Goal: Task Accomplishment & Management: Manage account settings

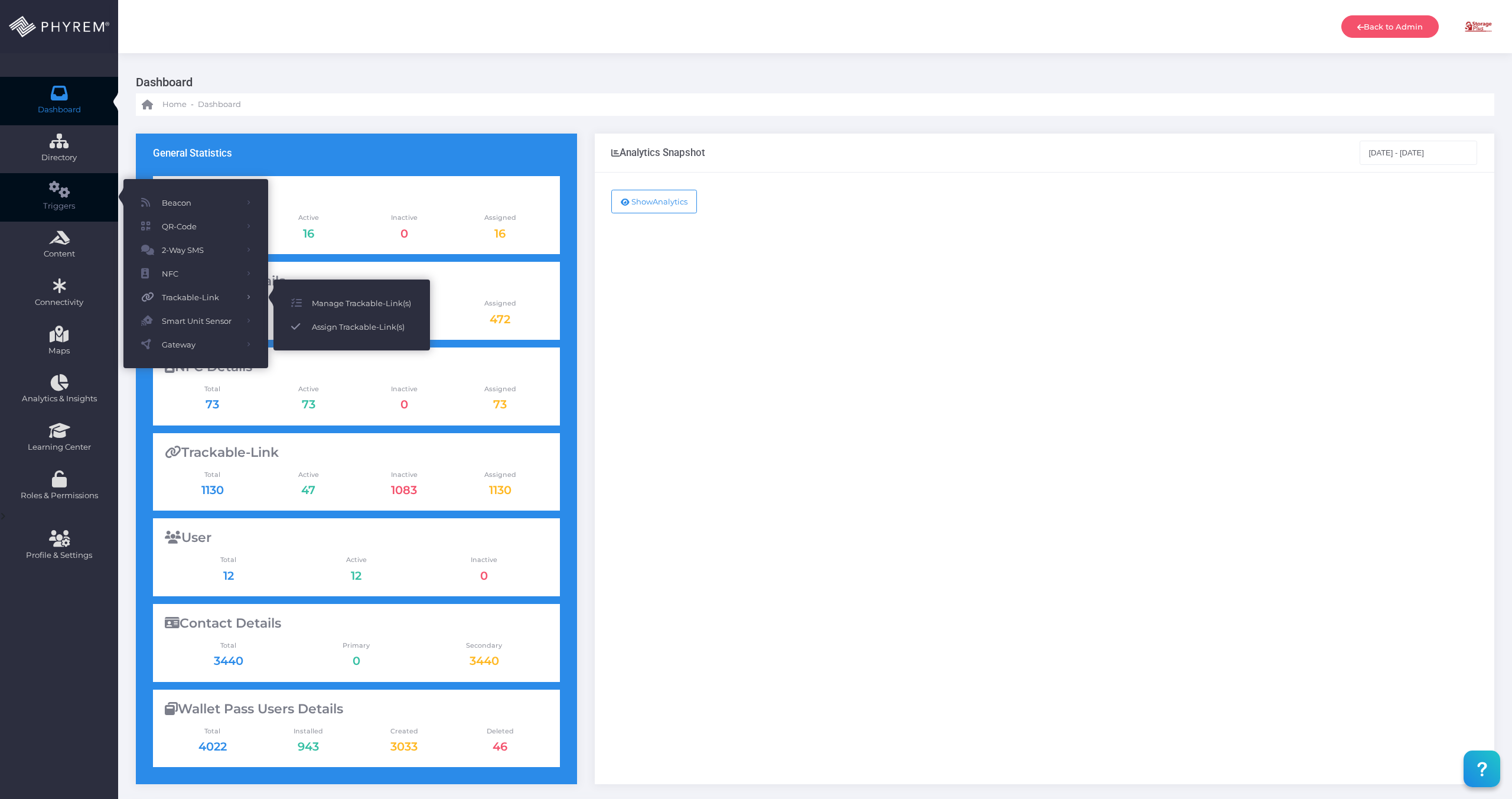
click at [366, 332] on span "Assign Trackable-Link(s)" at bounding box center [362, 326] width 100 height 15
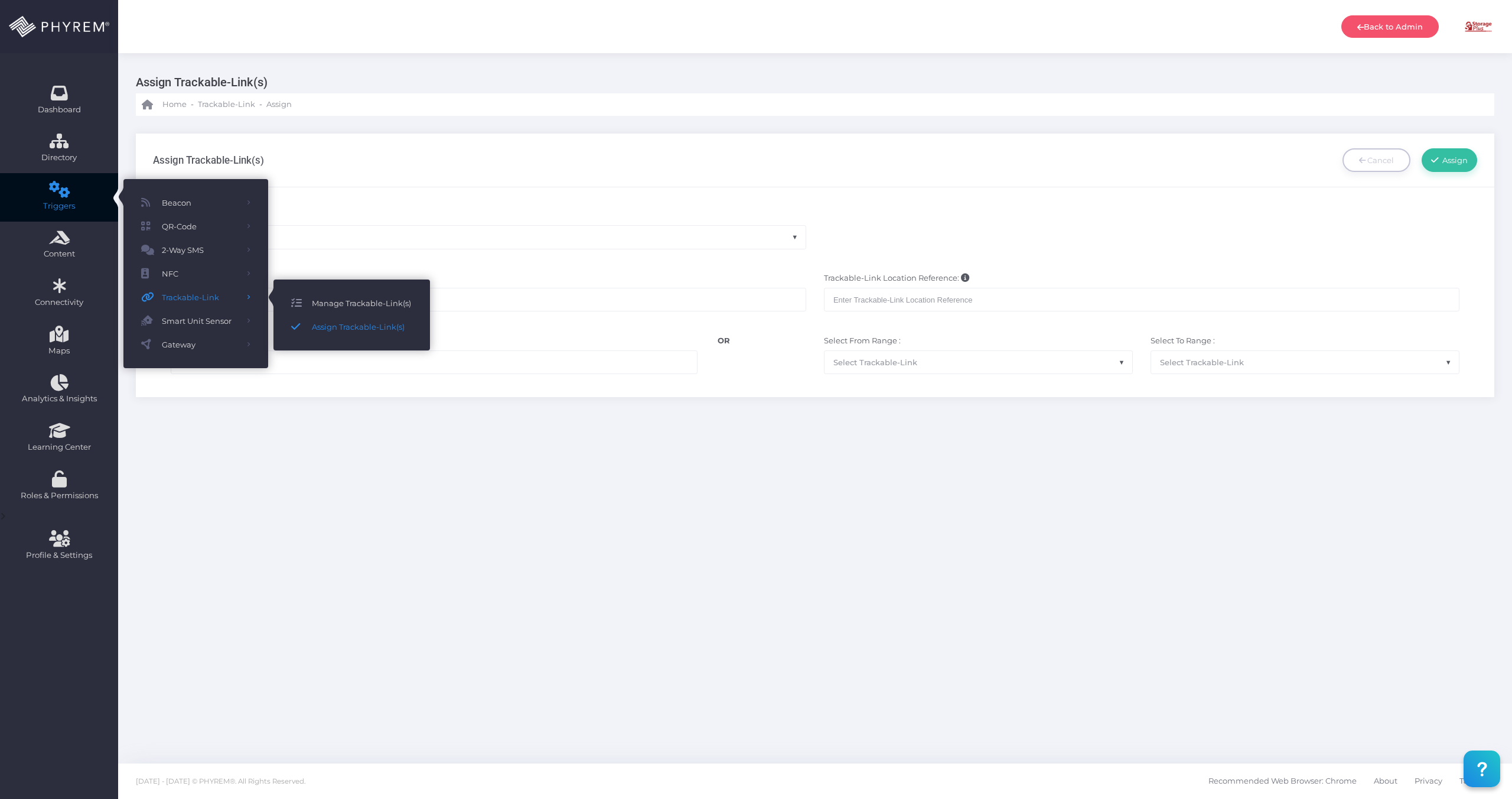
click at [339, 307] on span "Manage Trackable-Link(s)" at bounding box center [362, 303] width 100 height 15
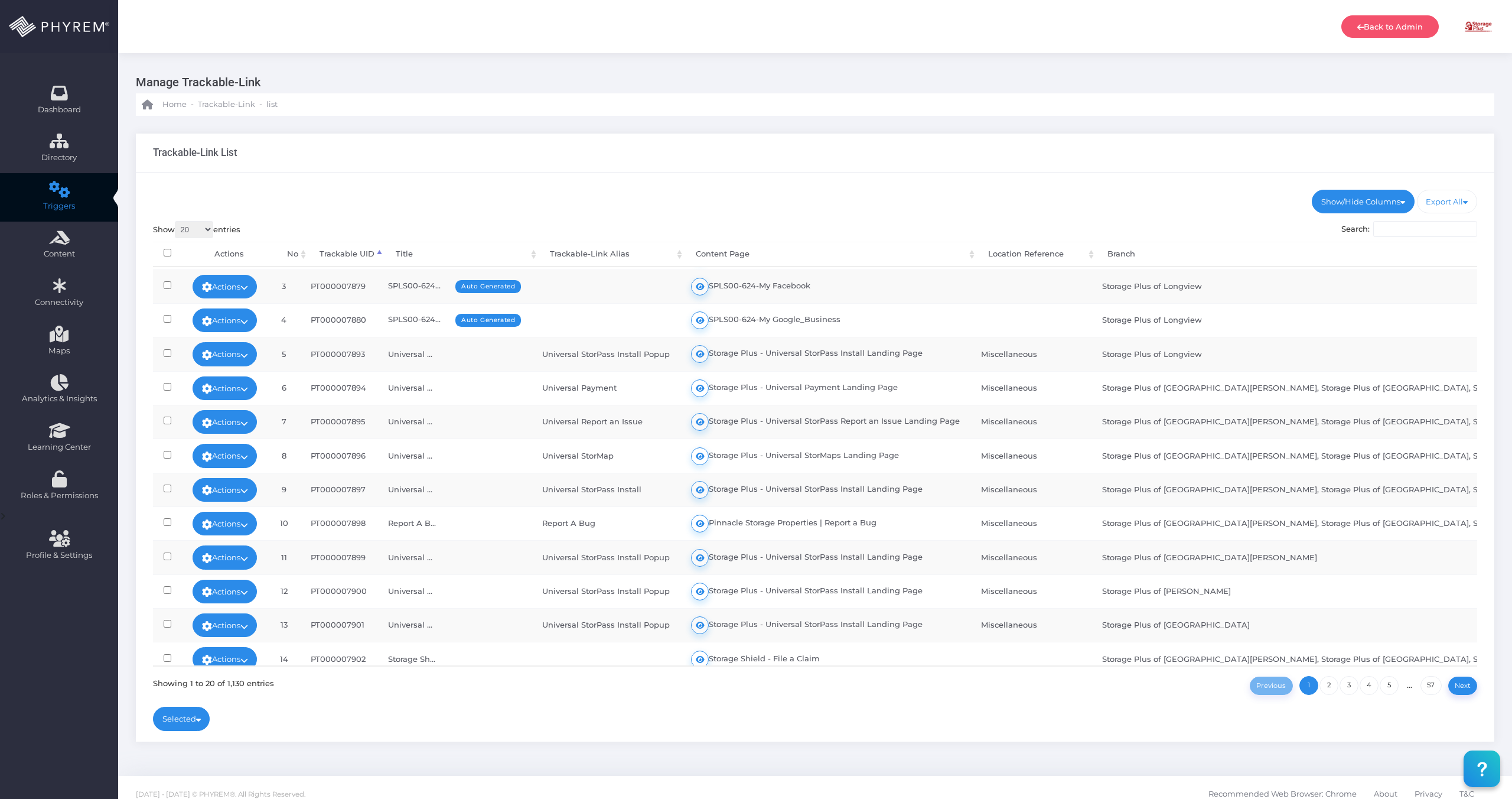
scroll to position [67, 0]
click at [630, 487] on td "Universal StorPass Install" at bounding box center [606, 488] width 149 height 34
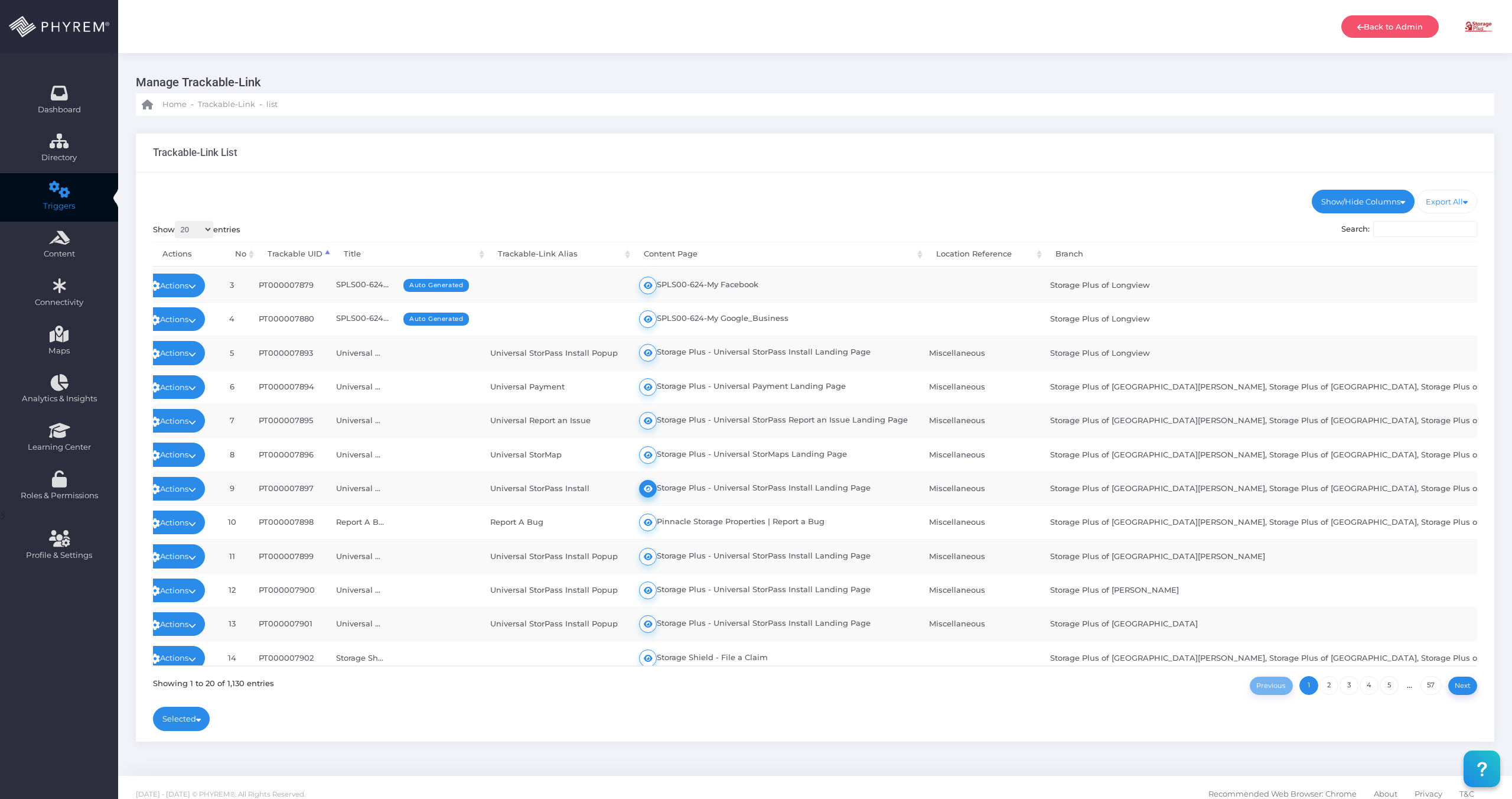
scroll to position [0, 0]
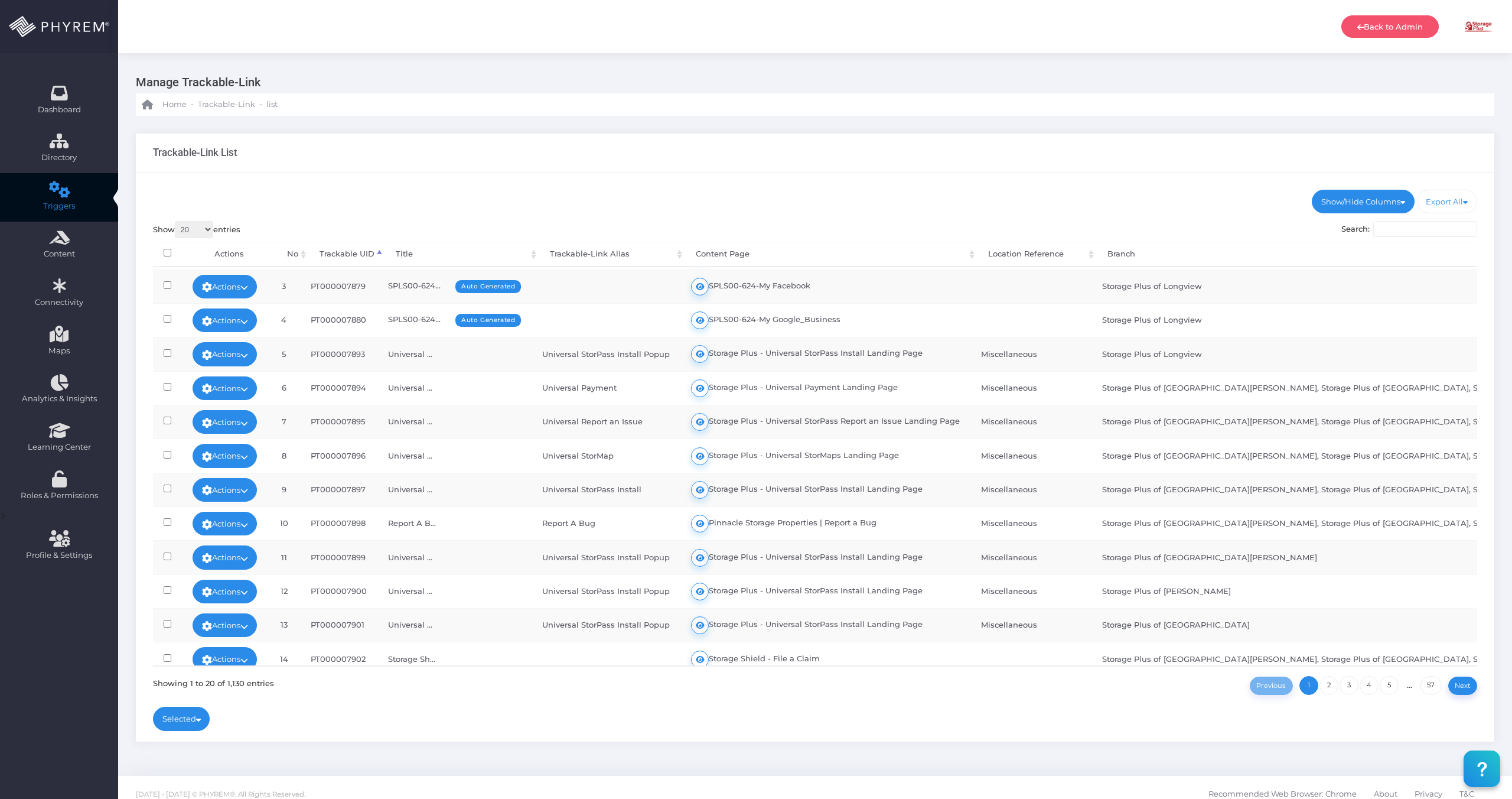
click at [422, 494] on td "Universal ..." at bounding box center [454, 490] width 154 height 34
click at [246, 492] on link "Actions" at bounding box center [225, 490] width 65 height 24
click at [241, 512] on link "Edit" at bounding box center [220, 516] width 85 height 22
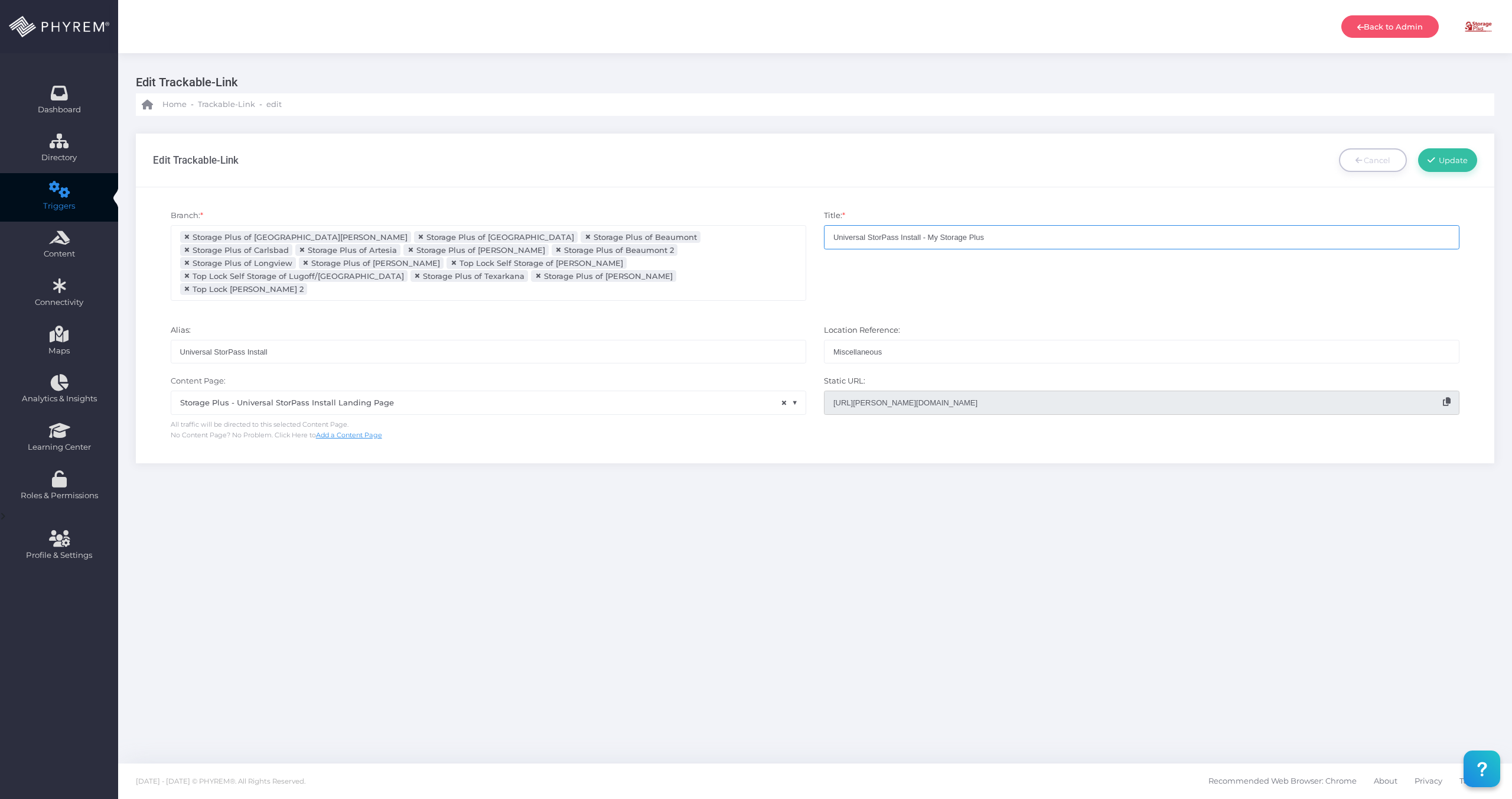
click at [920, 234] on input "Universal StorPass Install - My Storage Plus" at bounding box center [1141, 236] width 635 height 24
drag, startPoint x: 923, startPoint y: 238, endPoint x: 802, endPoint y: 234, distance: 121.1
click at [802, 234] on div "Branch: * Storage Plus of Lake Charles Storage Plus of Arlington Storage Plus o…" at bounding box center [815, 261] width 1343 height 115
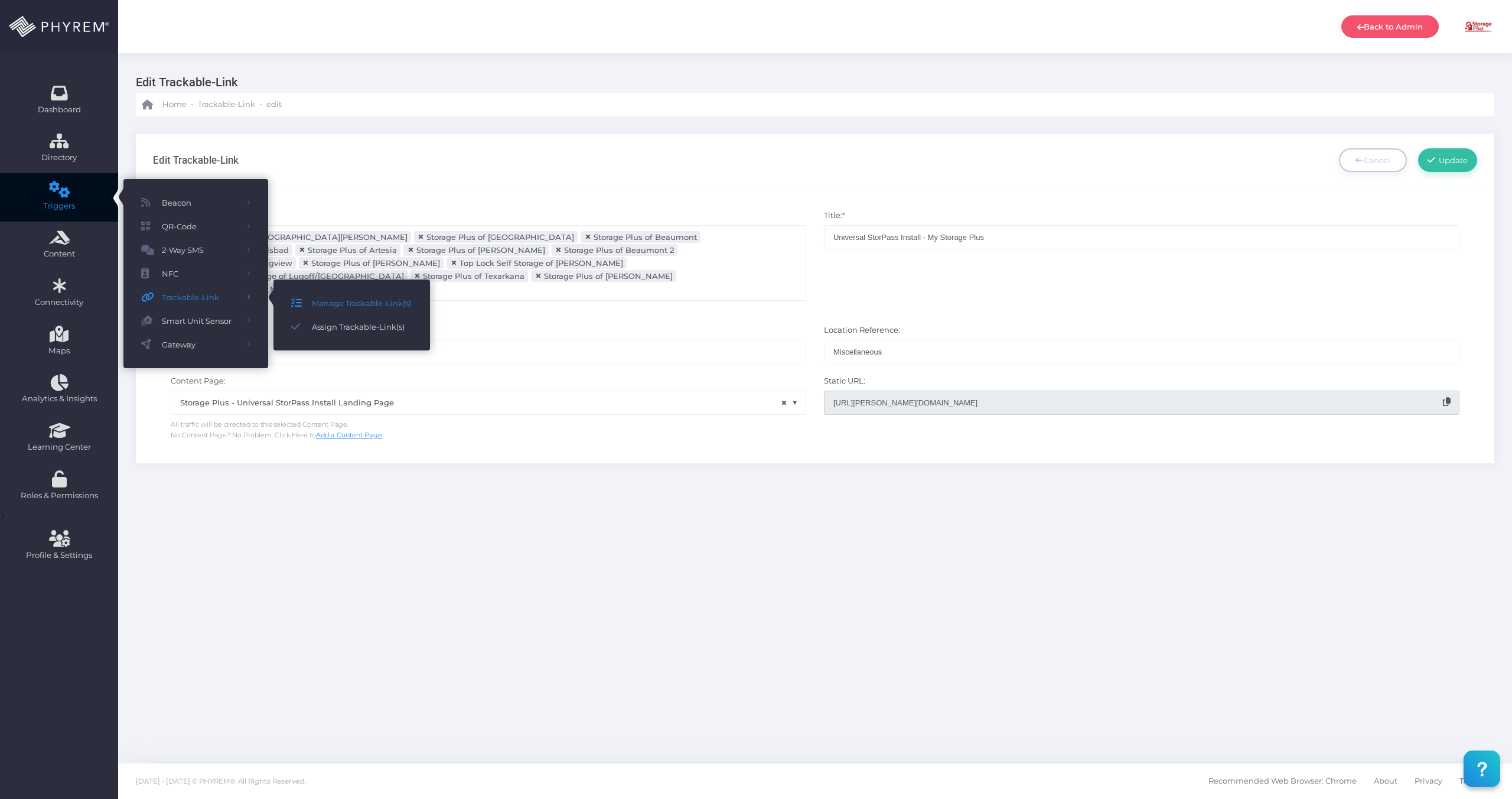
click at [331, 306] on span "Manage Trackable-Link(s)" at bounding box center [362, 303] width 100 height 15
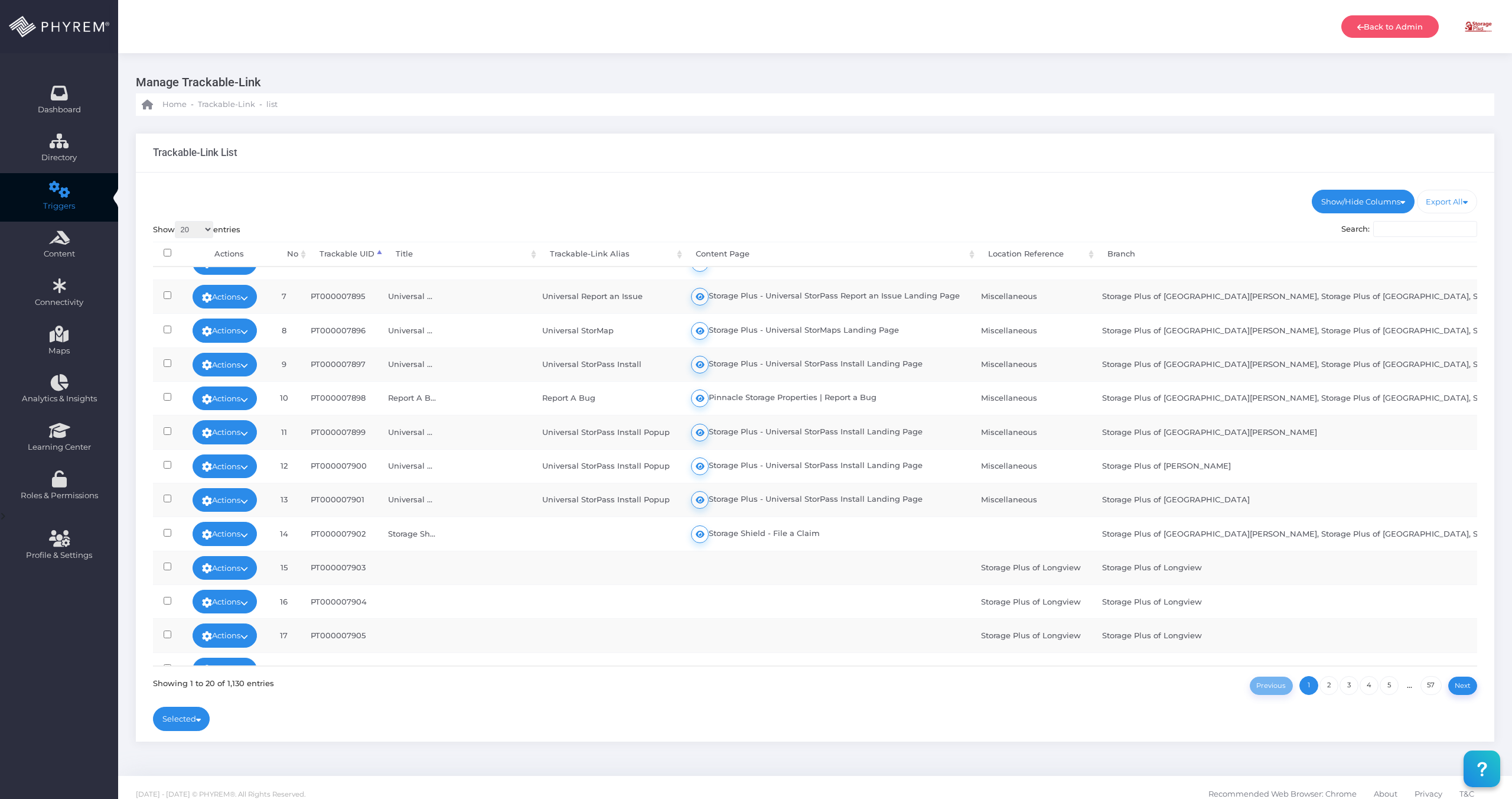
scroll to position [192, 0]
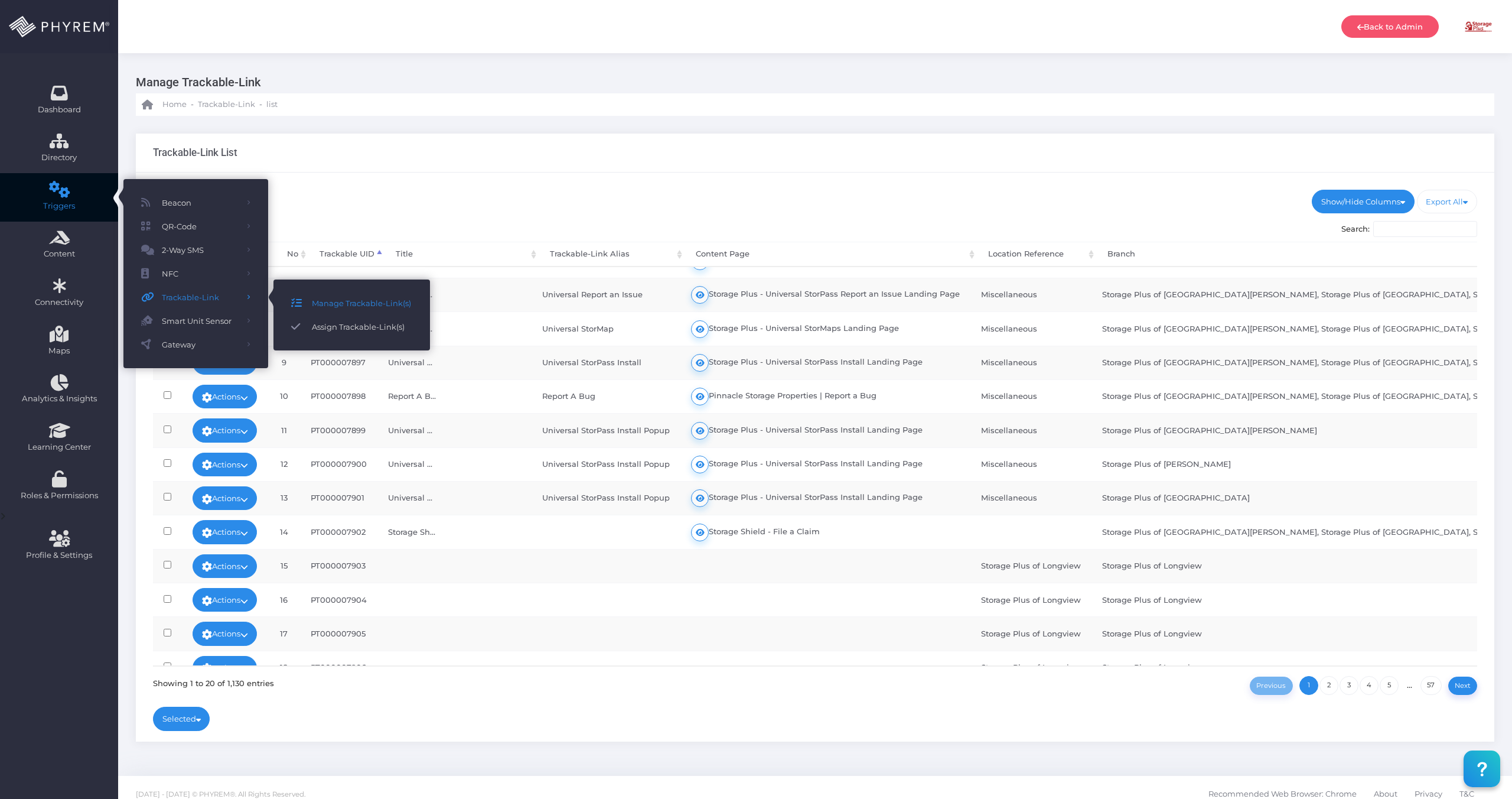
click at [350, 332] on span "Assign Trackable-Link(s)" at bounding box center [362, 326] width 100 height 15
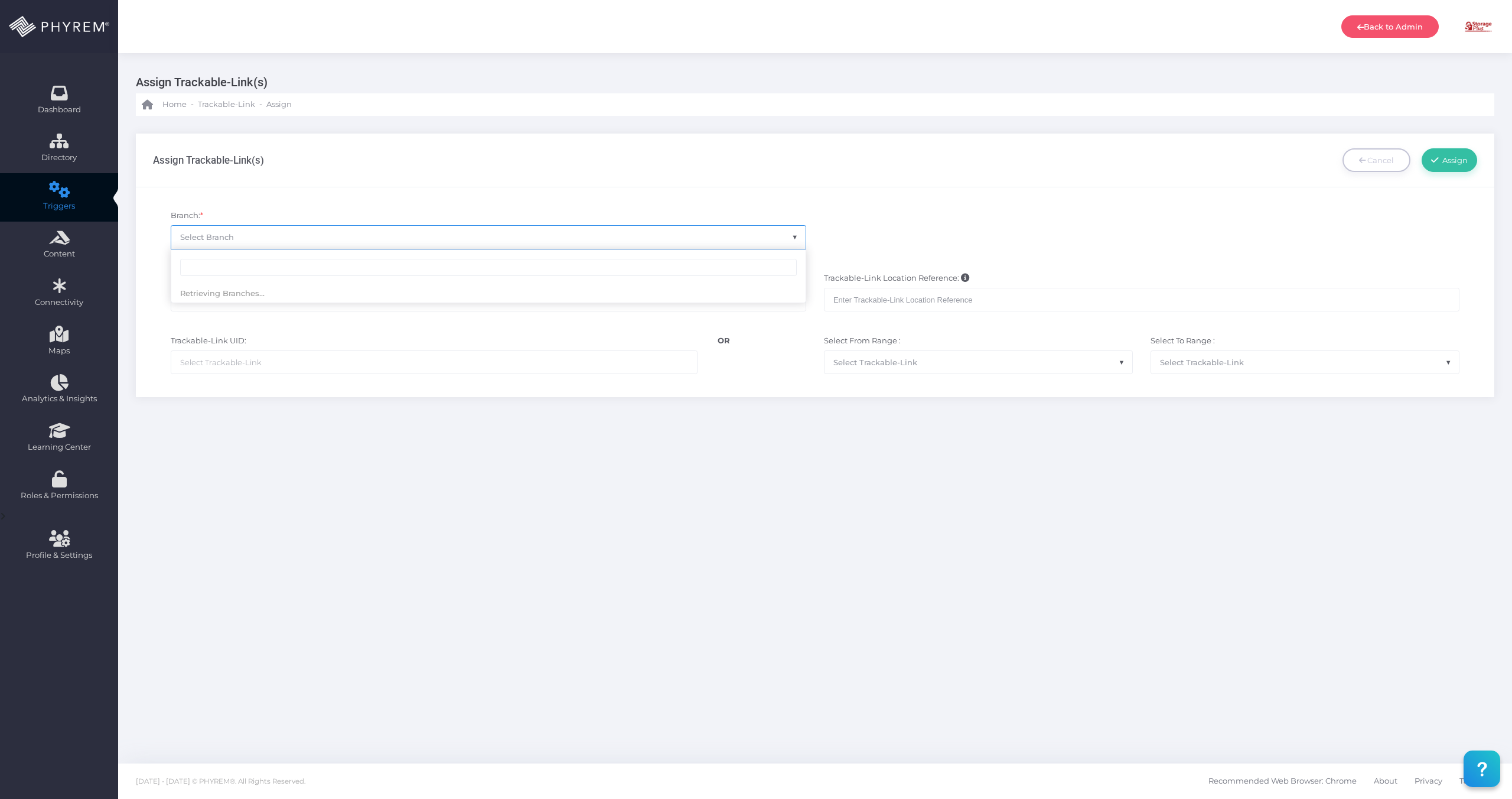
click at [343, 238] on span "Select Branch" at bounding box center [489, 236] width 635 height 22
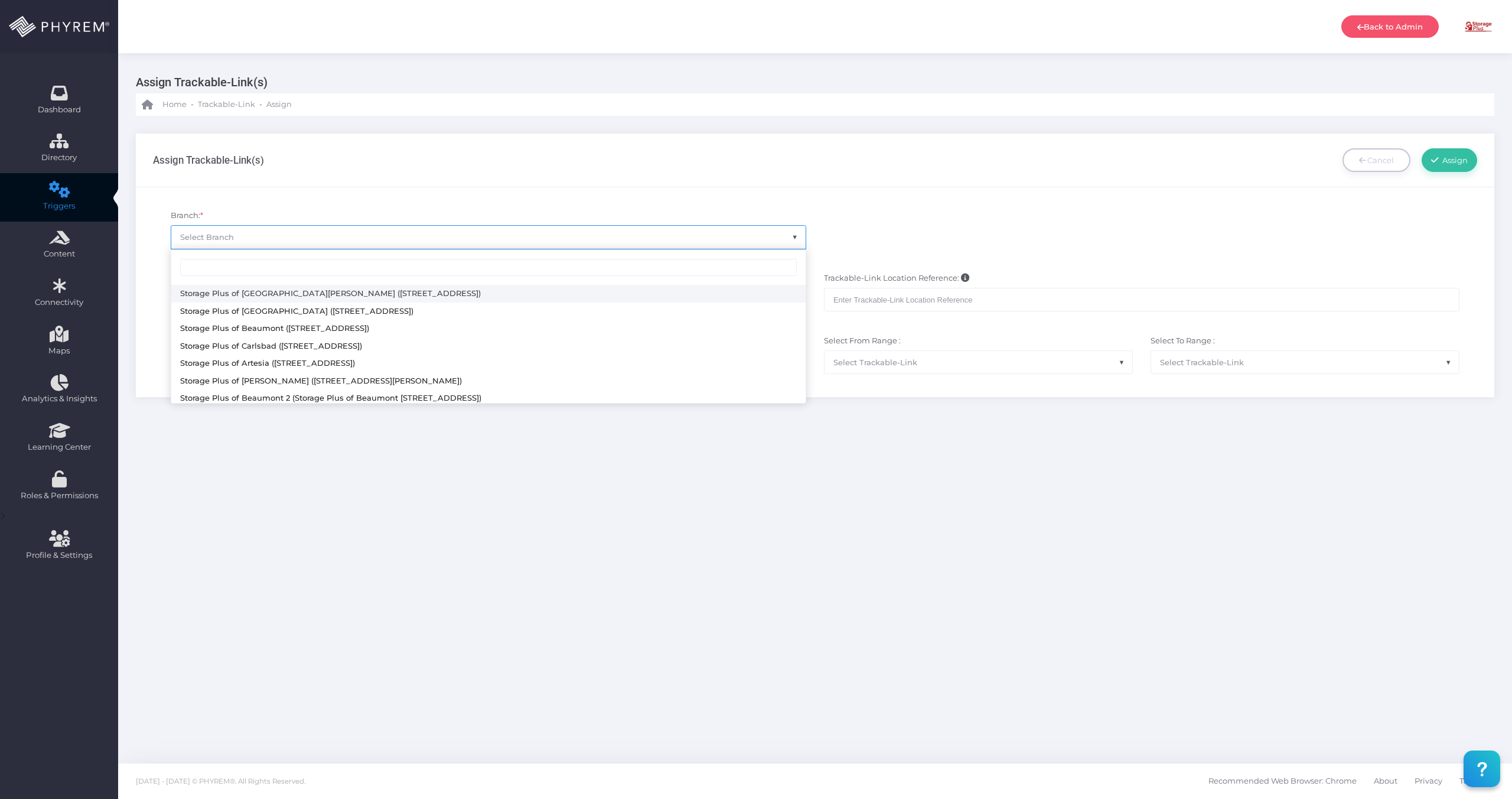
click at [347, 202] on div "Branch: * Select Branch Trackable-Link Alias: Trackable-Link Location Reference…" at bounding box center [815, 292] width 1359 height 210
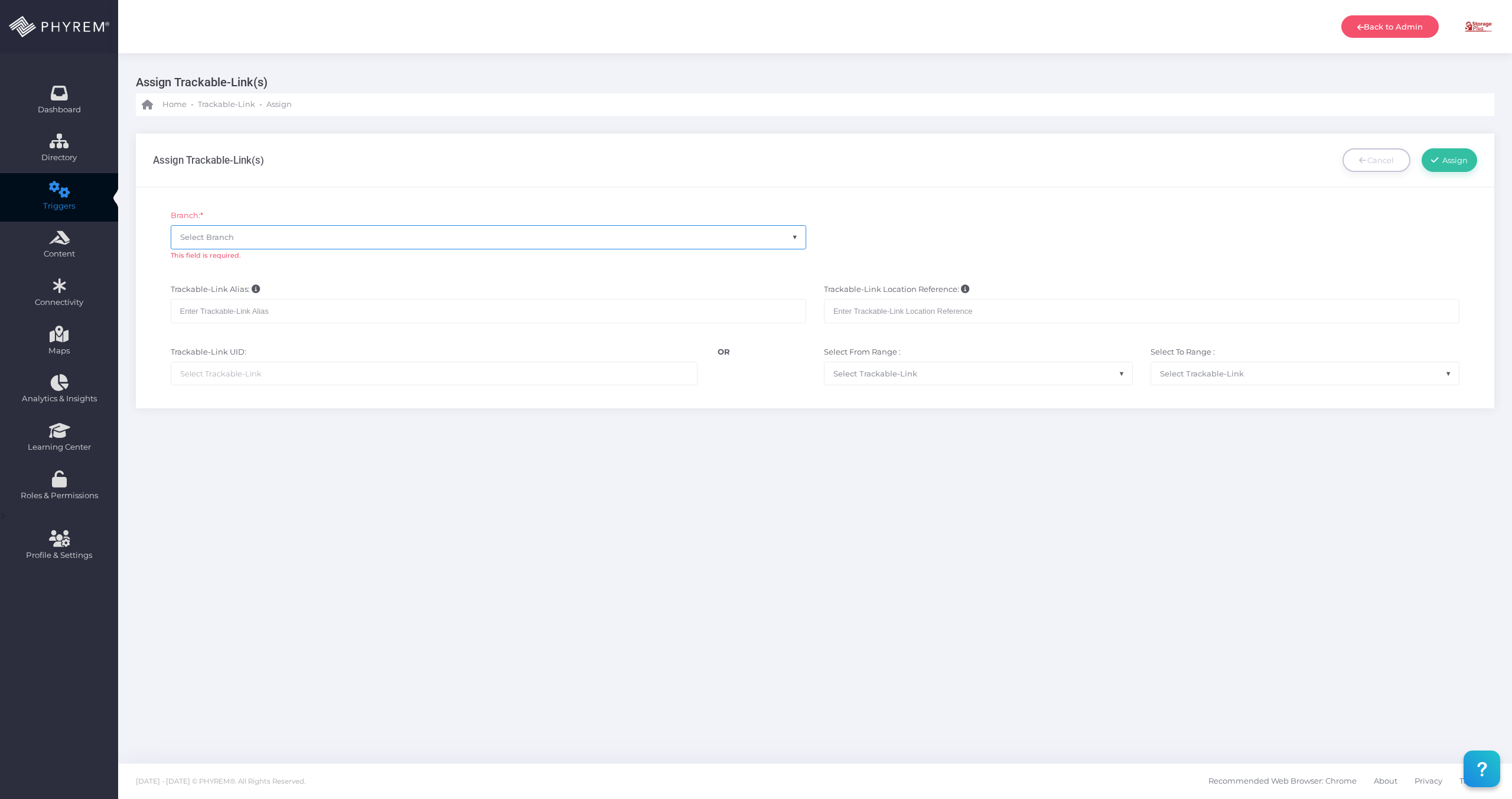
click at [335, 238] on span "Select Branch" at bounding box center [489, 236] width 635 height 22
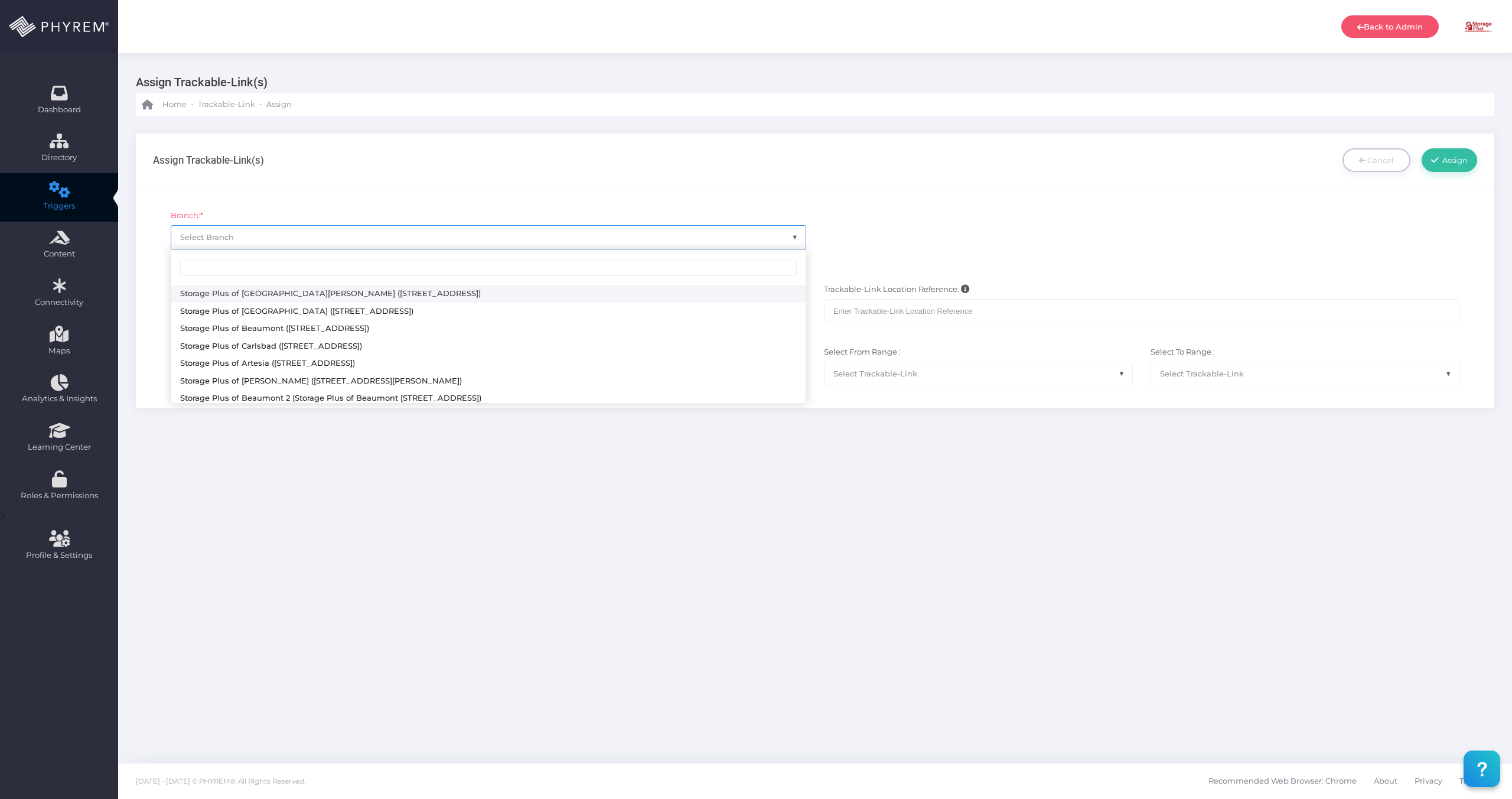
select select "616"
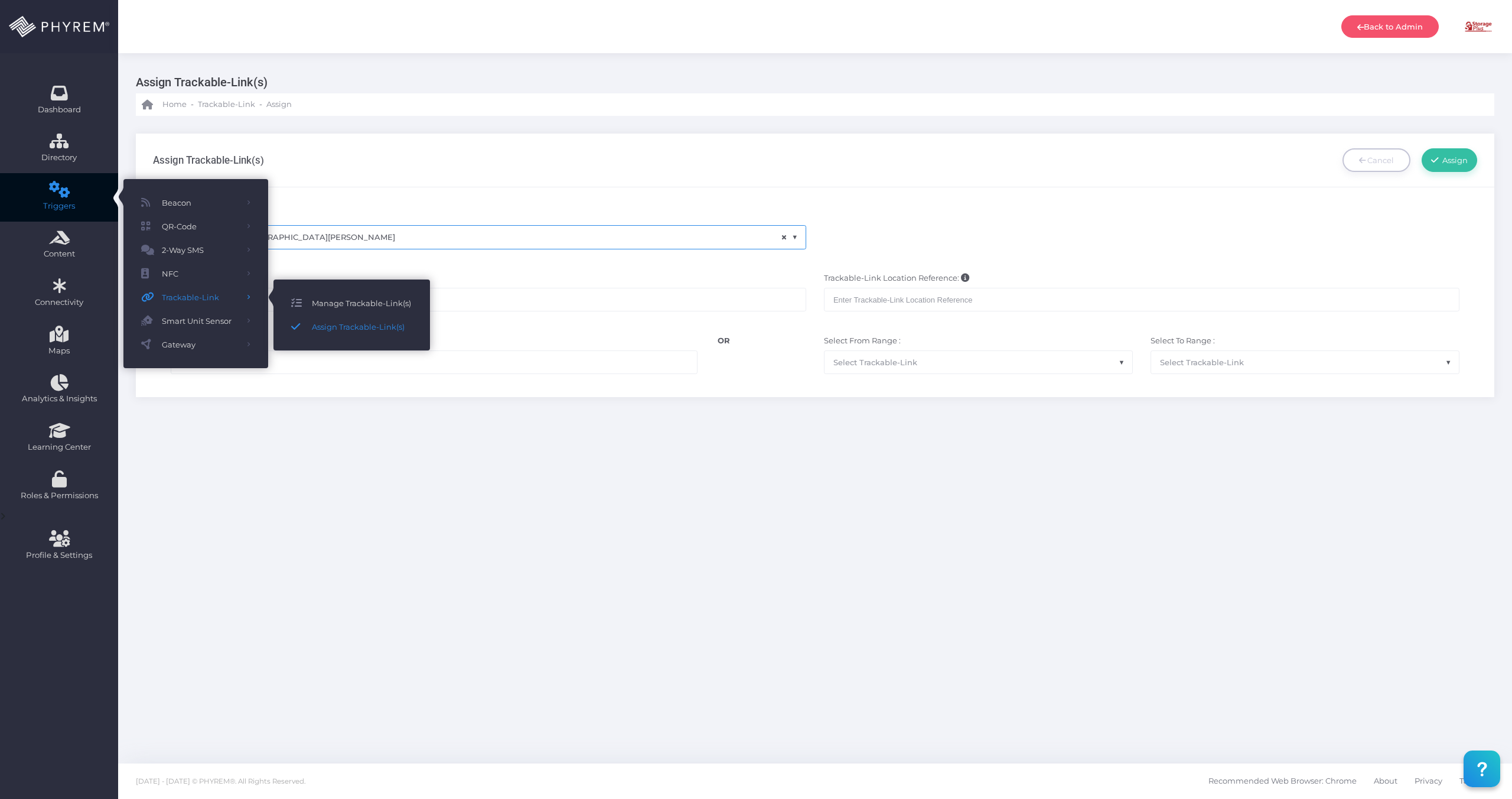
click at [351, 301] on span "Manage Trackable-Link(s)" at bounding box center [362, 303] width 100 height 15
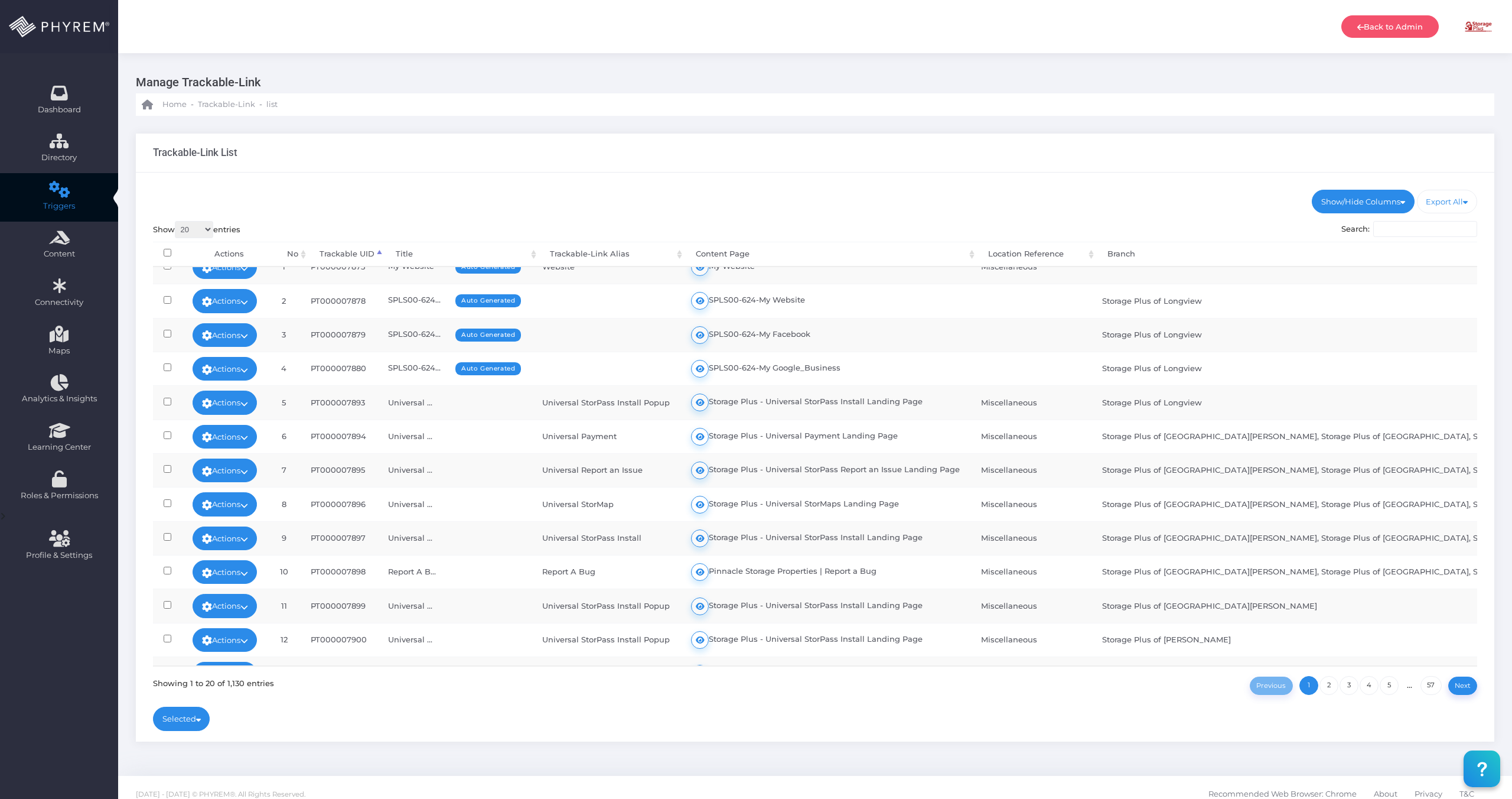
scroll to position [19, 0]
click at [221, 434] on link "Actions" at bounding box center [225, 435] width 65 height 24
click at [563, 516] on td "Universal StorMap" at bounding box center [606, 502] width 149 height 34
click at [213, 536] on link "Actions" at bounding box center [225, 537] width 65 height 24
click at [225, 419] on link "Edit" at bounding box center [220, 421] width 85 height 22
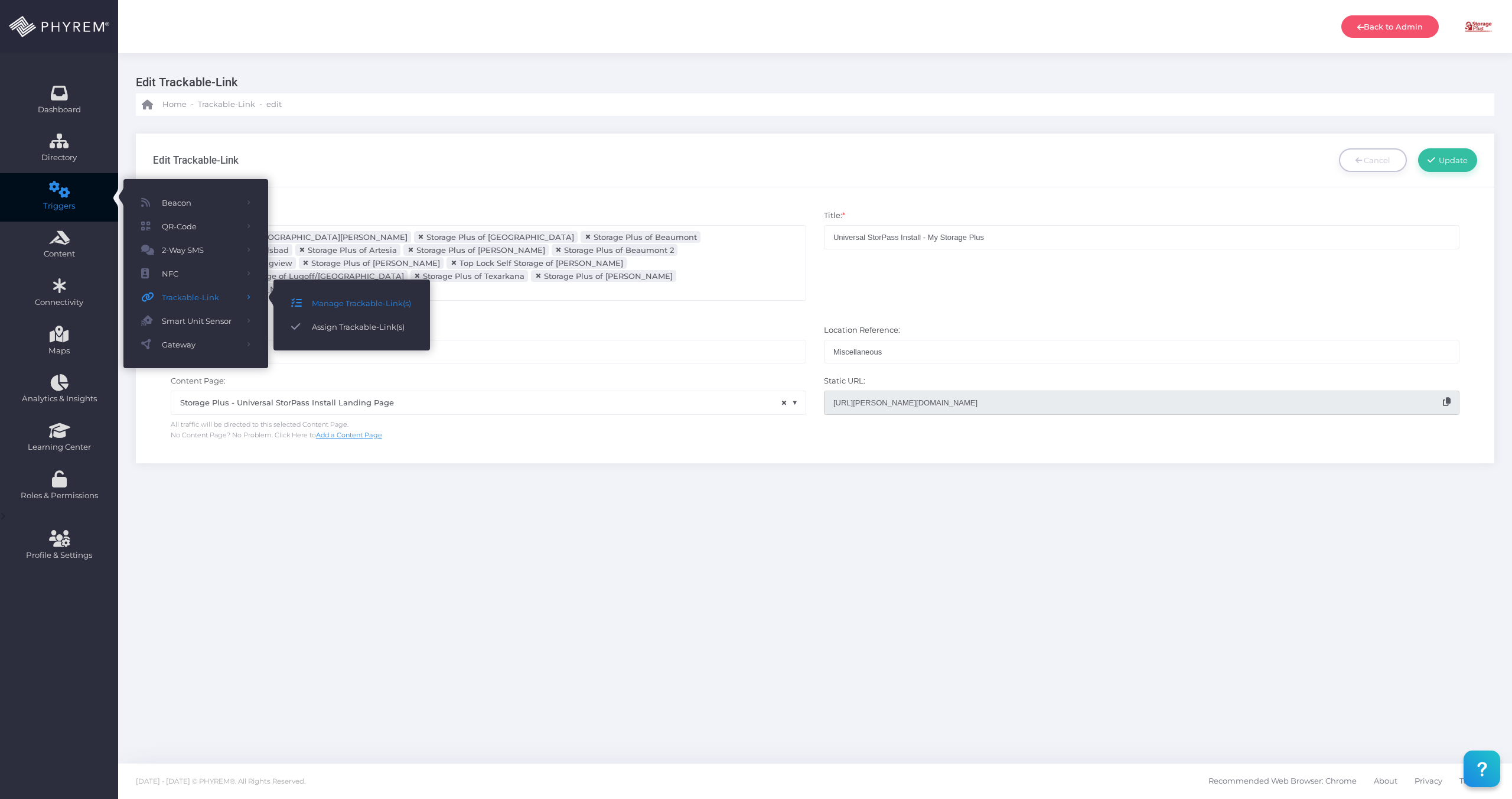
click at [351, 322] on span "Assign Trackable-Link(s)" at bounding box center [362, 326] width 100 height 15
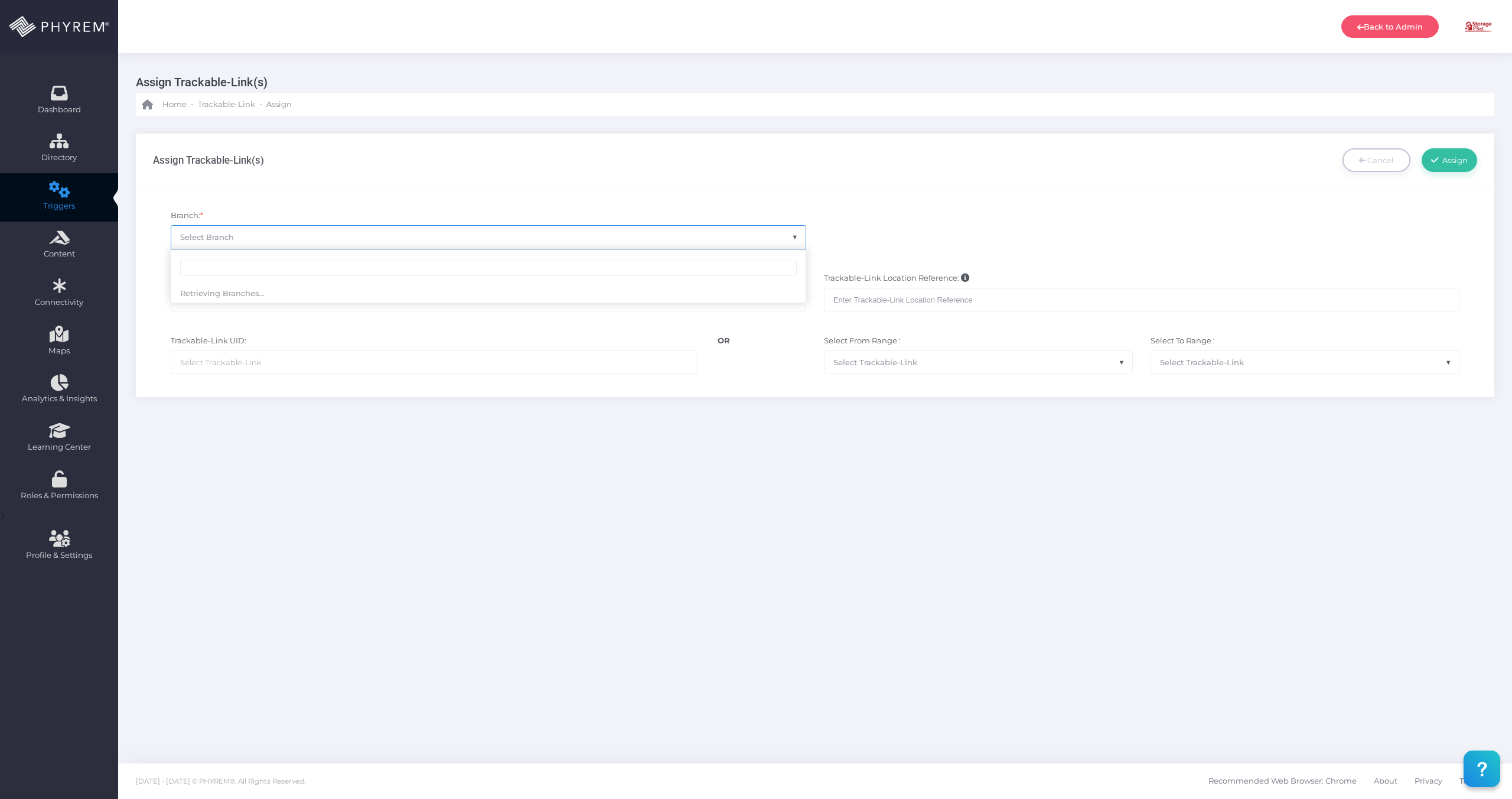
click at [254, 238] on span "Select Branch" at bounding box center [489, 236] width 635 height 22
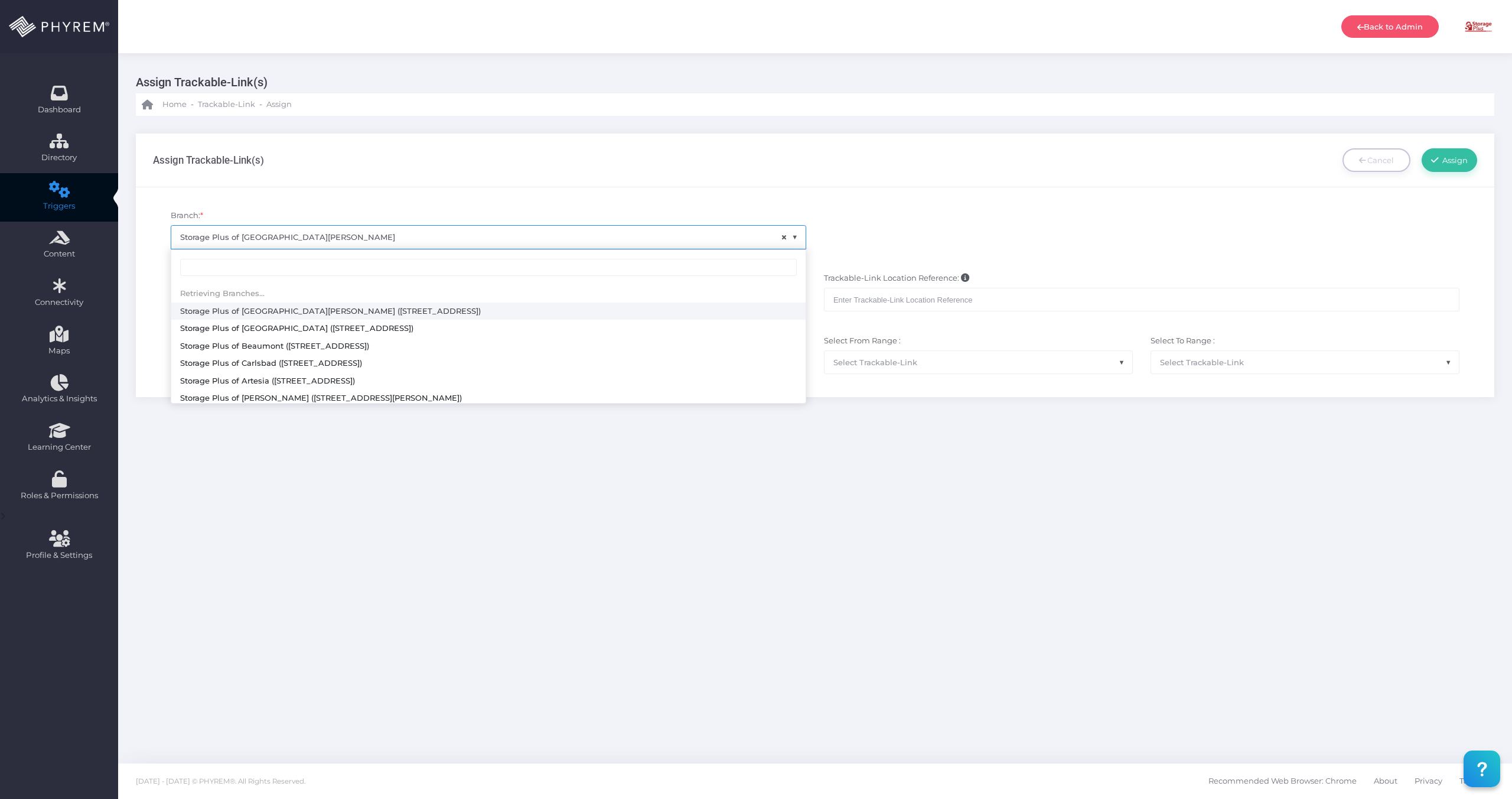
click at [377, 240] on span "× Storage Plus of Lake Charles" at bounding box center [489, 236] width 635 height 22
click at [797, 237] on span at bounding box center [799, 244] width 14 height 15
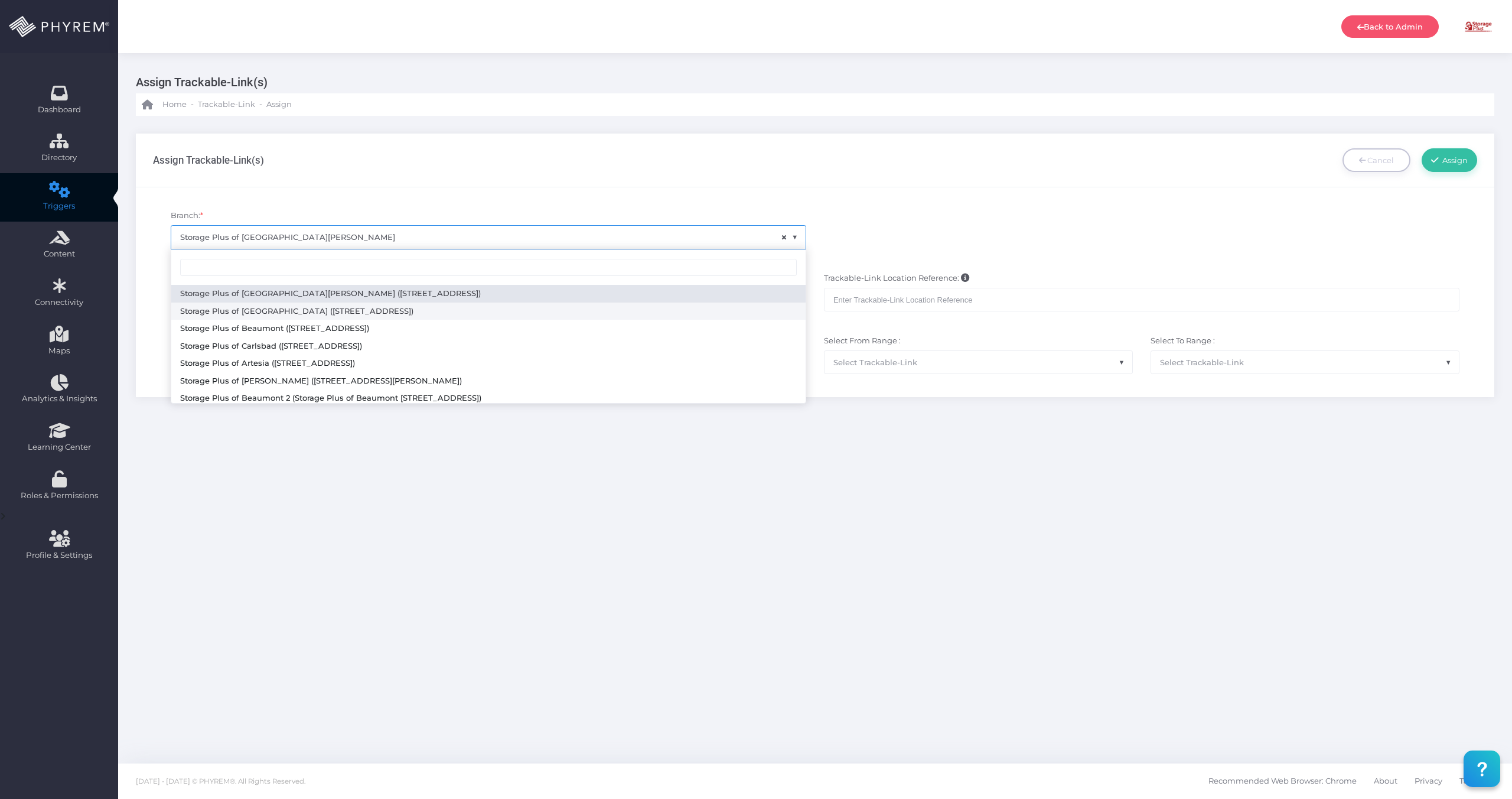
select select "617"
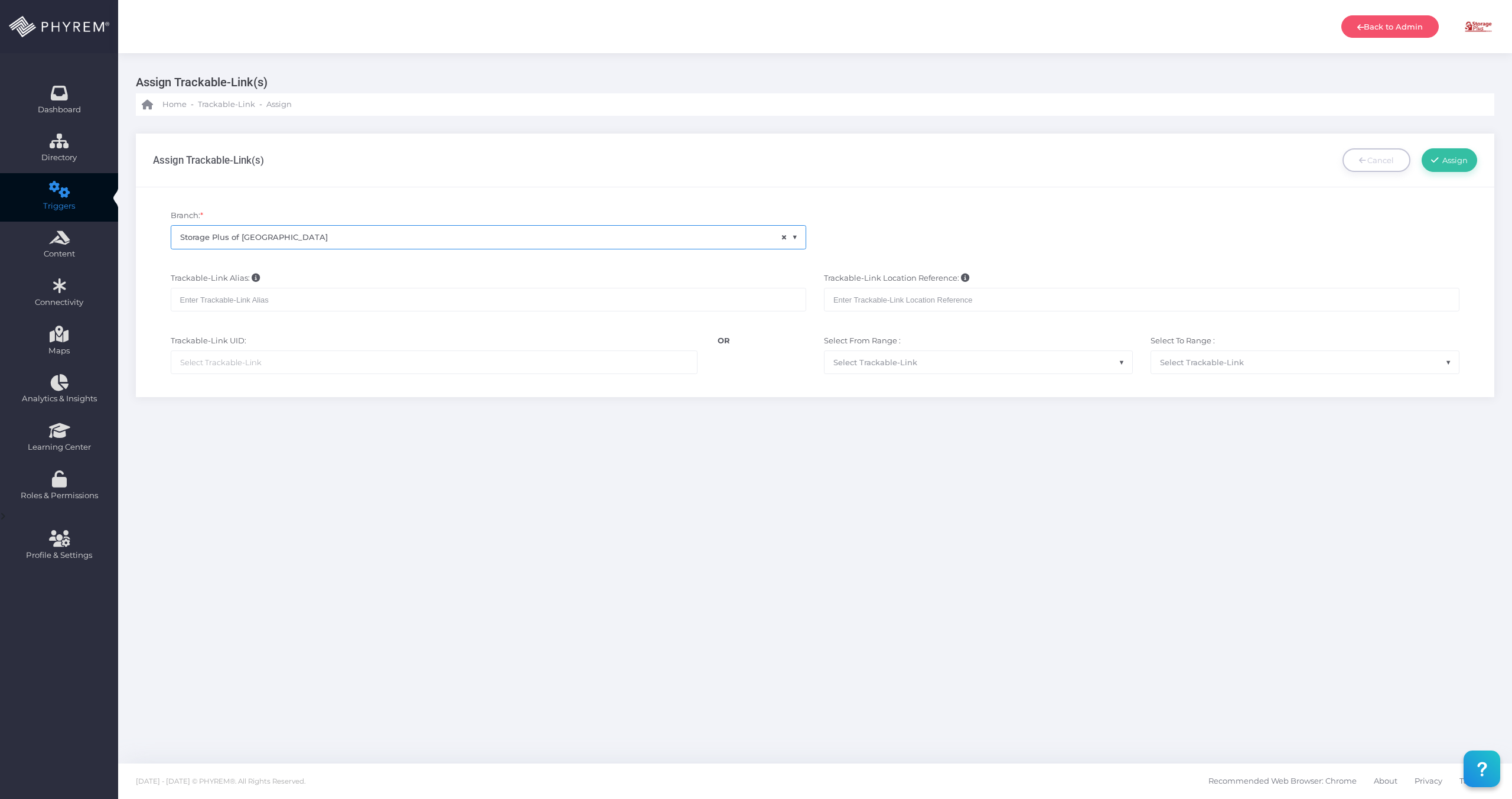
click at [797, 198] on div "Branch: * × Storage Plus of Arlington Trackable-Link Alias: Trackable-Link Loca…" at bounding box center [815, 292] width 1359 height 210
click at [706, 309] on input "text" at bounding box center [488, 299] width 635 height 24
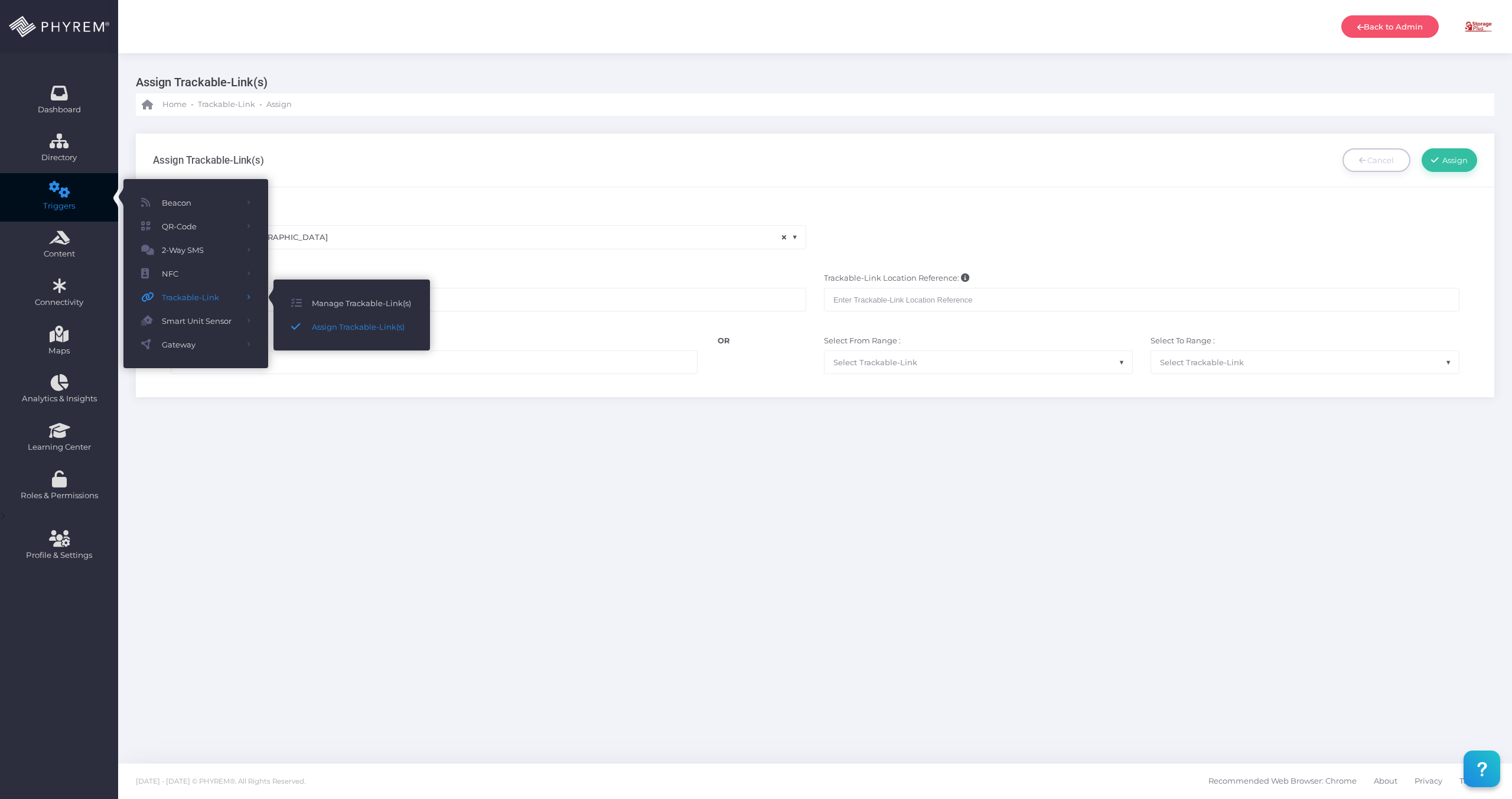
click at [571, 154] on div "Assign Trackable-Link(s) Cancel Assign" at bounding box center [815, 161] width 1325 height 54
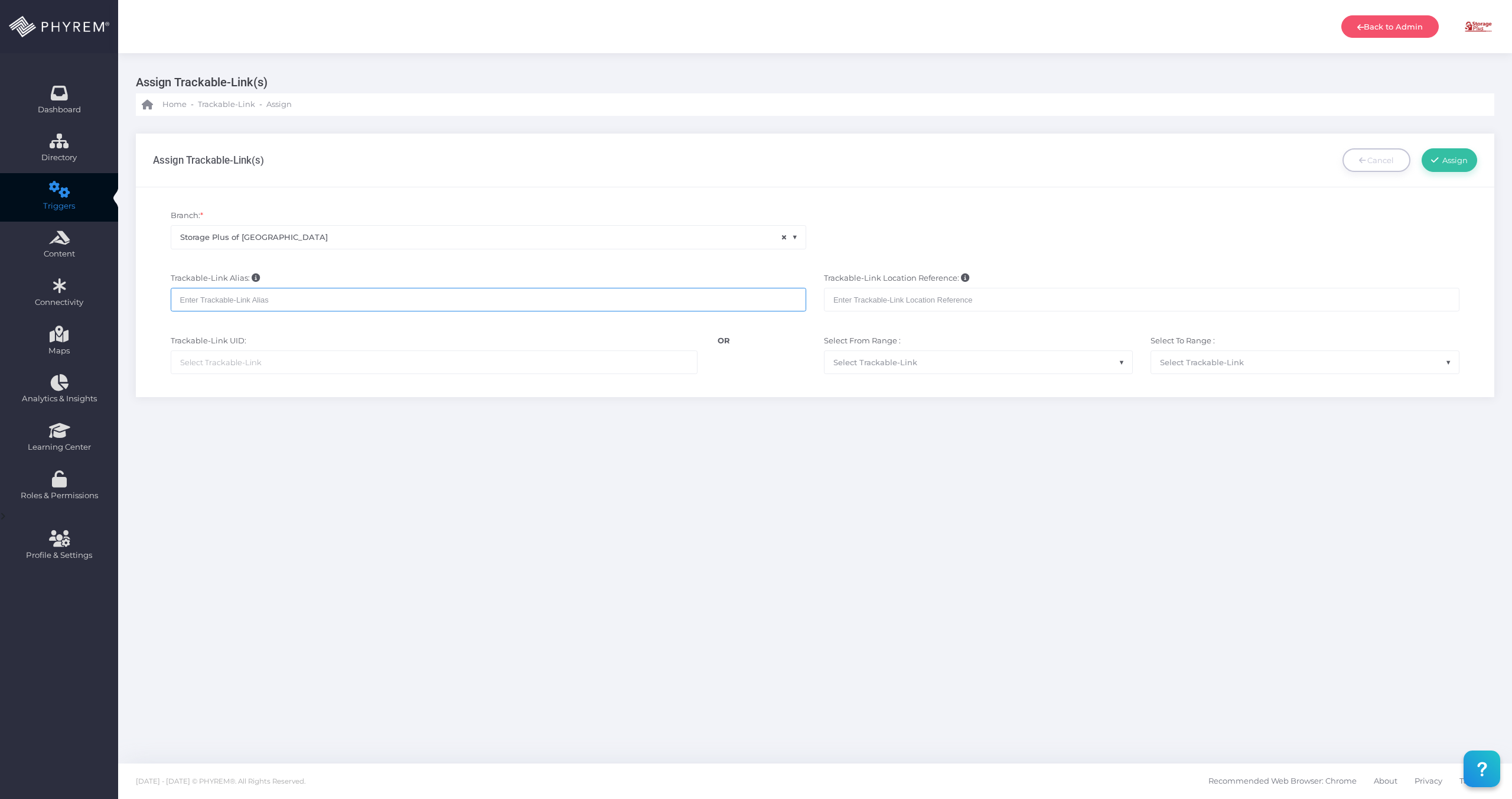
click at [264, 300] on input "text" at bounding box center [488, 299] width 635 height 24
click at [489, 379] on div "Trackable-Link UID: None OR Select From Range : None Select Trackable-Link Sele…" at bounding box center [815, 354] width 1343 height 51
click at [489, 369] on ul at bounding box center [434, 362] width 525 height 22
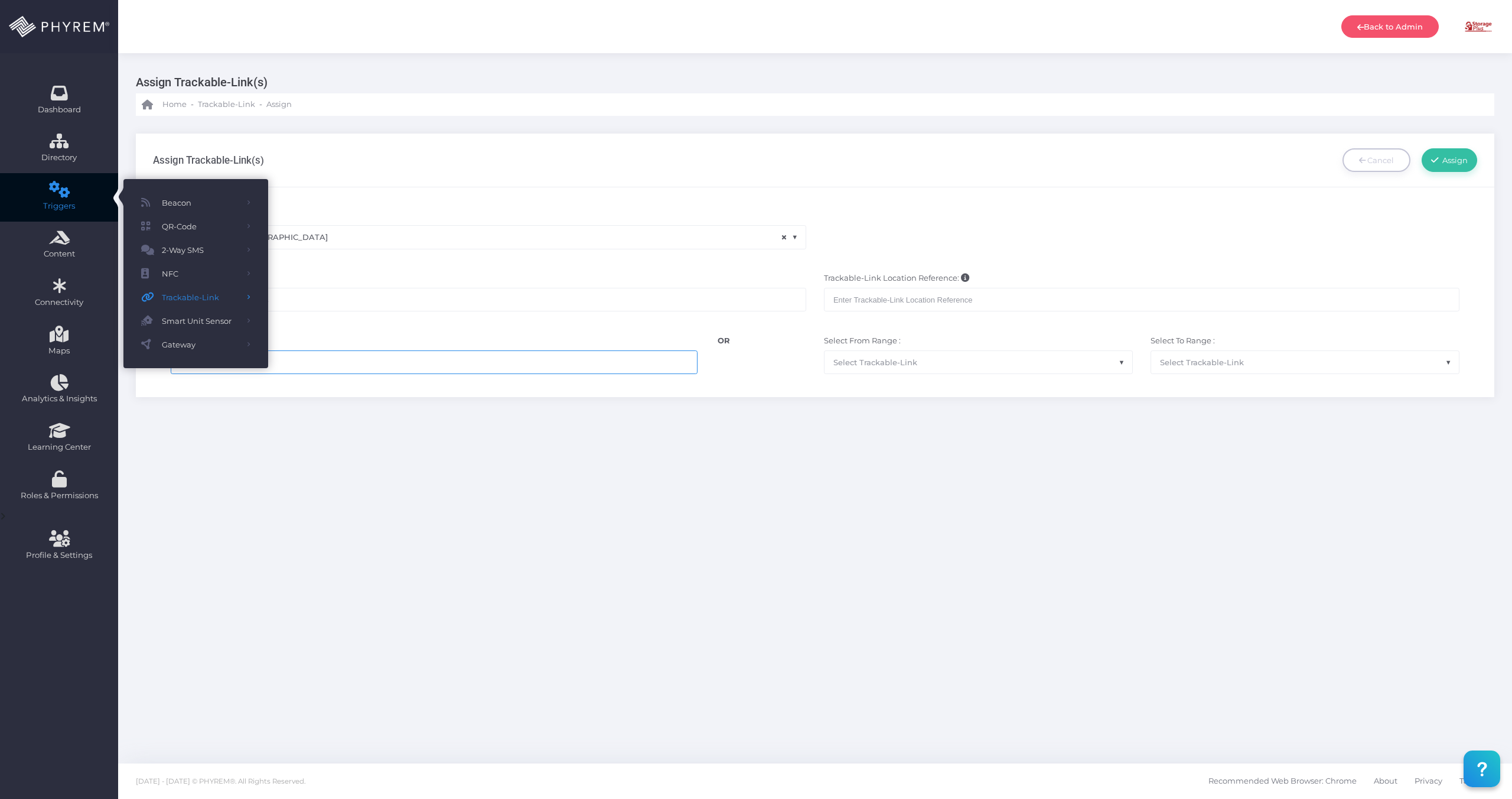
click at [918, 184] on div "Assign Trackable-Link(s) Cancel Assign" at bounding box center [815, 161] width 1325 height 54
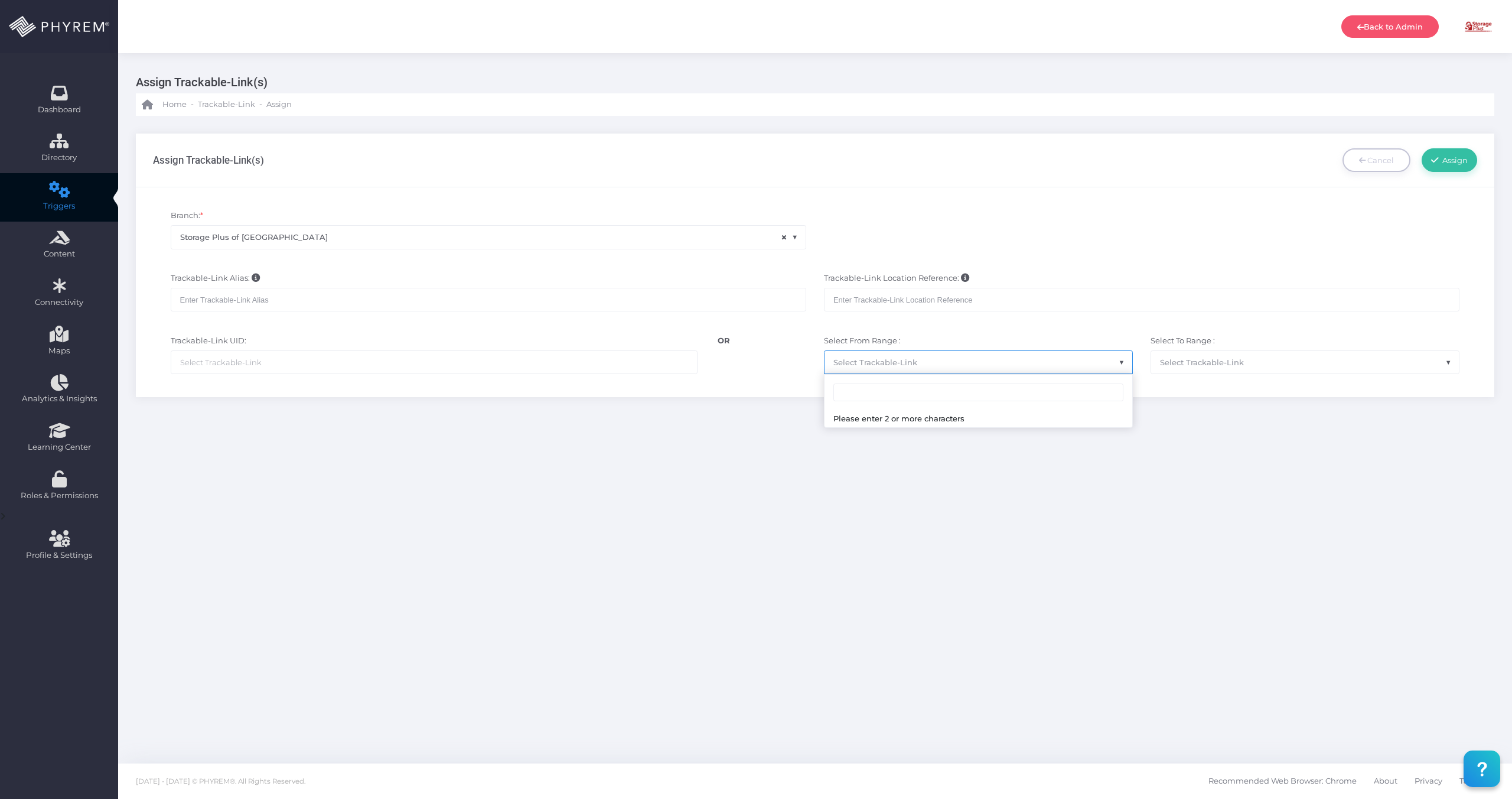
click at [939, 355] on span "Select Trackable-Link" at bounding box center [979, 362] width 308 height 22
click at [482, 374] on div "Trackable-Link UID: None OR Select From Range : None Select Trackable-Link Sele…" at bounding box center [815, 354] width 1343 height 51
click at [452, 367] on ul at bounding box center [434, 362] width 525 height 22
click at [69, 90] on link "Dashboard" at bounding box center [59, 101] width 118 height 48
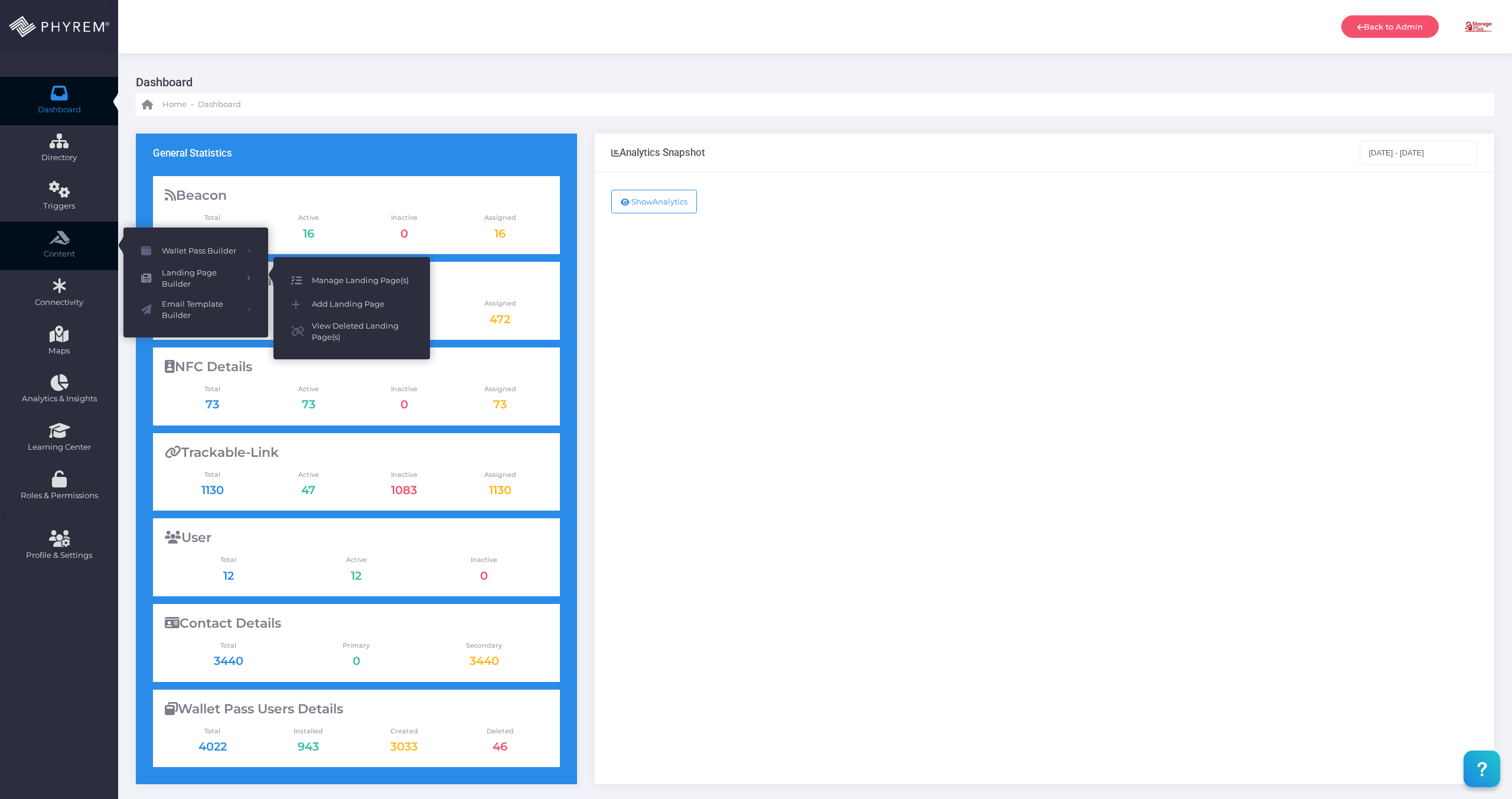
click at [365, 279] on span "Manage Landing Page(s)" at bounding box center [362, 281] width 100 height 15
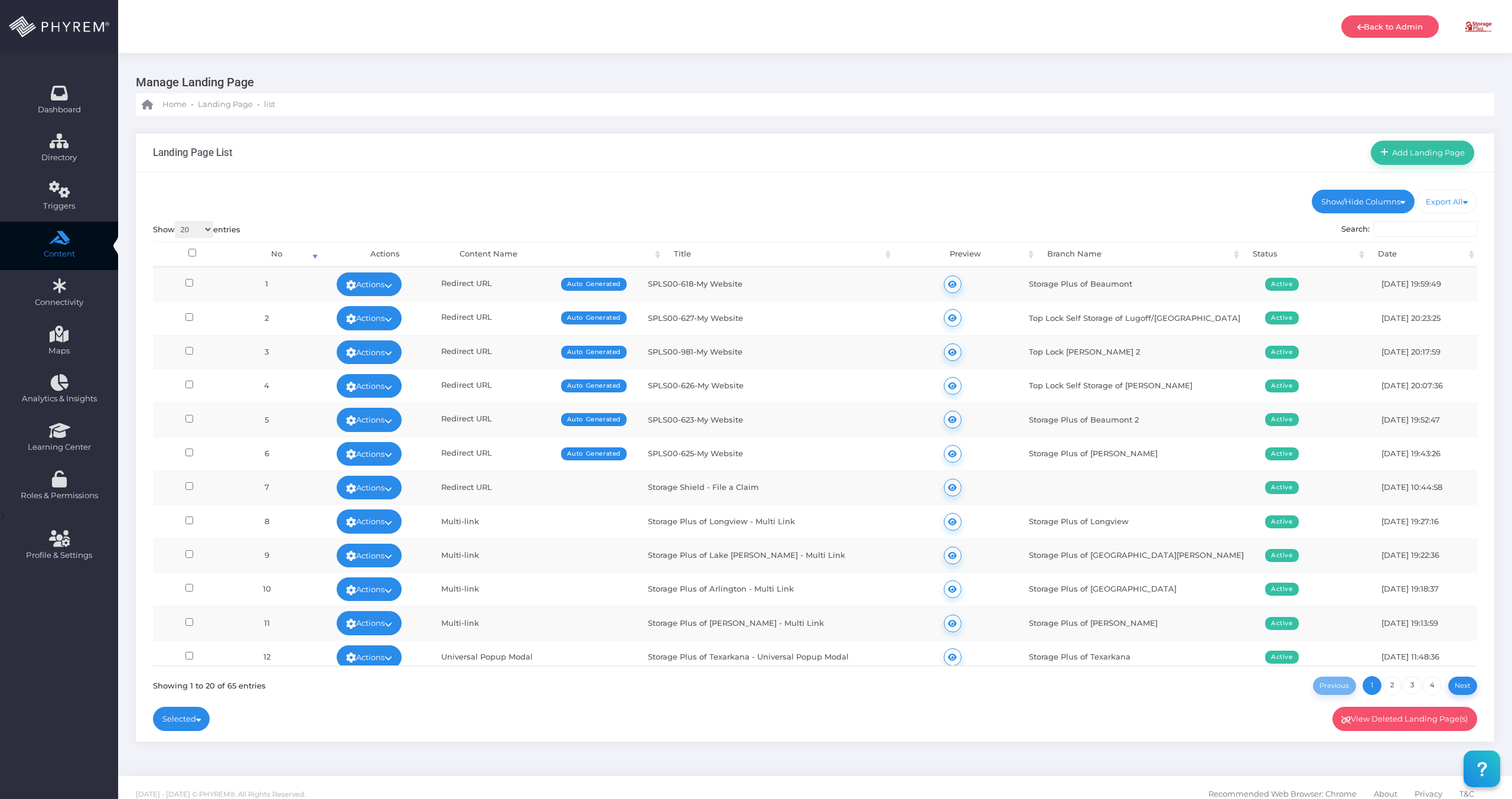
scroll to position [280, 0]
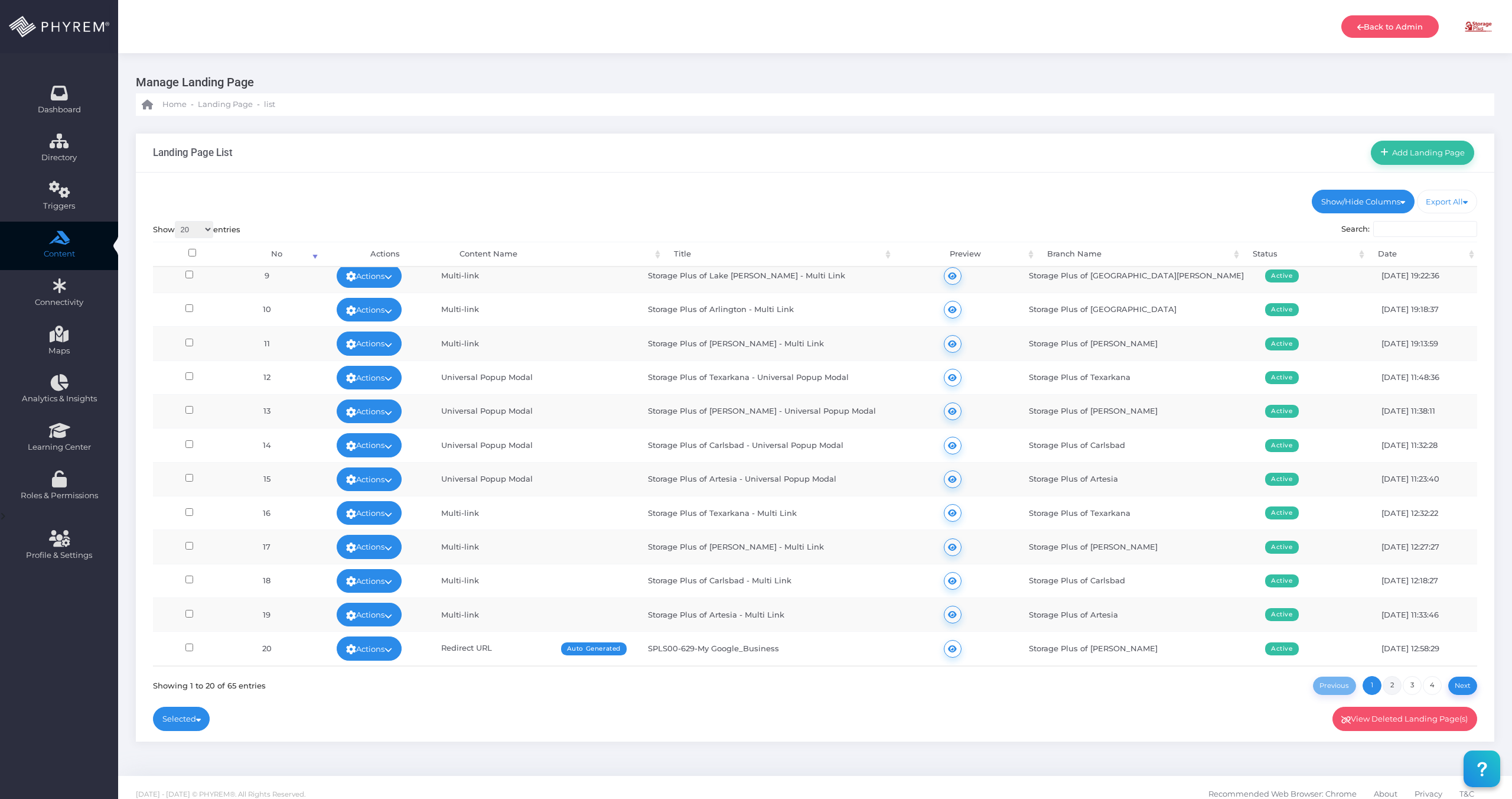
click at [1396, 687] on link "2" at bounding box center [1392, 685] width 19 height 19
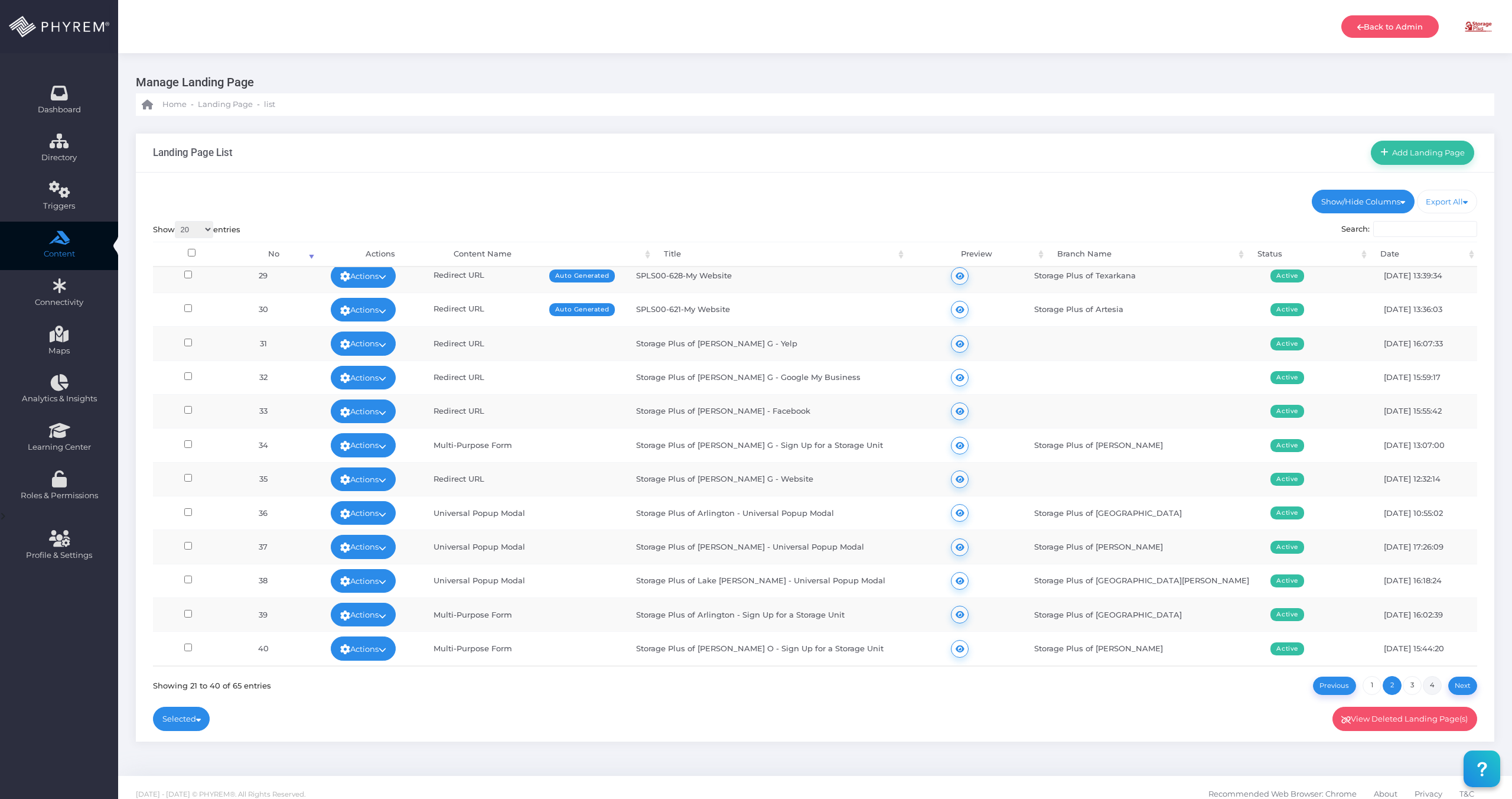
click at [1431, 686] on link "4" at bounding box center [1432, 685] width 19 height 19
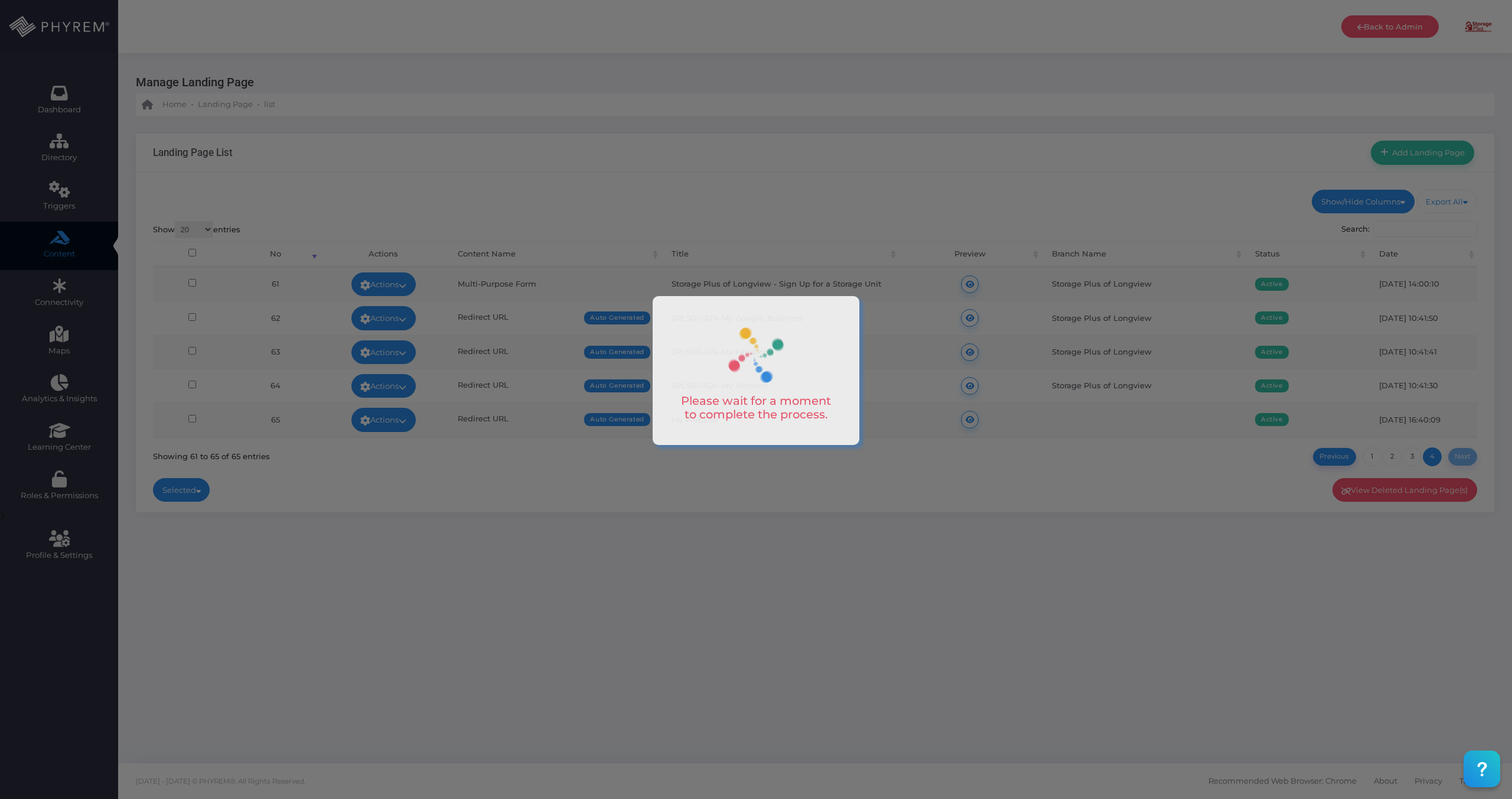
scroll to position [0, 0]
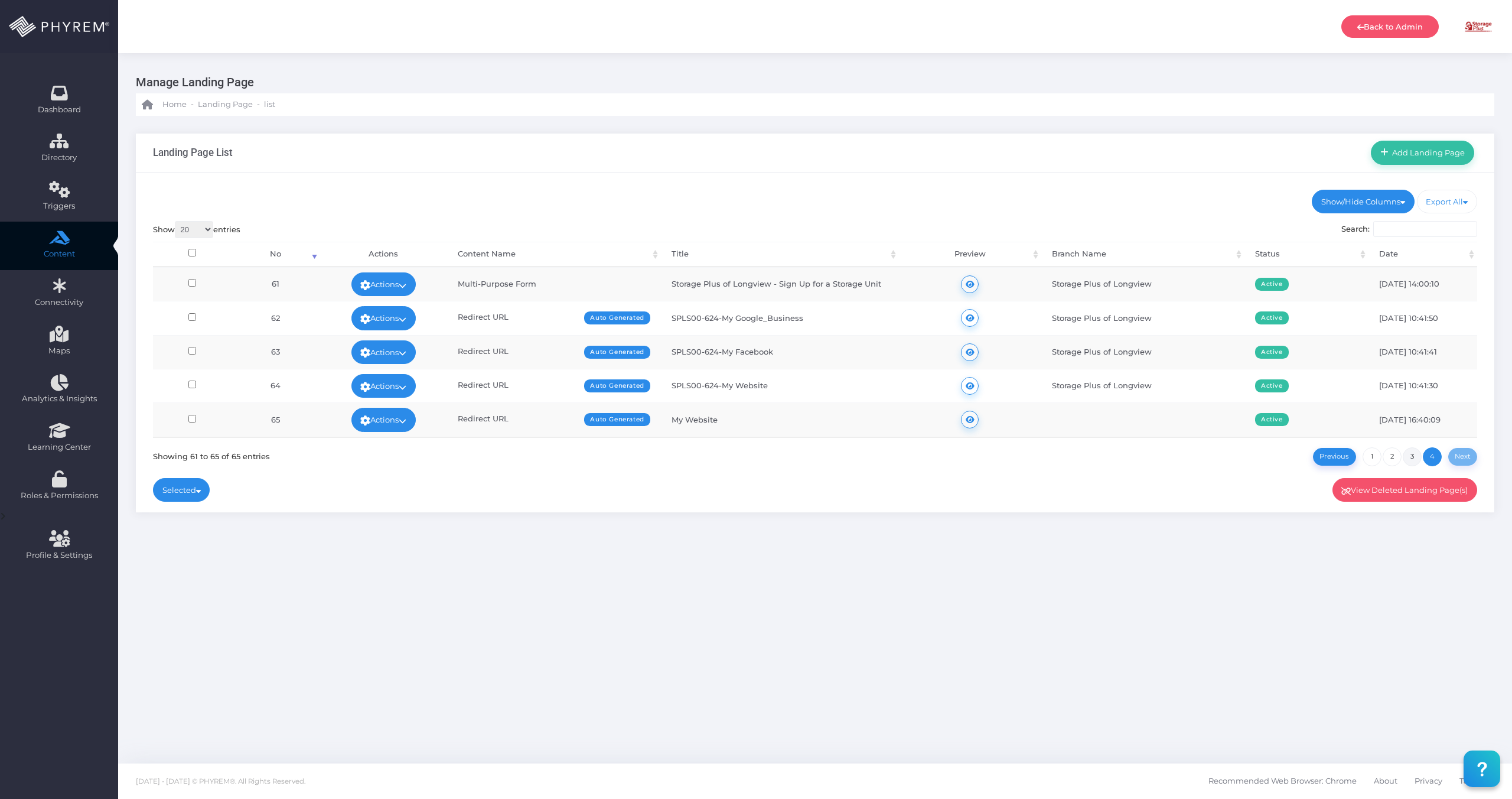
click at [1414, 453] on link "3" at bounding box center [1412, 457] width 19 height 19
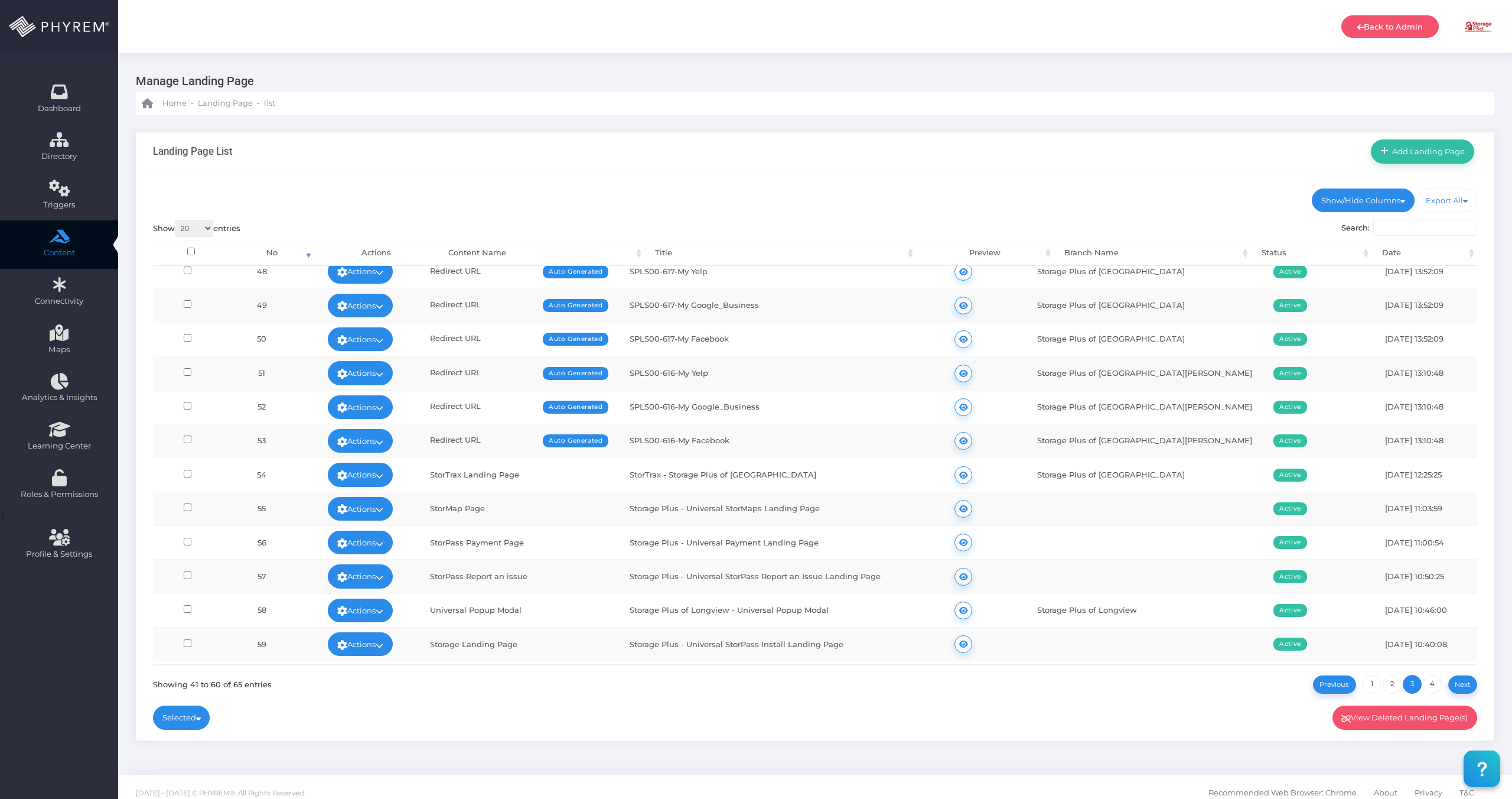
scroll to position [280, 0]
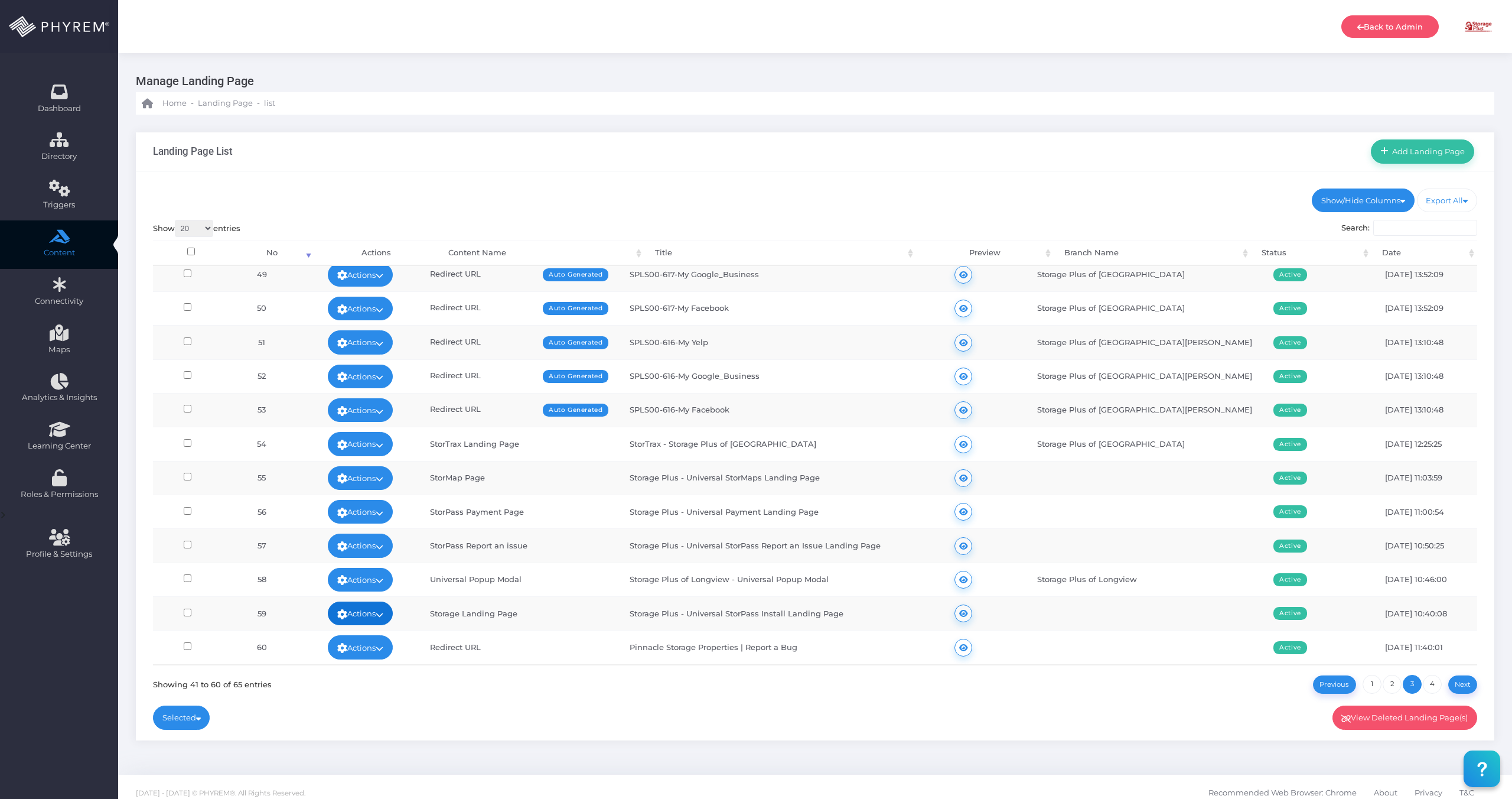
click at [392, 610] on link "Actions" at bounding box center [361, 613] width 65 height 24
click at [379, 513] on link "Edit" at bounding box center [374, 520] width 77 height 22
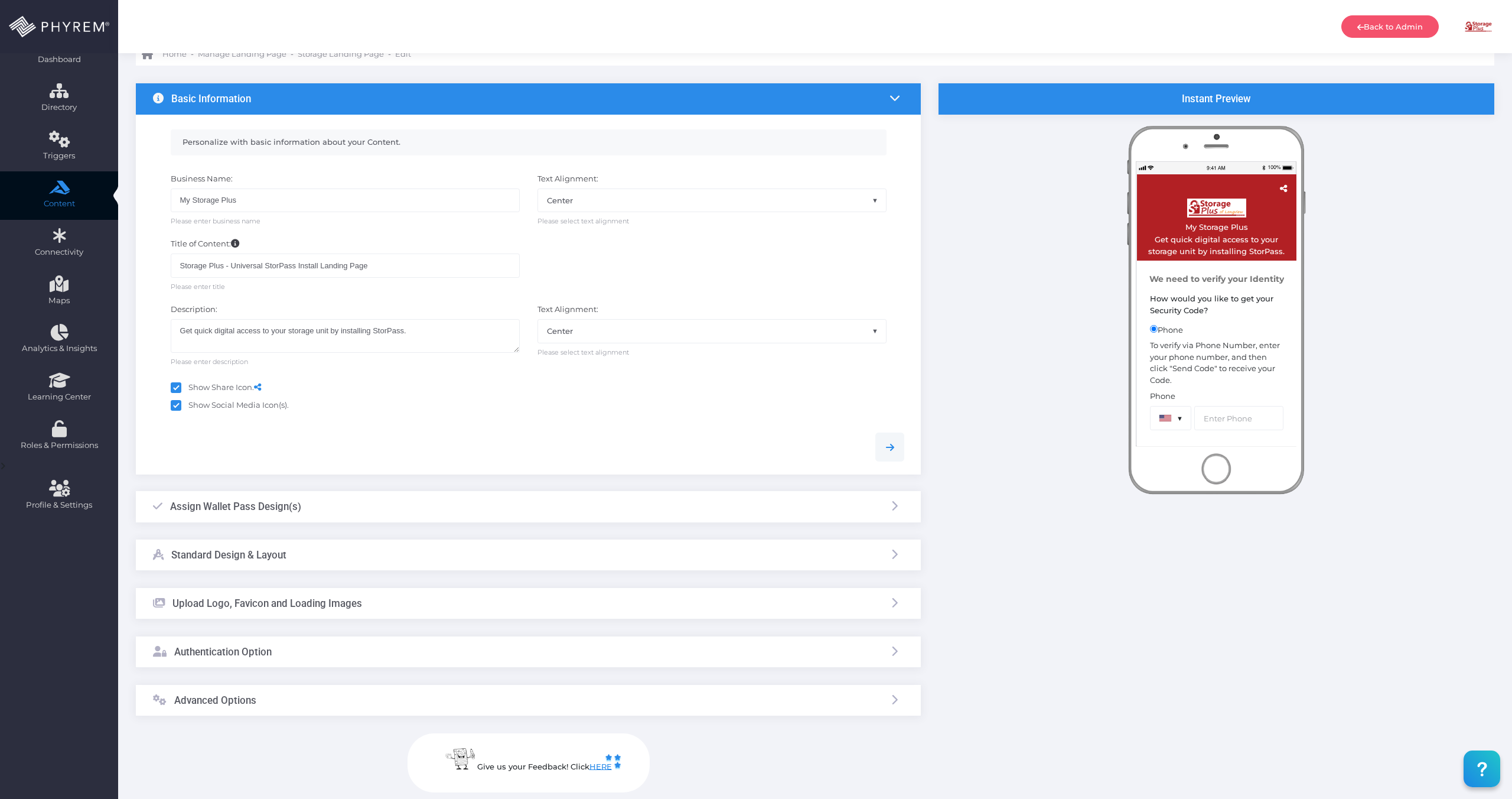
scroll to position [52, 0]
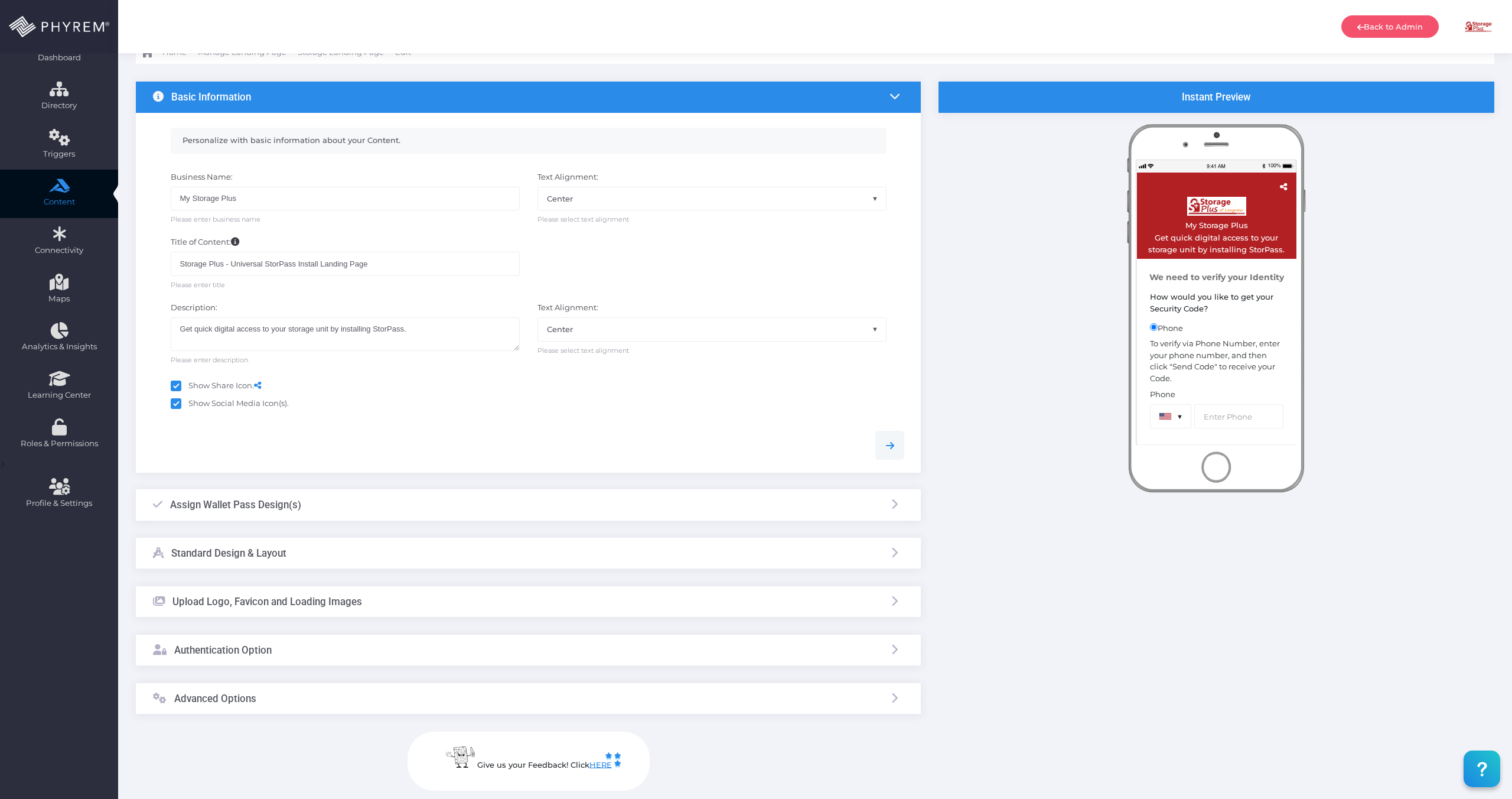
click at [226, 691] on div "Advanced Options" at bounding box center [205, 698] width 103 height 30
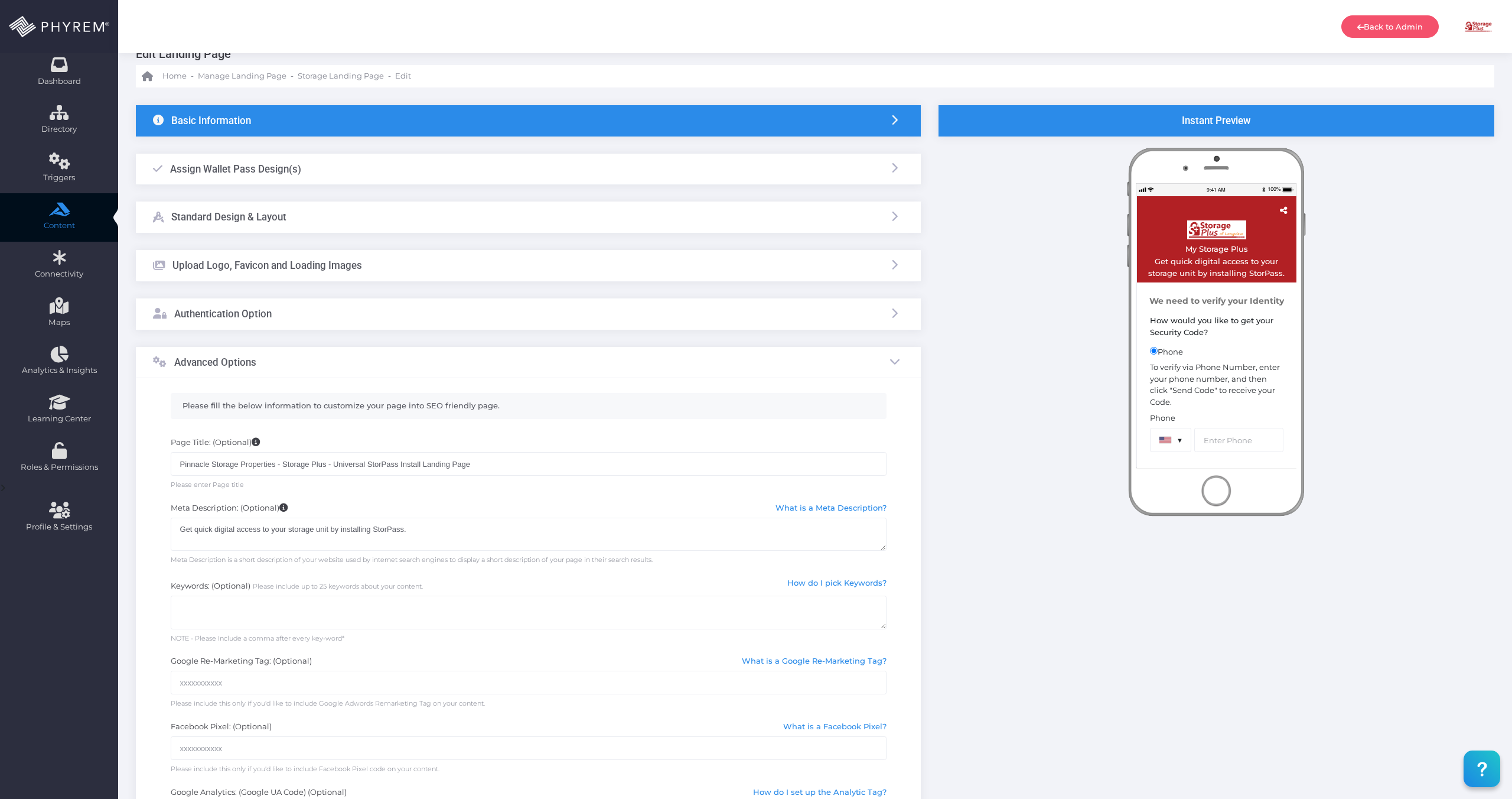
scroll to position [27, 0]
click at [292, 215] on div "Standard Design & Layout" at bounding box center [528, 218] width 785 height 31
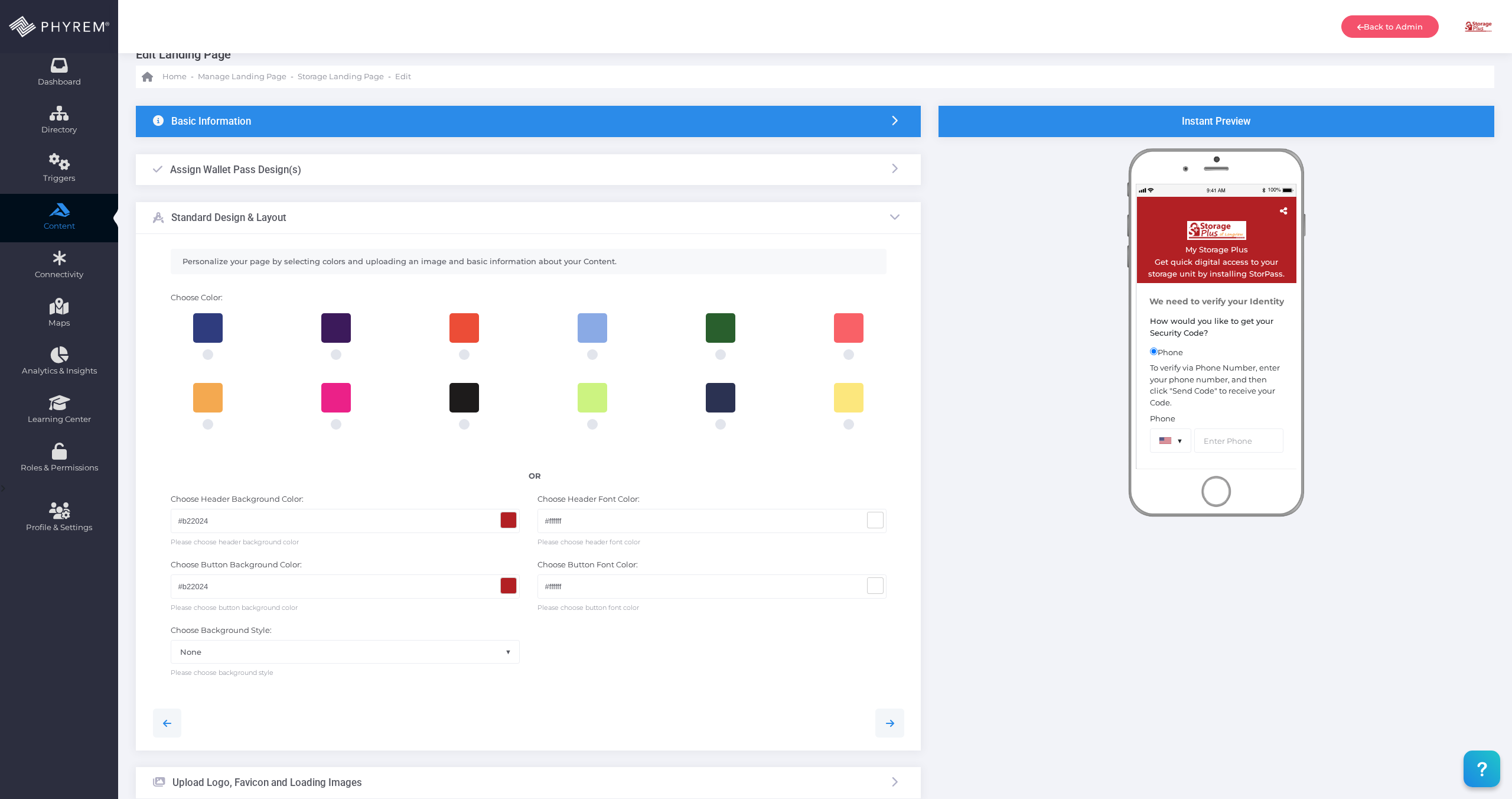
click at [295, 215] on div "Standard Design & Layout" at bounding box center [528, 218] width 785 height 31
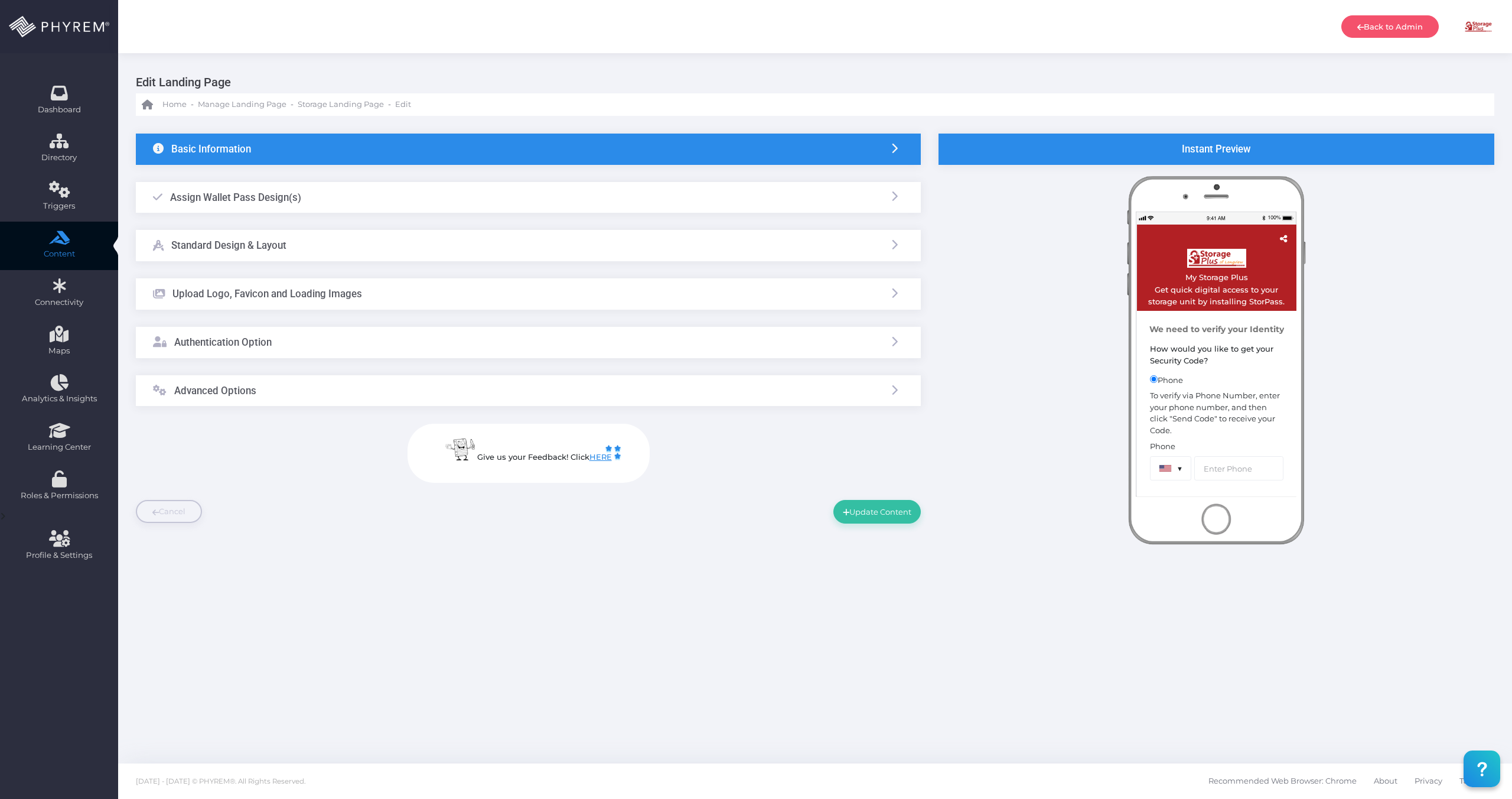
scroll to position [0, 0]
click at [295, 208] on div "Assign Wallet Pass Design(s)" at bounding box center [227, 197] width 148 height 30
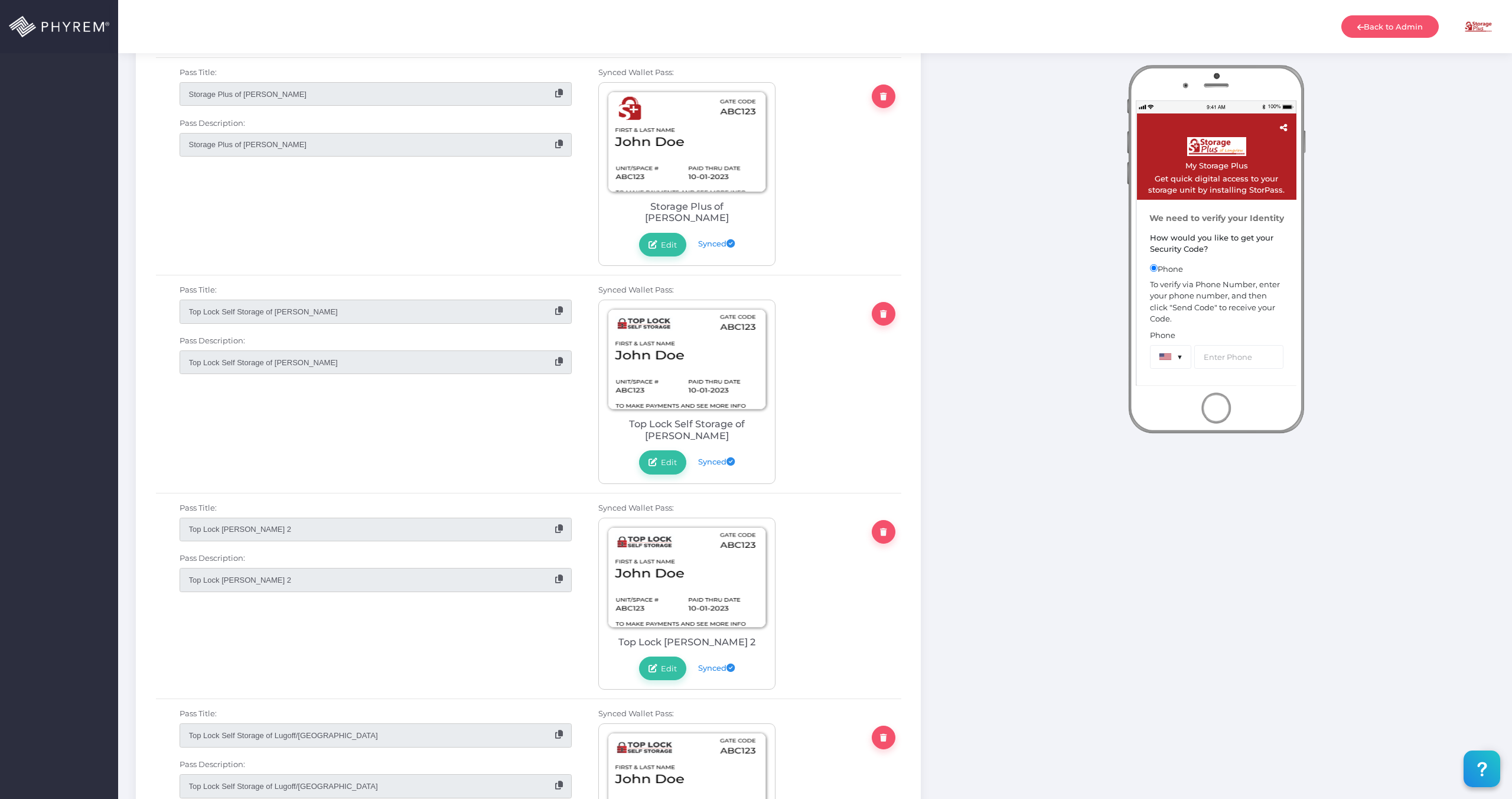
scroll to position [2926, 0]
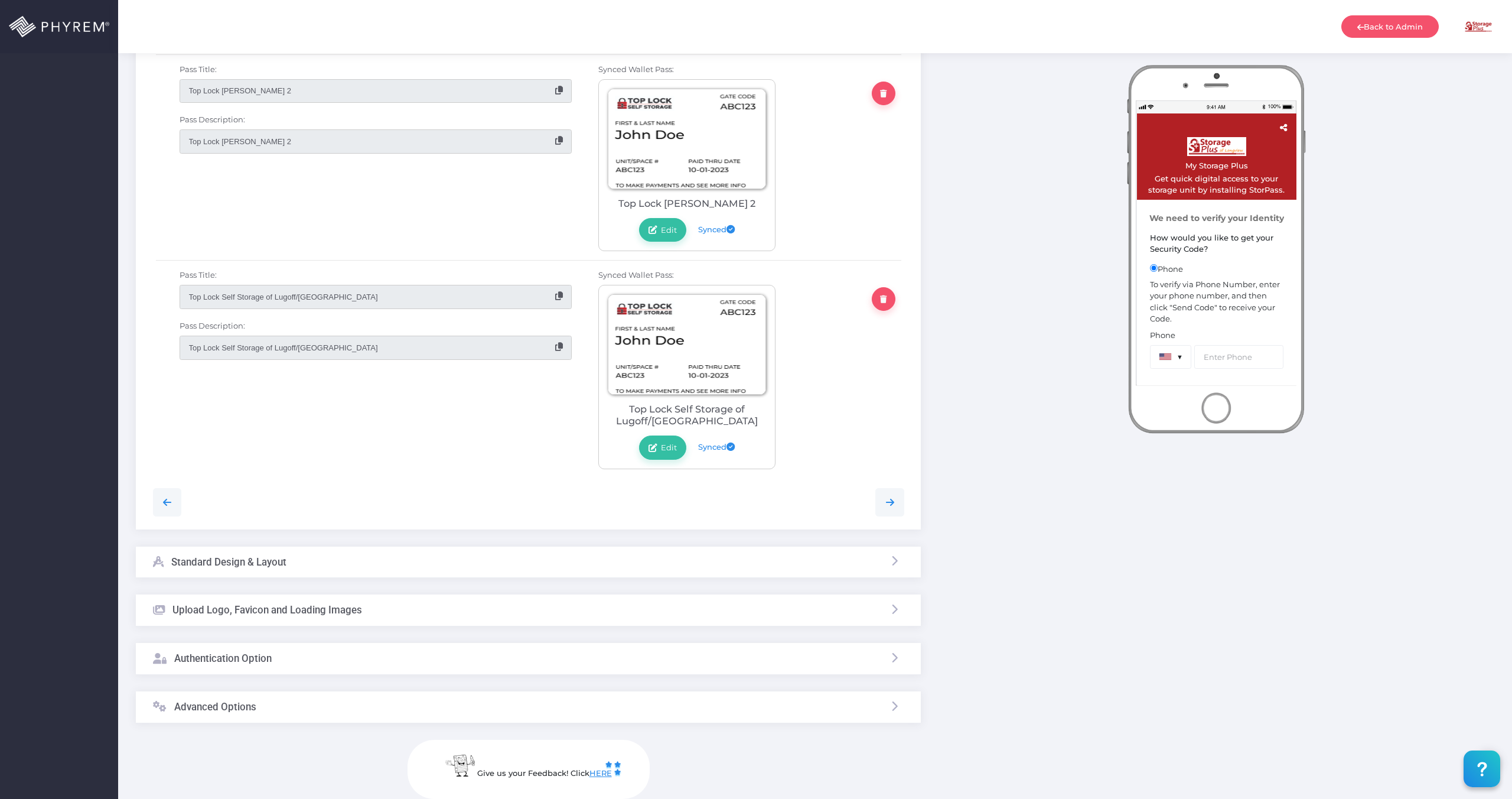
click at [262, 643] on div "Authentication Option" at bounding box center [212, 658] width 119 height 30
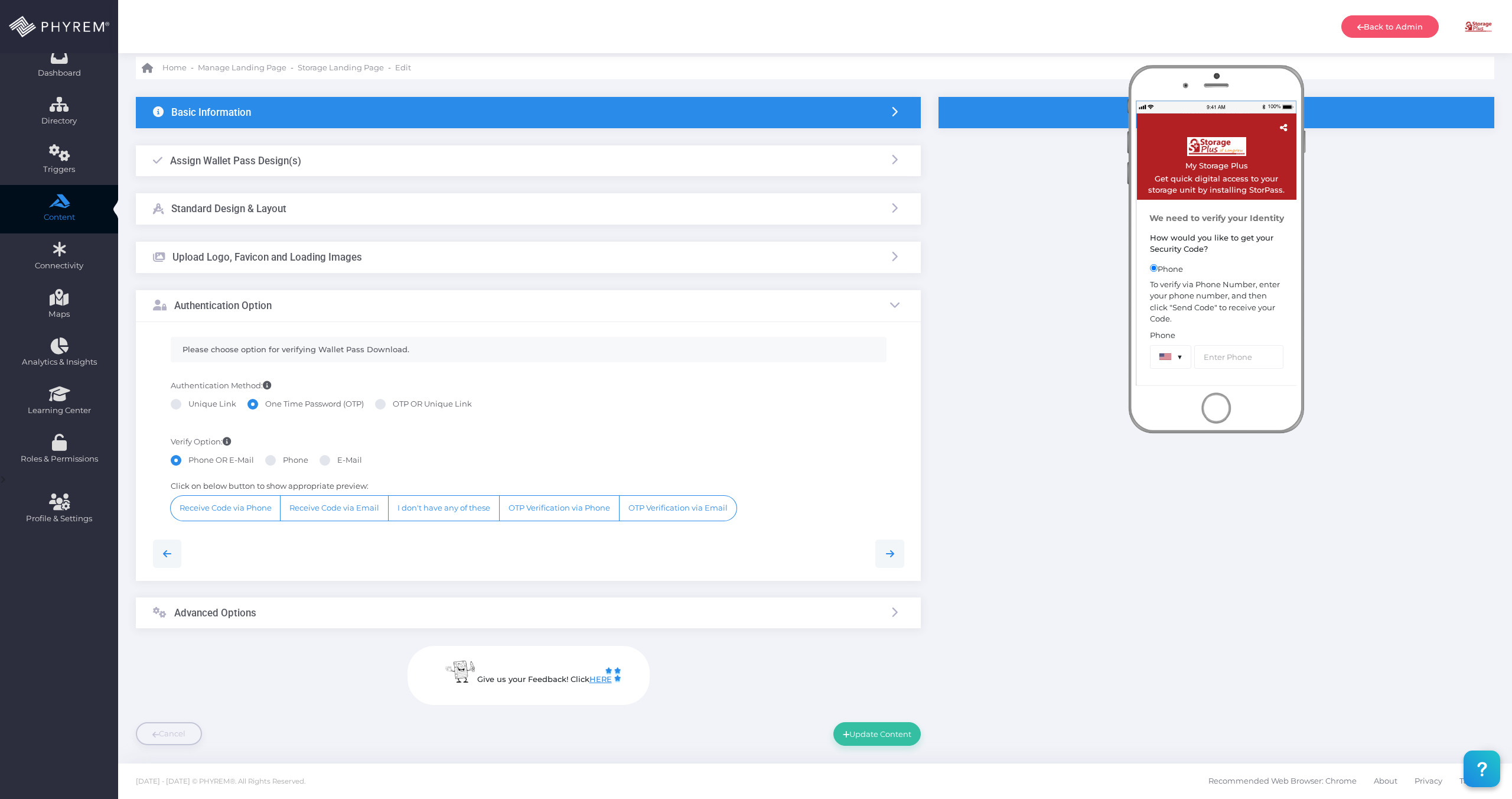
scroll to position [37, 0]
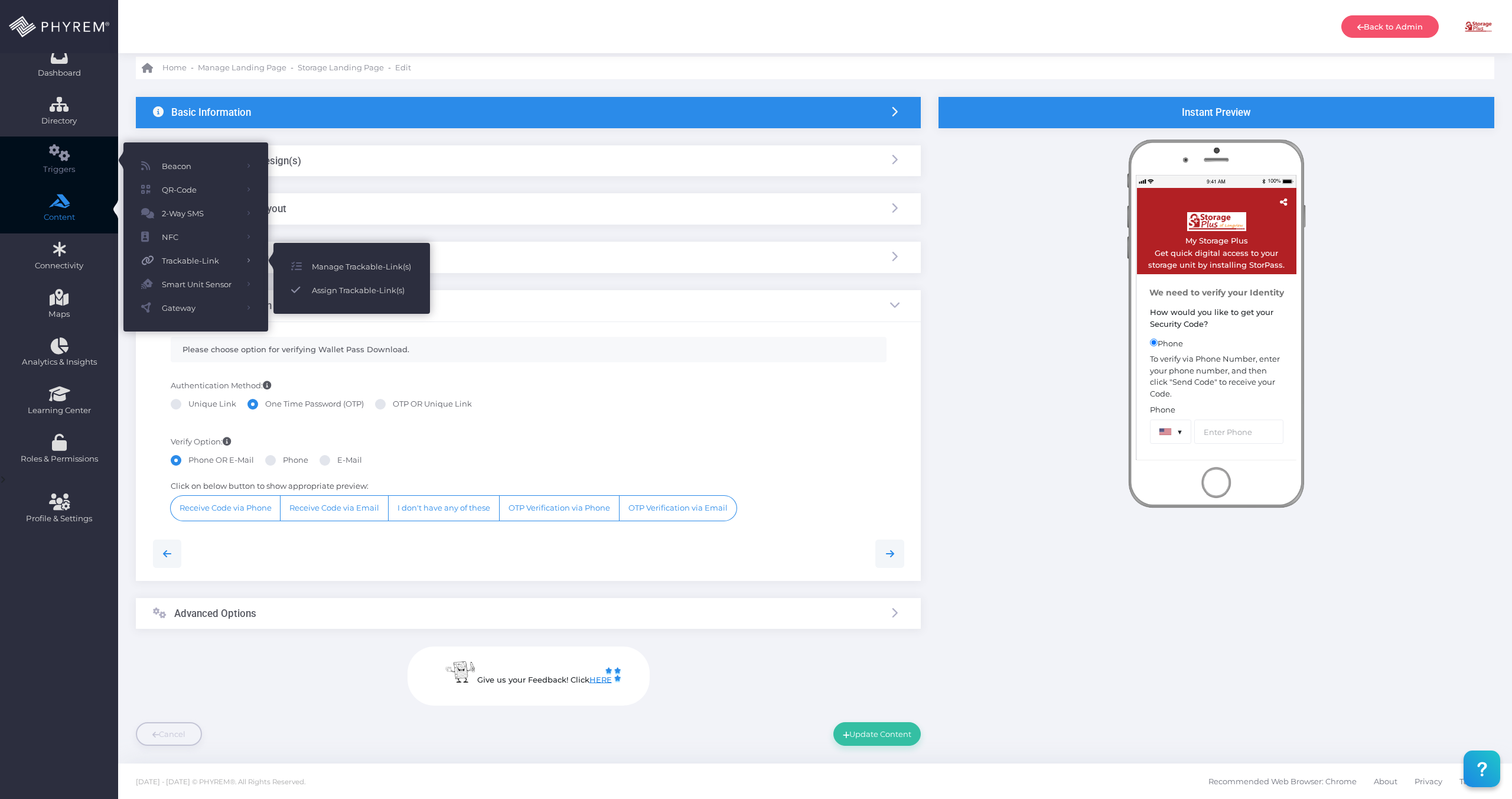
click at [348, 288] on span "Assign Trackable-Link(s)" at bounding box center [362, 290] width 100 height 15
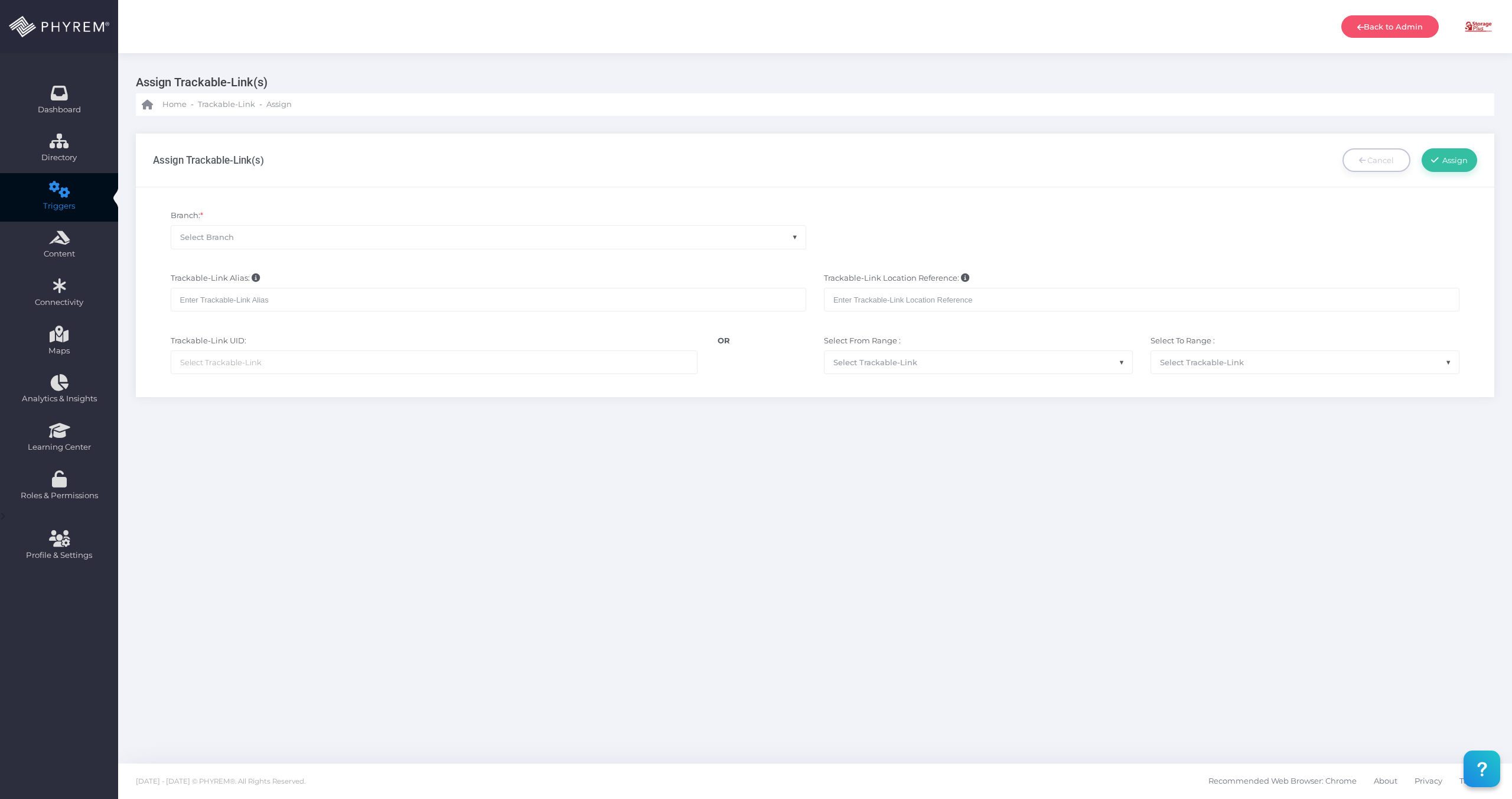
click at [403, 368] on ul at bounding box center [434, 362] width 525 height 22
click at [328, 390] on li "Please enter 2 or more characters" at bounding box center [434, 392] width 525 height 18
click at [263, 373] on ul at bounding box center [434, 362] width 525 height 22
click at [309, 356] on ul at bounding box center [434, 362] width 525 height 22
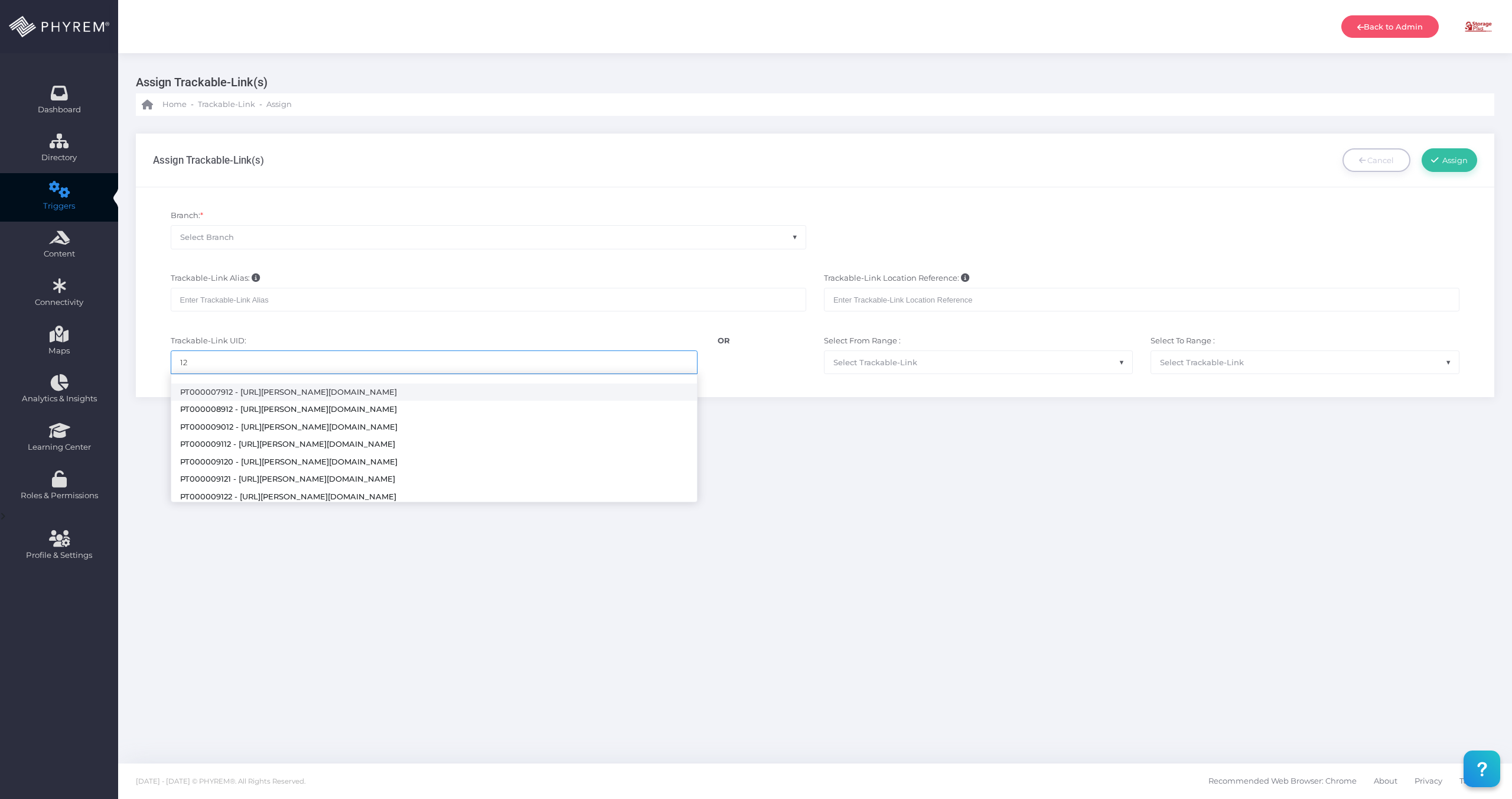
type input "1"
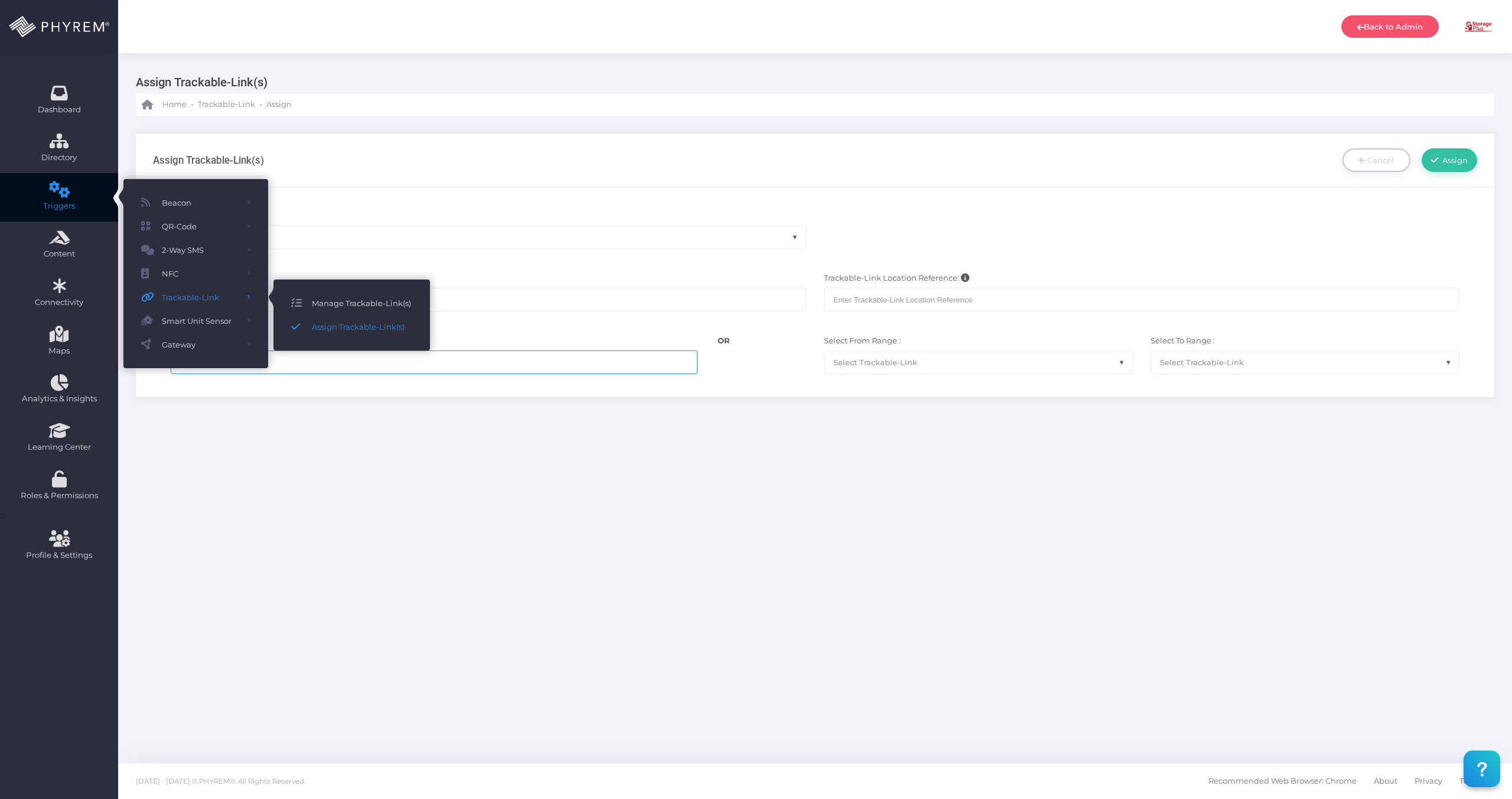
click at [377, 306] on span "Manage Trackable-Link(s)" at bounding box center [362, 303] width 100 height 15
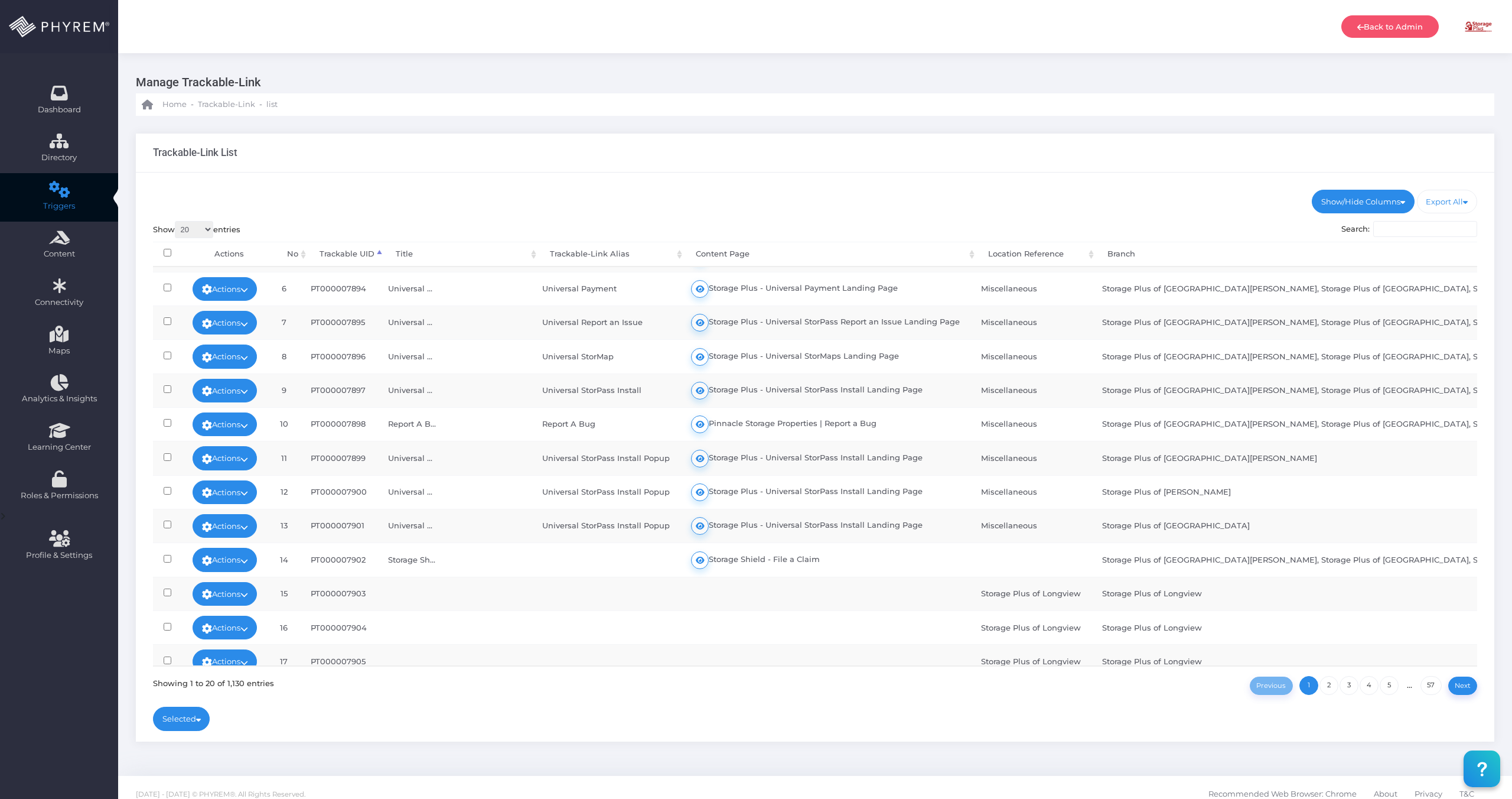
scroll to position [132, 0]
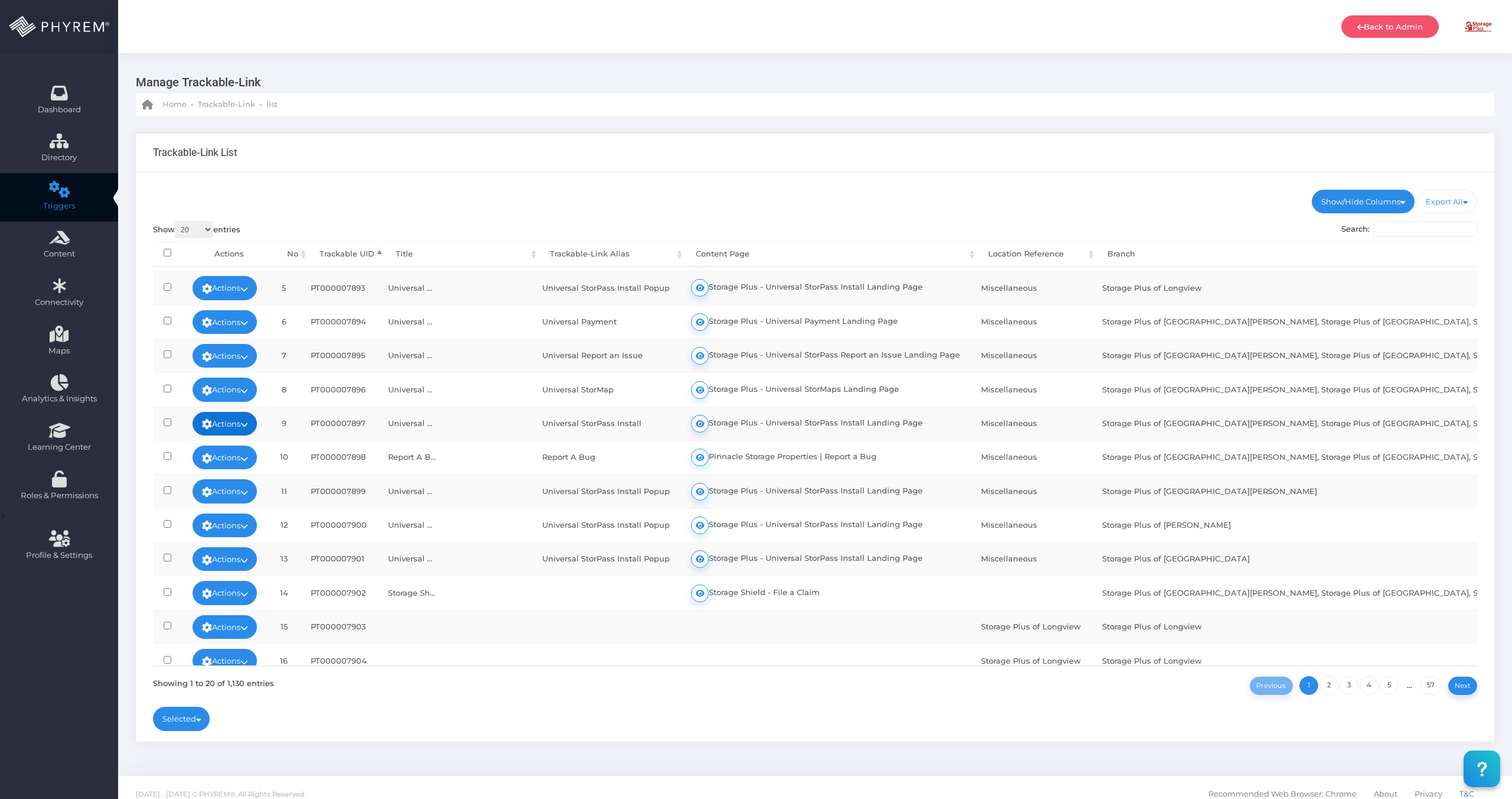
click at [252, 419] on link "Actions" at bounding box center [225, 424] width 65 height 24
click at [238, 455] on link "Edit" at bounding box center [220, 450] width 85 height 22
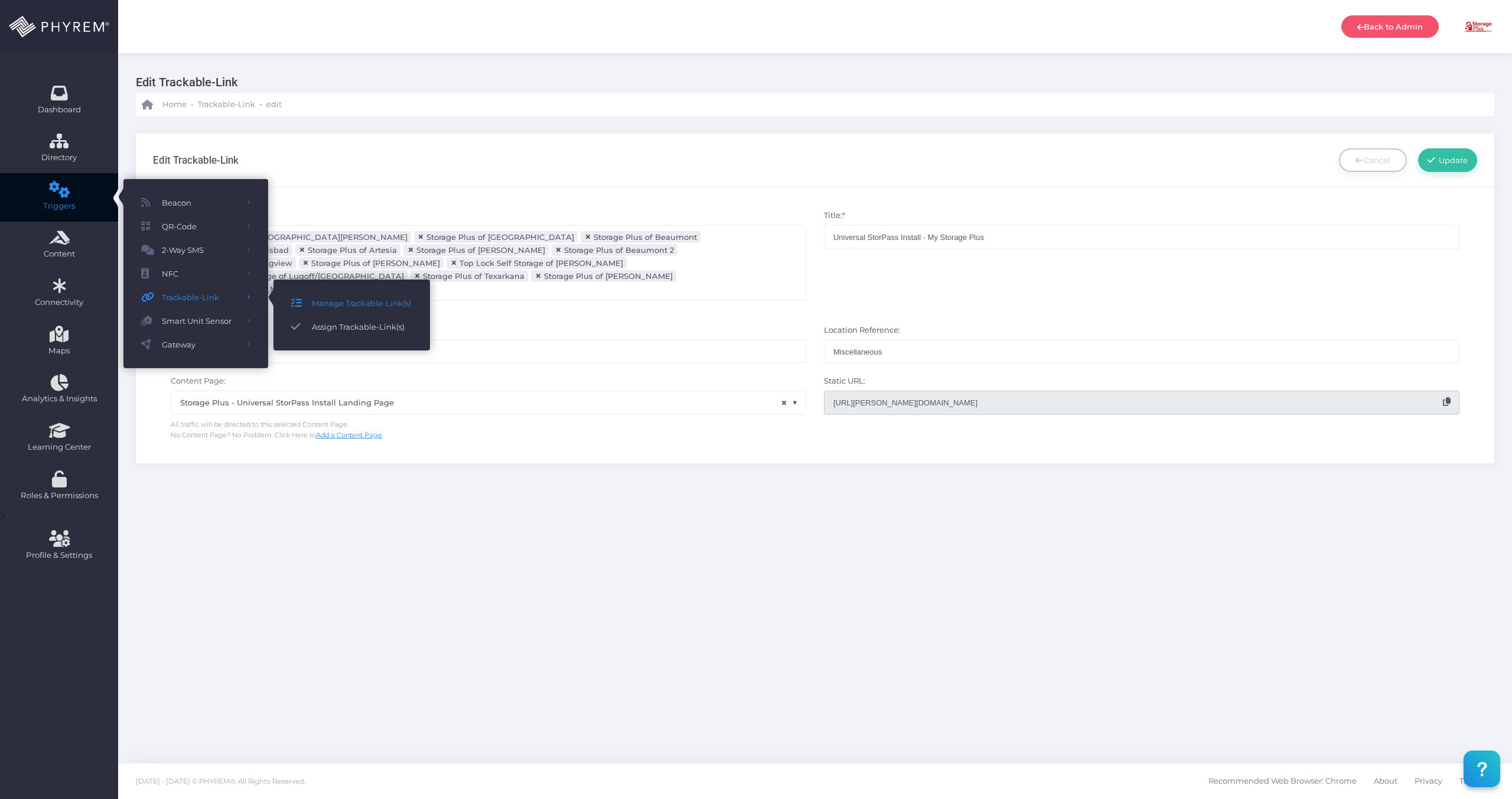
click at [325, 324] on span "Assign Trackable-Link(s)" at bounding box center [362, 326] width 100 height 15
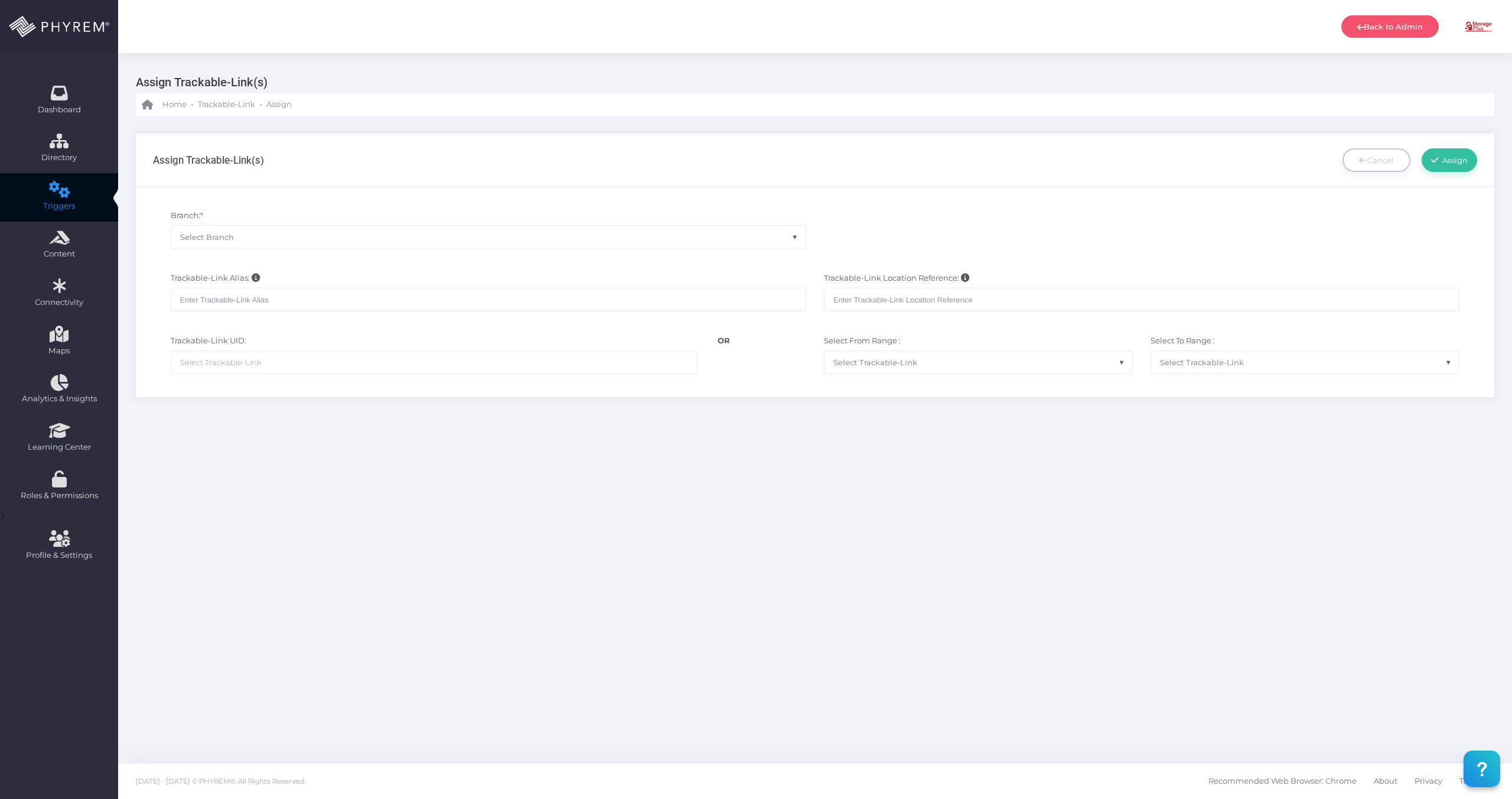
click at [254, 237] on span "Select Branch" at bounding box center [489, 236] width 635 height 22
click at [917, 216] on div "Branch: * Select Branch This field is required." at bounding box center [815, 241] width 1343 height 74
click at [476, 307] on input "text" at bounding box center [488, 311] width 635 height 24
click at [1075, 312] on input "text" at bounding box center [1141, 311] width 635 height 24
click at [1378, 171] on link "Cancel" at bounding box center [1377, 160] width 68 height 24
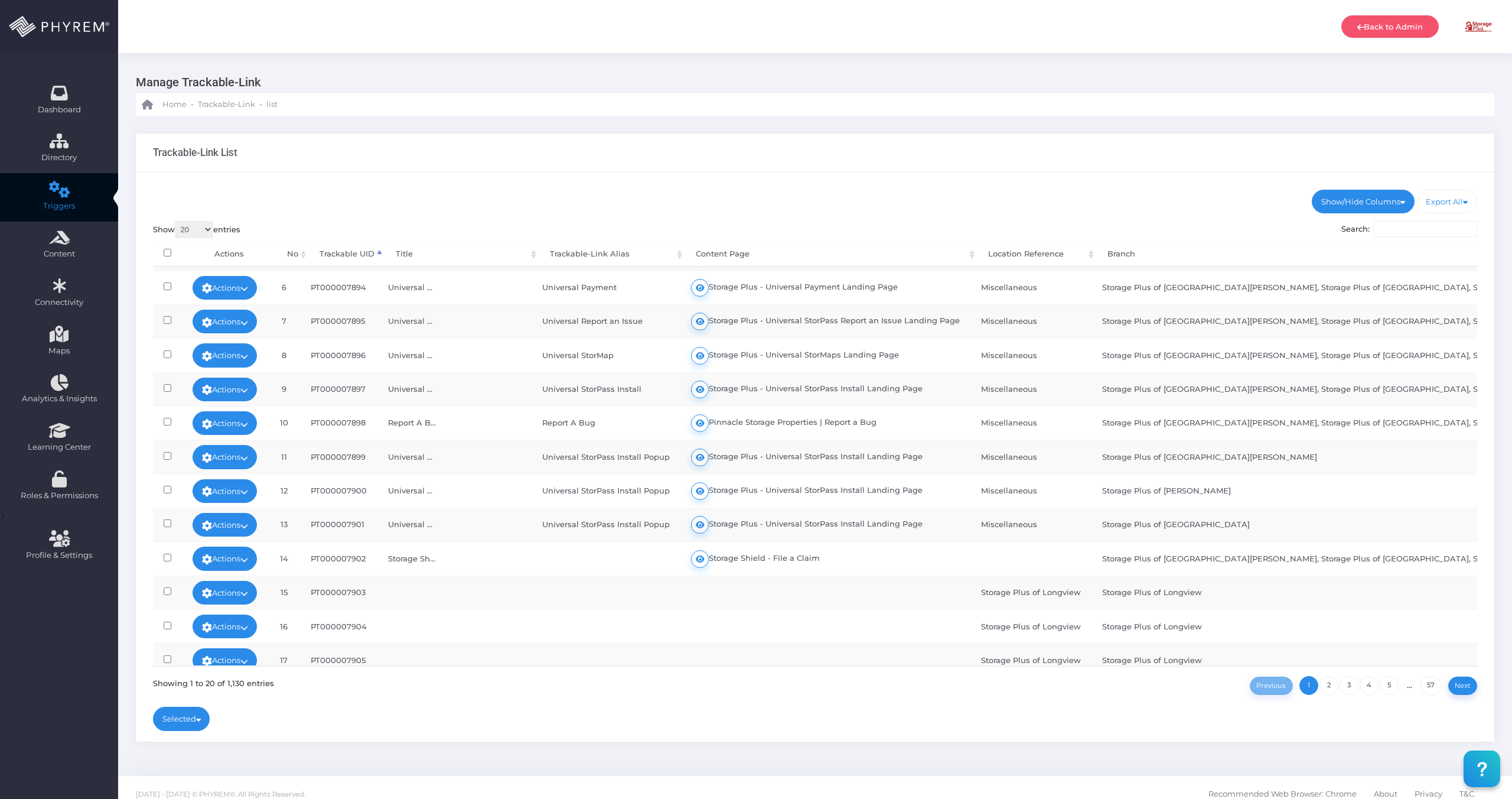
scroll to position [186, 0]
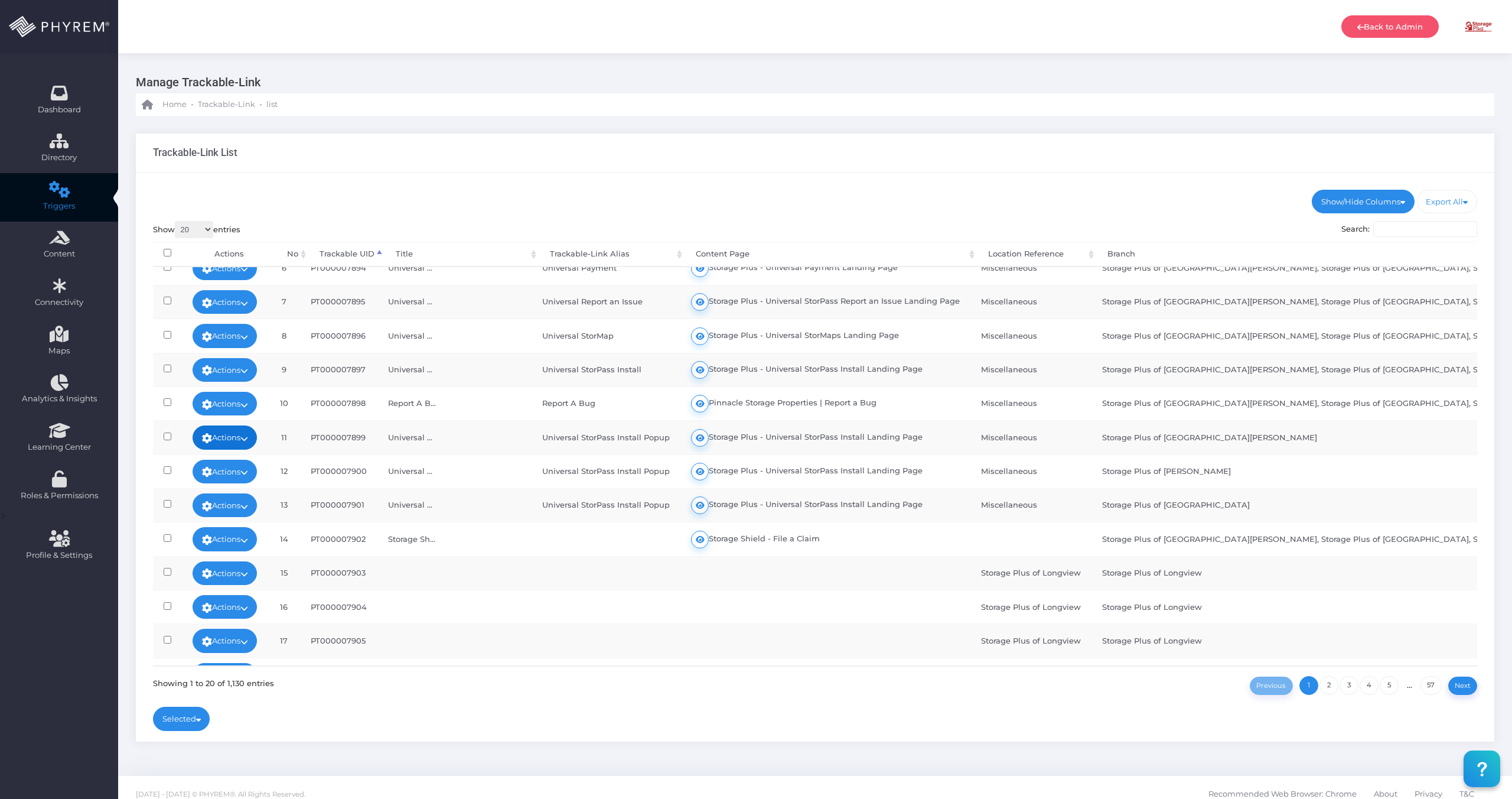
click at [201, 440] on link "Actions" at bounding box center [225, 437] width 65 height 24
click at [240, 455] on link "Edit" at bounding box center [220, 465] width 85 height 22
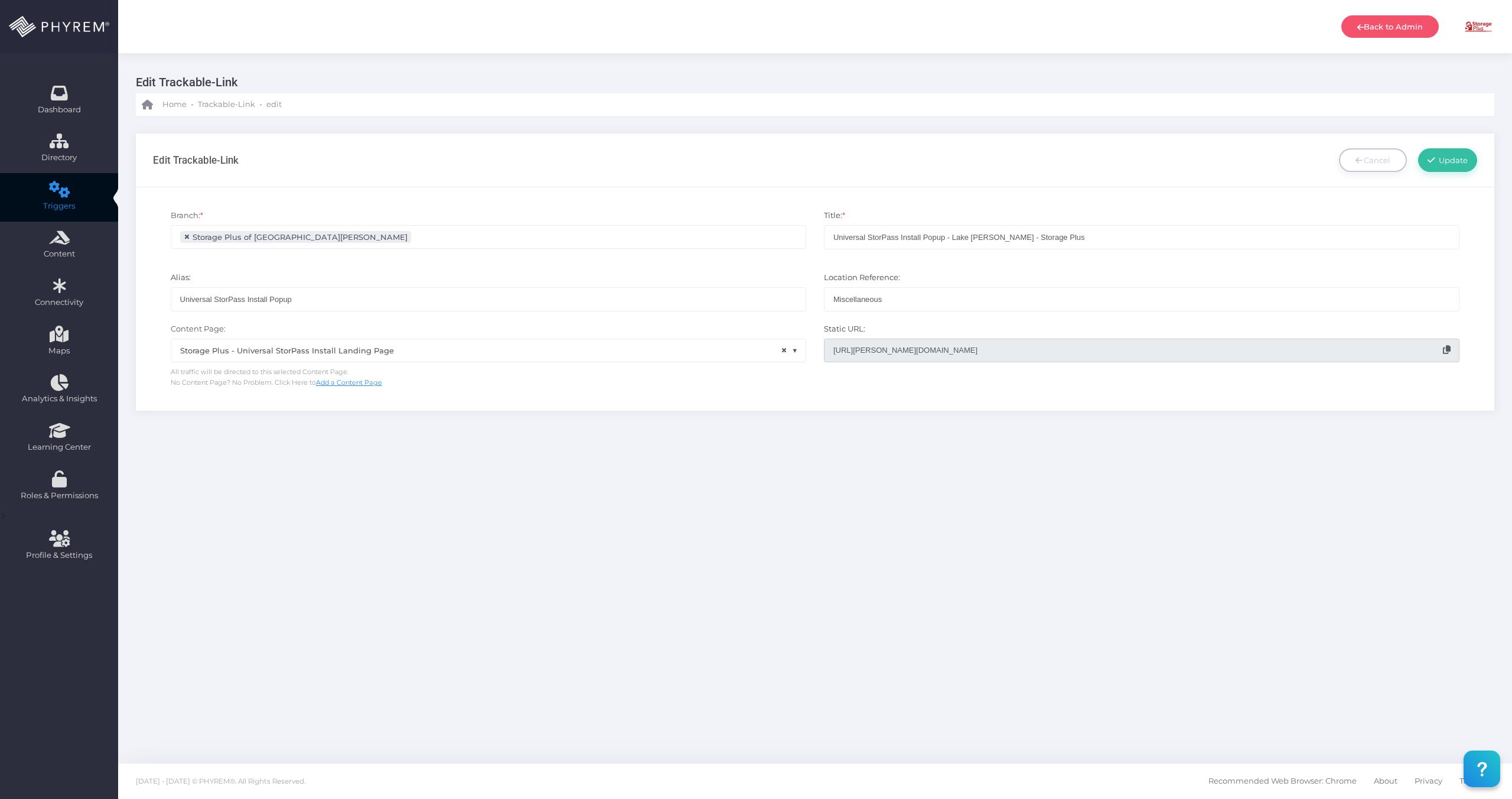
click at [418, 236] on ul "× Storage Plus of [GEOGRAPHIC_DATA][PERSON_NAME]" at bounding box center [489, 236] width 635 height 22
click at [683, 140] on div "Edit Trackable-Link Cancel Update" at bounding box center [815, 161] width 1325 height 54
click at [1359, 158] on icon at bounding box center [1359, 161] width 7 height 8
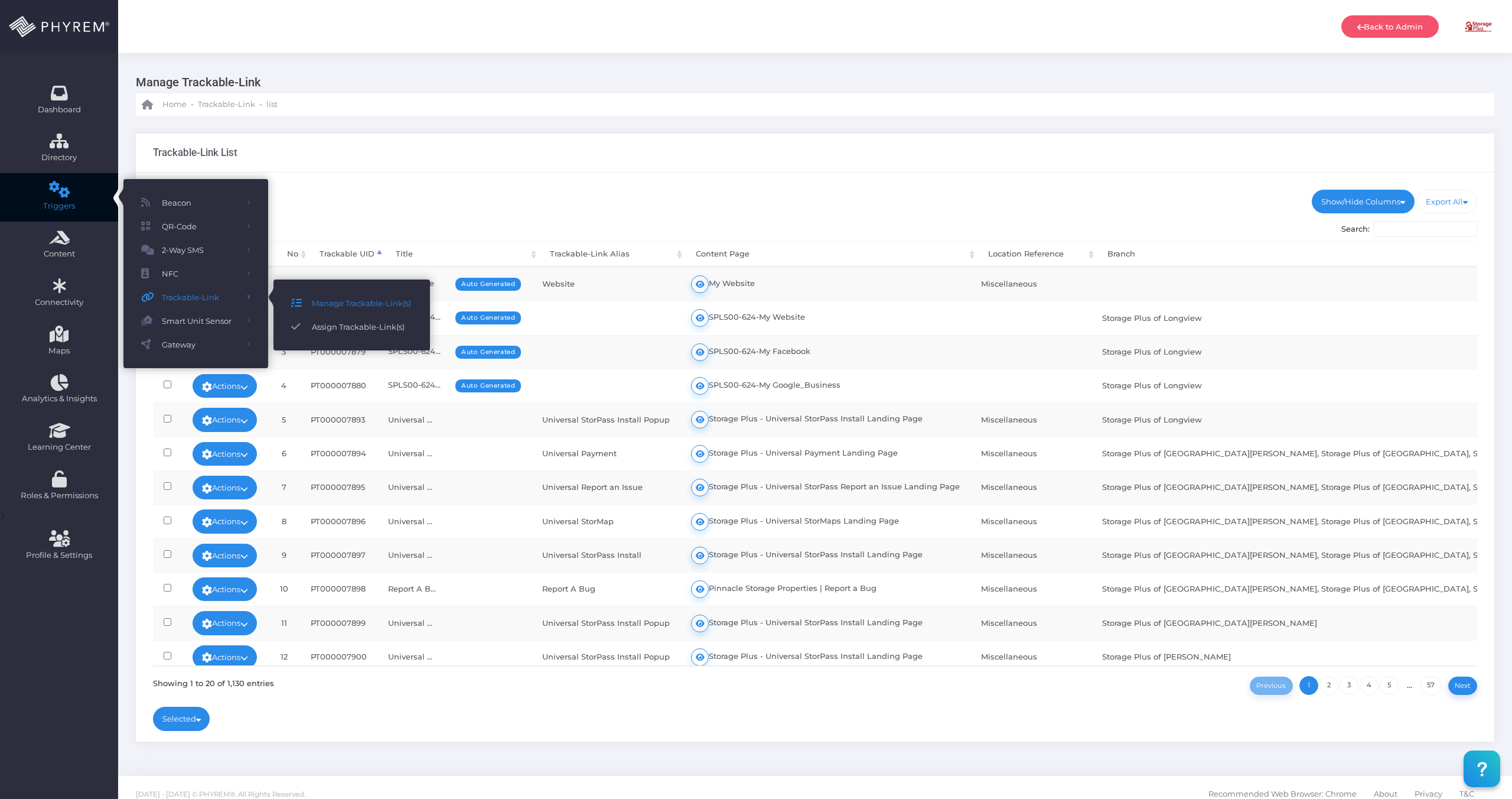
click at [328, 328] on span "Assign Trackable-Link(s)" at bounding box center [362, 326] width 100 height 15
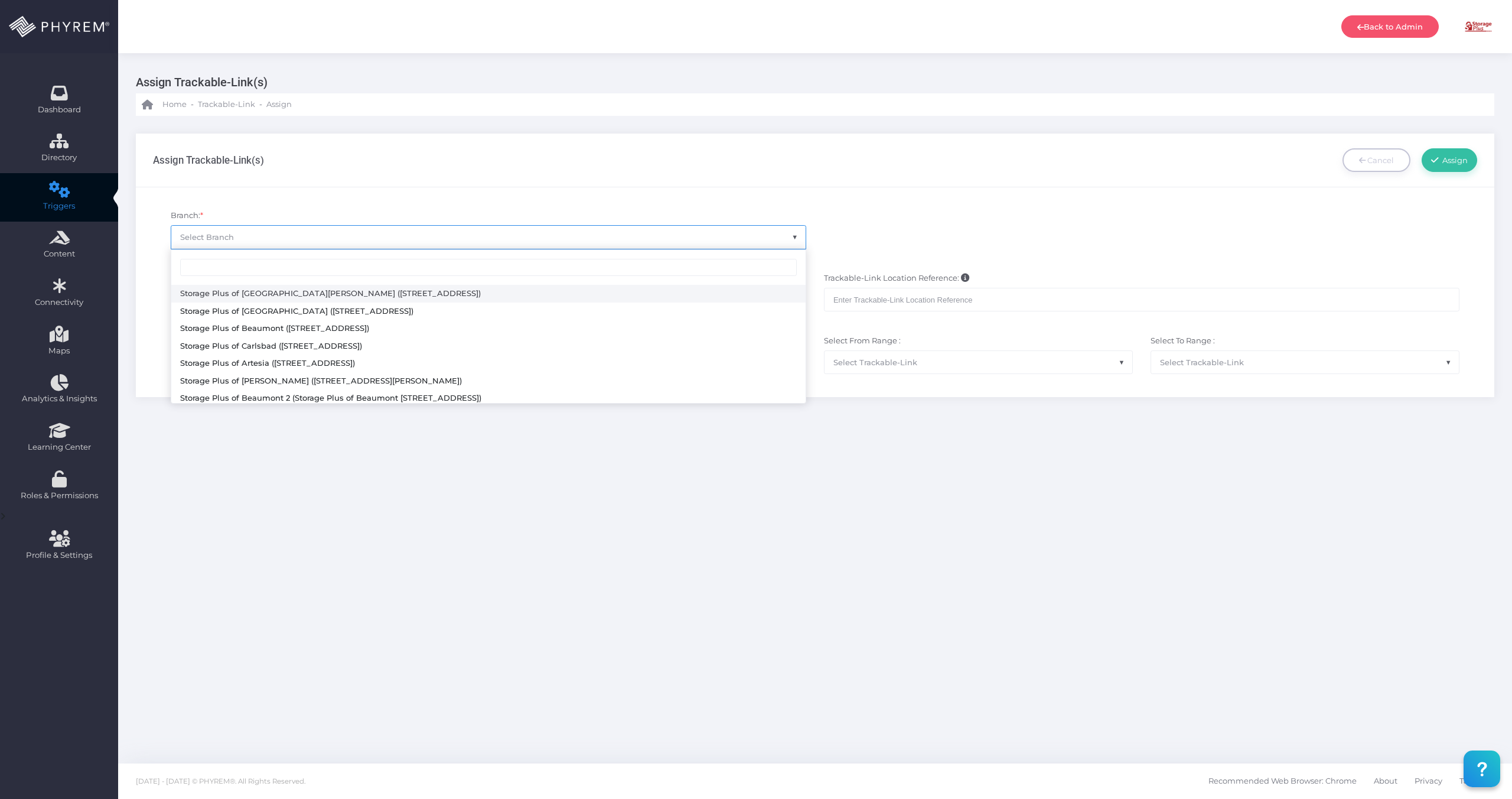
click at [234, 239] on span "Select Branch" at bounding box center [489, 236] width 635 height 22
select select "616"
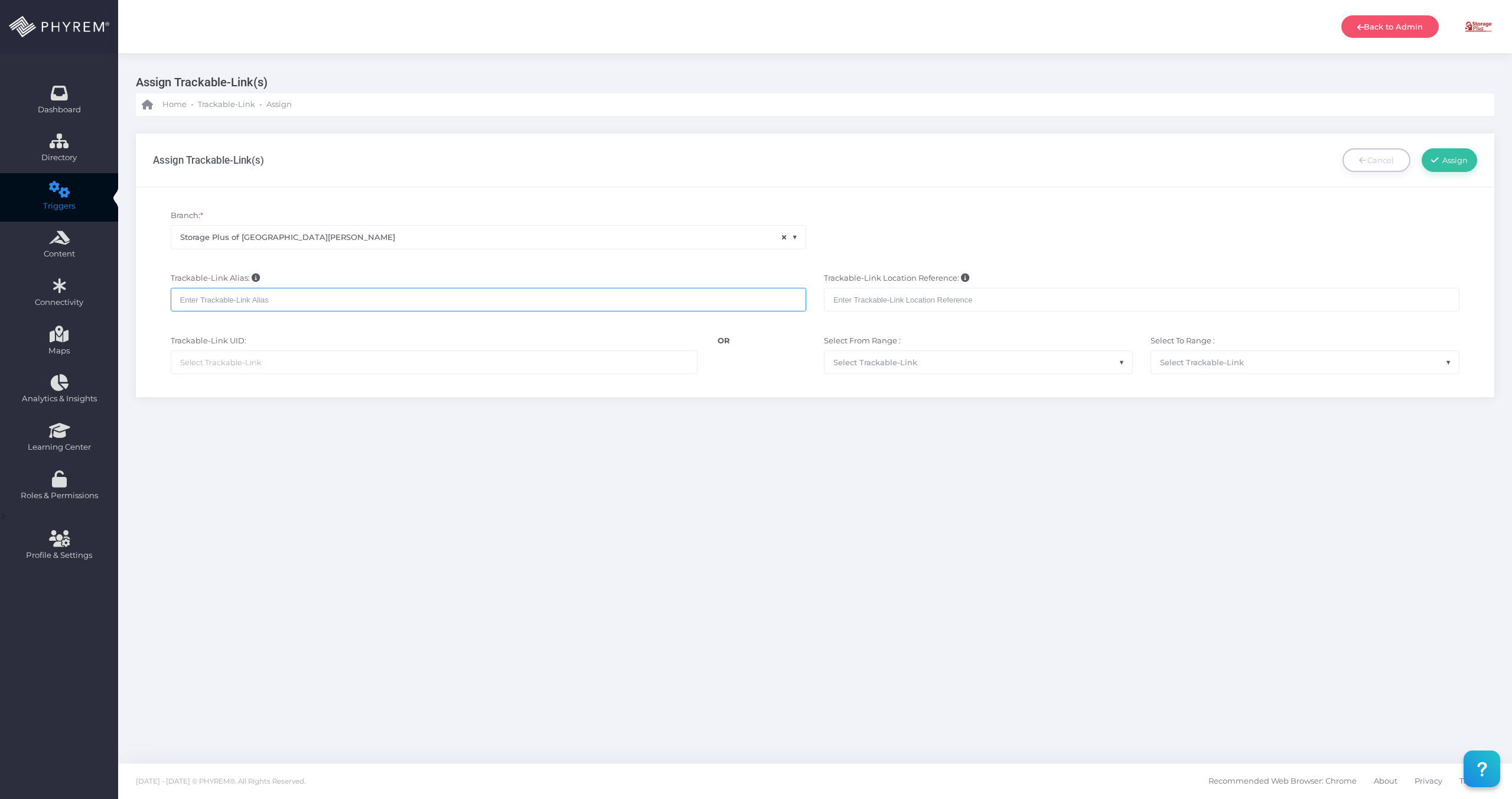
click at [293, 296] on input "text" at bounding box center [488, 299] width 635 height 24
click at [343, 357] on ul at bounding box center [434, 362] width 525 height 22
click at [265, 295] on input "text" at bounding box center [488, 299] width 635 height 24
click at [270, 307] on input "text" at bounding box center [488, 299] width 635 height 24
click at [252, 278] on icon at bounding box center [255, 277] width 8 height 8
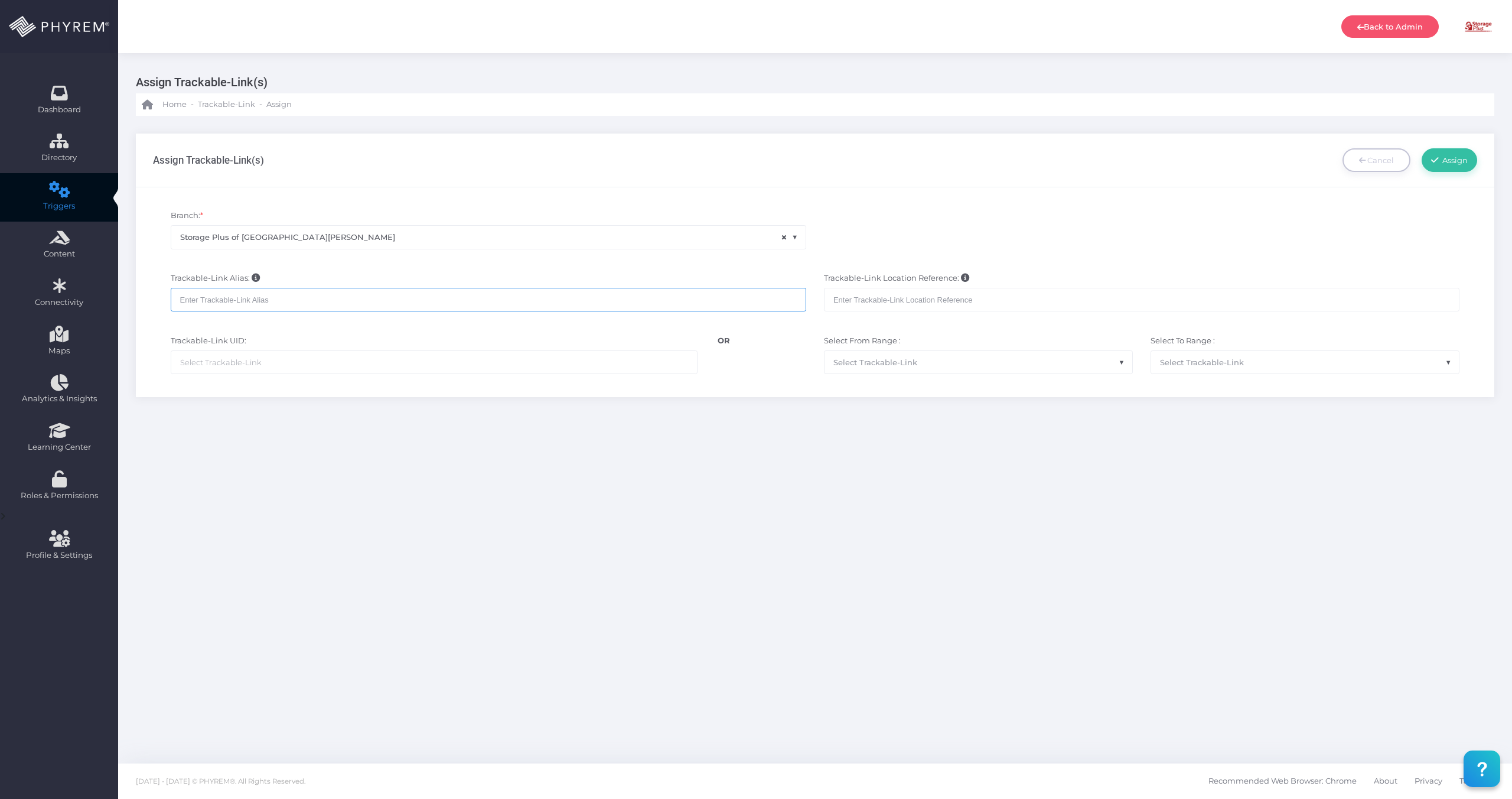
click at [228, 301] on input "text" at bounding box center [488, 299] width 635 height 24
type input "Website Banner"
click at [920, 295] on input "text" at bounding box center [1141, 299] width 635 height 24
click at [964, 280] on icon at bounding box center [965, 277] width 8 height 8
click at [916, 302] on input "text" at bounding box center [1141, 299] width 635 height 24
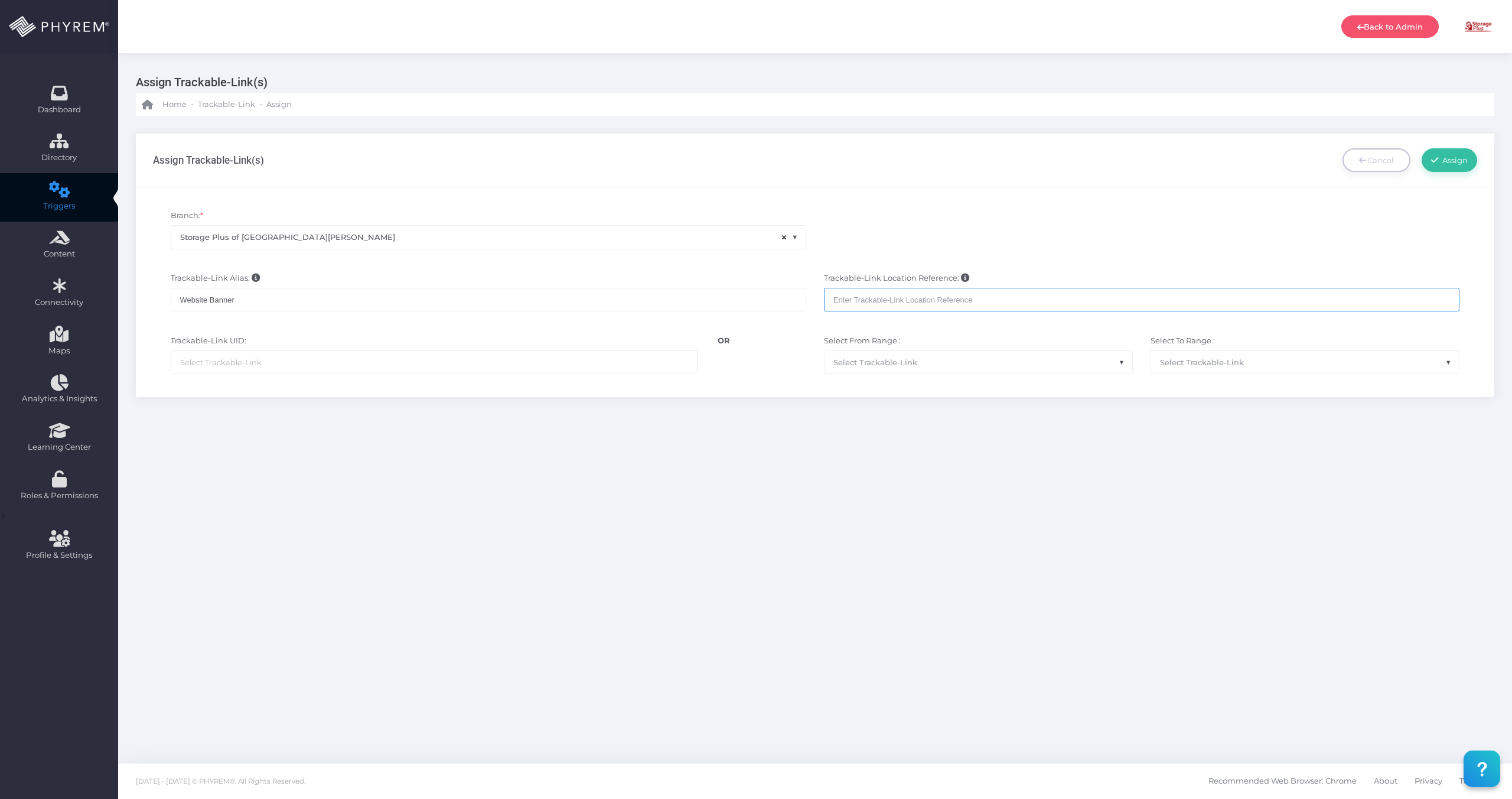
click at [895, 290] on input "text" at bounding box center [1141, 299] width 635 height 24
click at [456, 365] on ul at bounding box center [434, 362] width 525 height 22
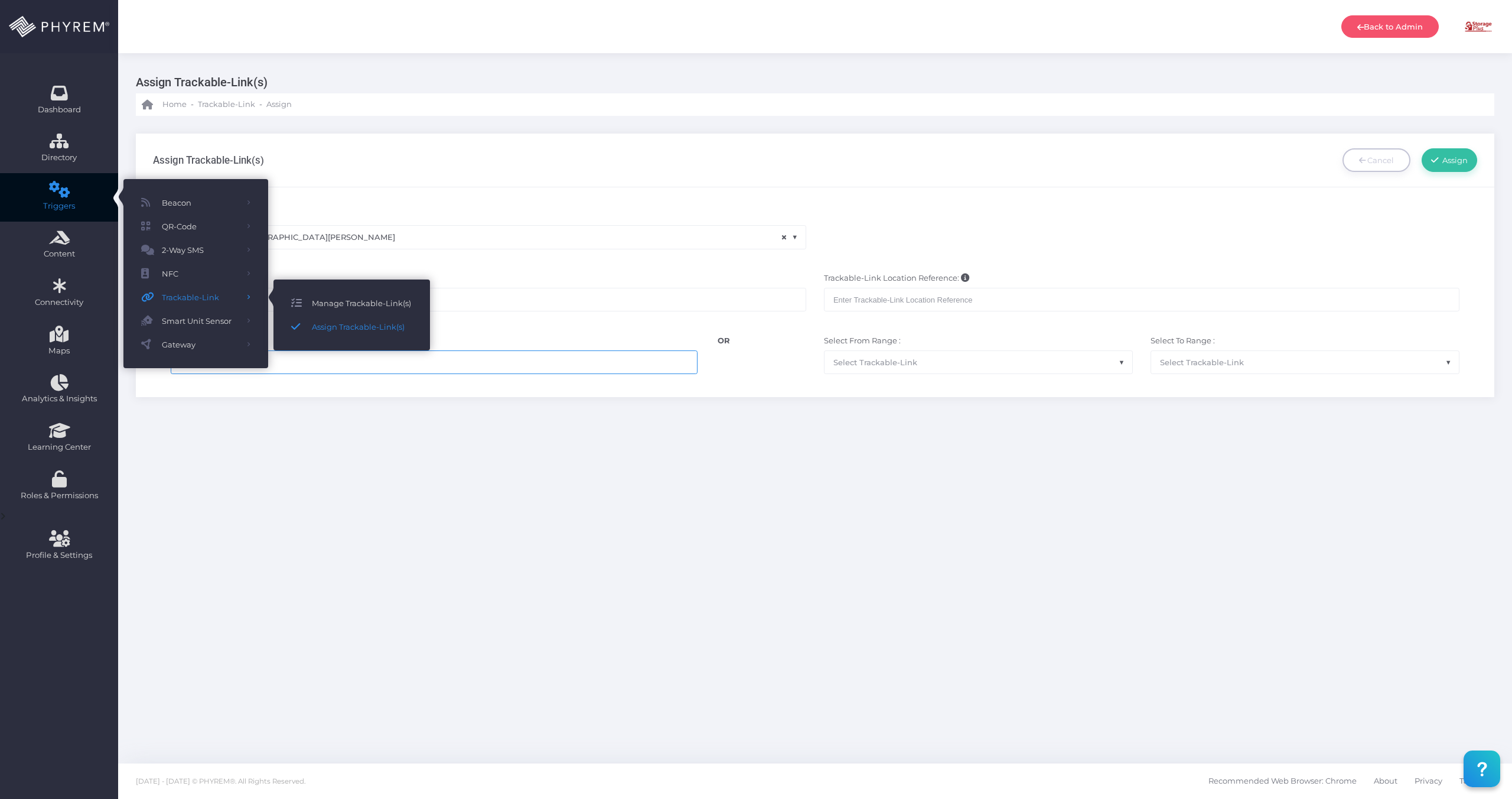
click at [348, 312] on link "Manage Trackable-Link(s)" at bounding box center [351, 303] width 157 height 24
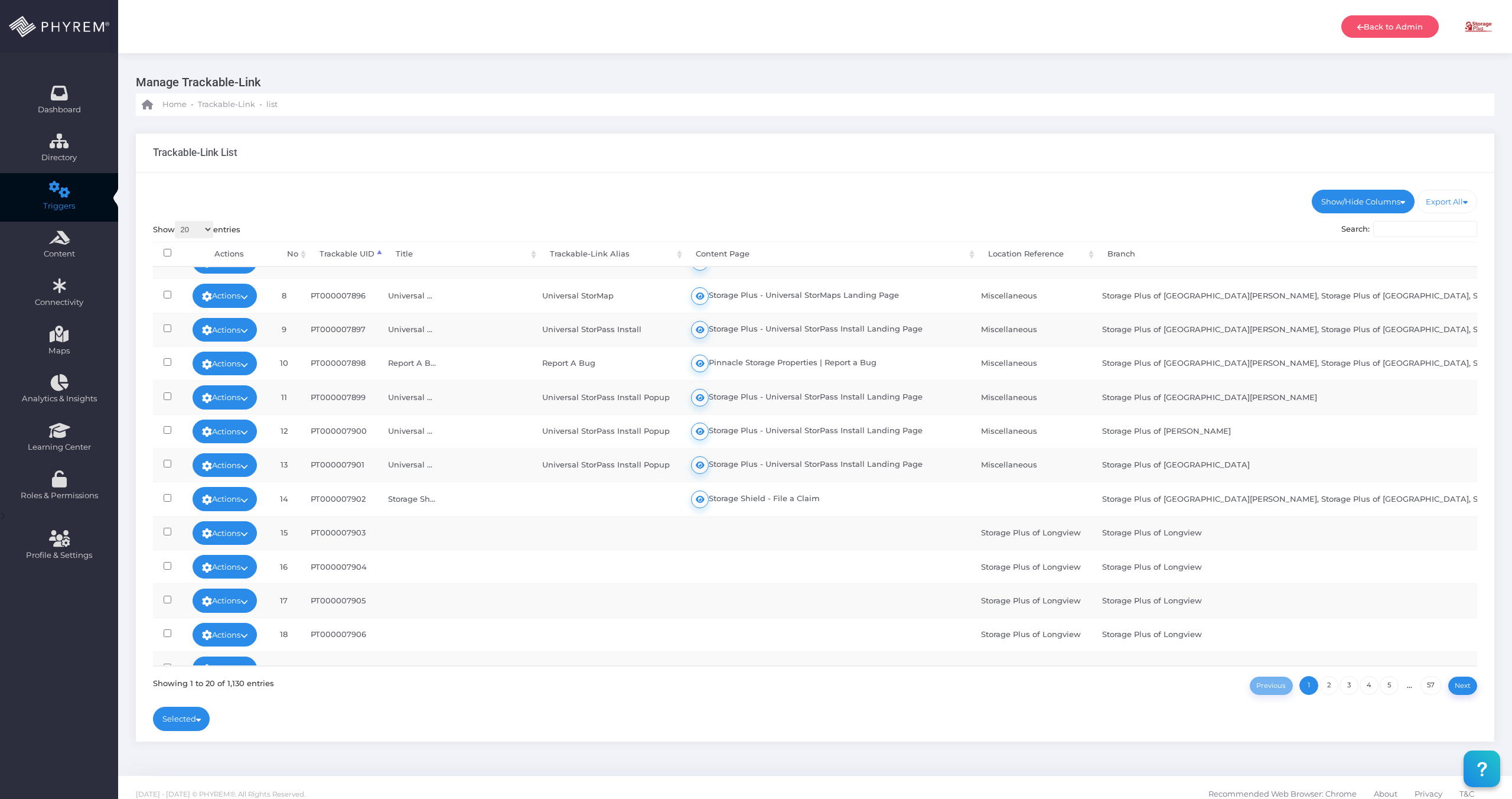
scroll to position [280, 0]
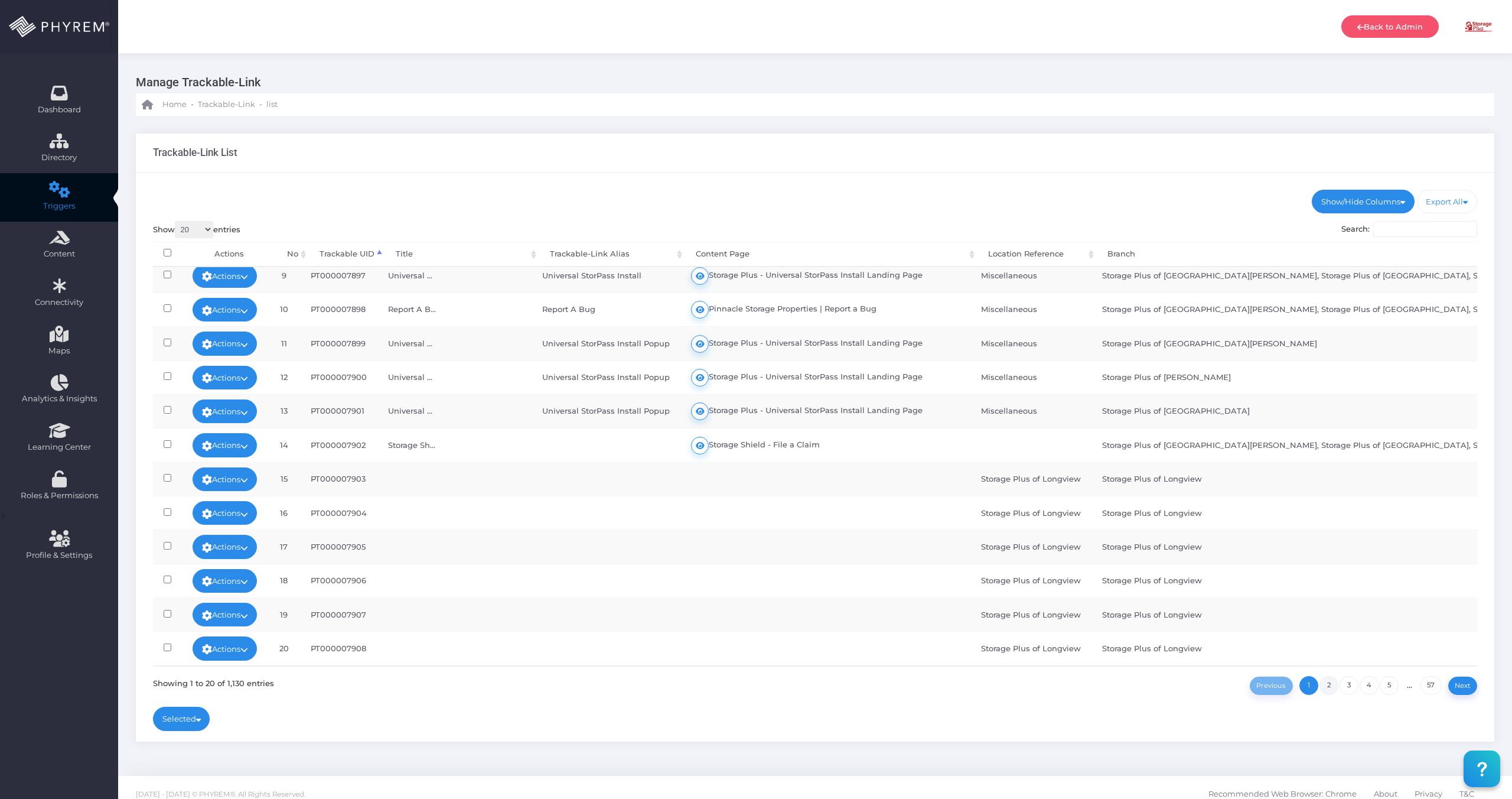
click at [1329, 688] on link "2" at bounding box center [1329, 685] width 19 height 19
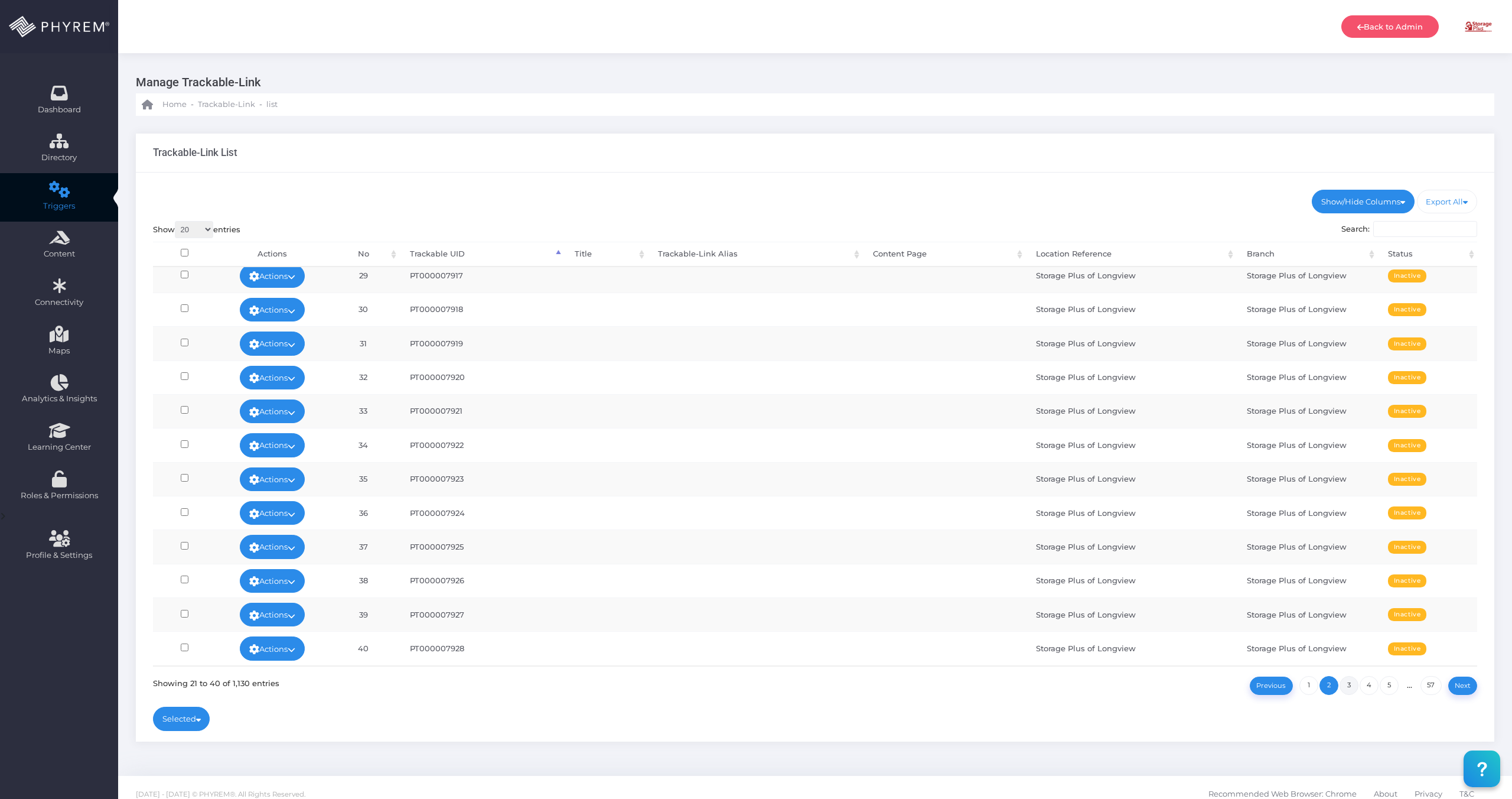
click at [1352, 687] on link "3" at bounding box center [1349, 685] width 19 height 19
click at [1311, 688] on link "1" at bounding box center [1309, 685] width 19 height 19
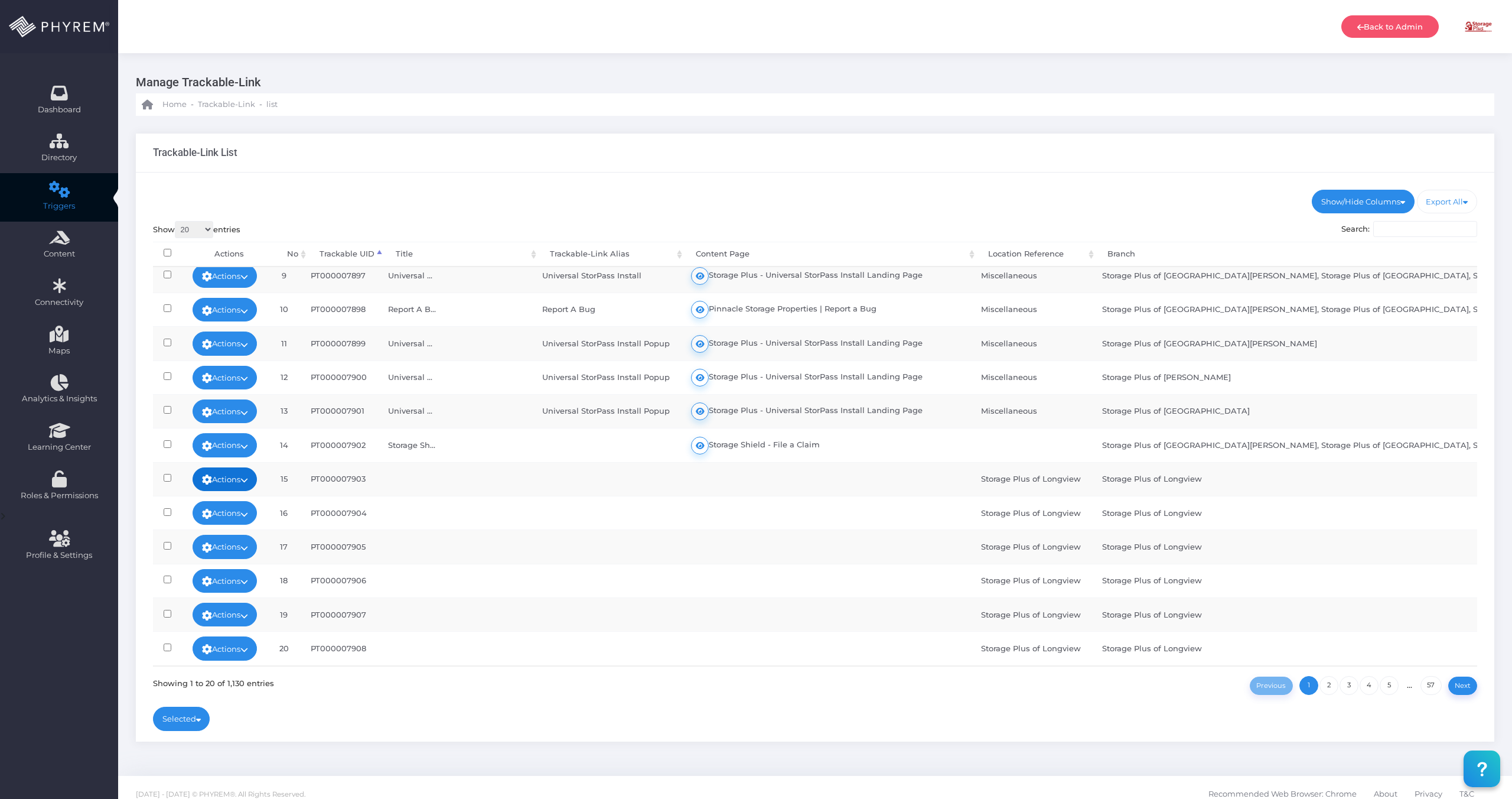
click at [215, 482] on link "Actions" at bounding box center [225, 479] width 65 height 24
click at [234, 503] on link "Edit" at bounding box center [220, 506] width 85 height 22
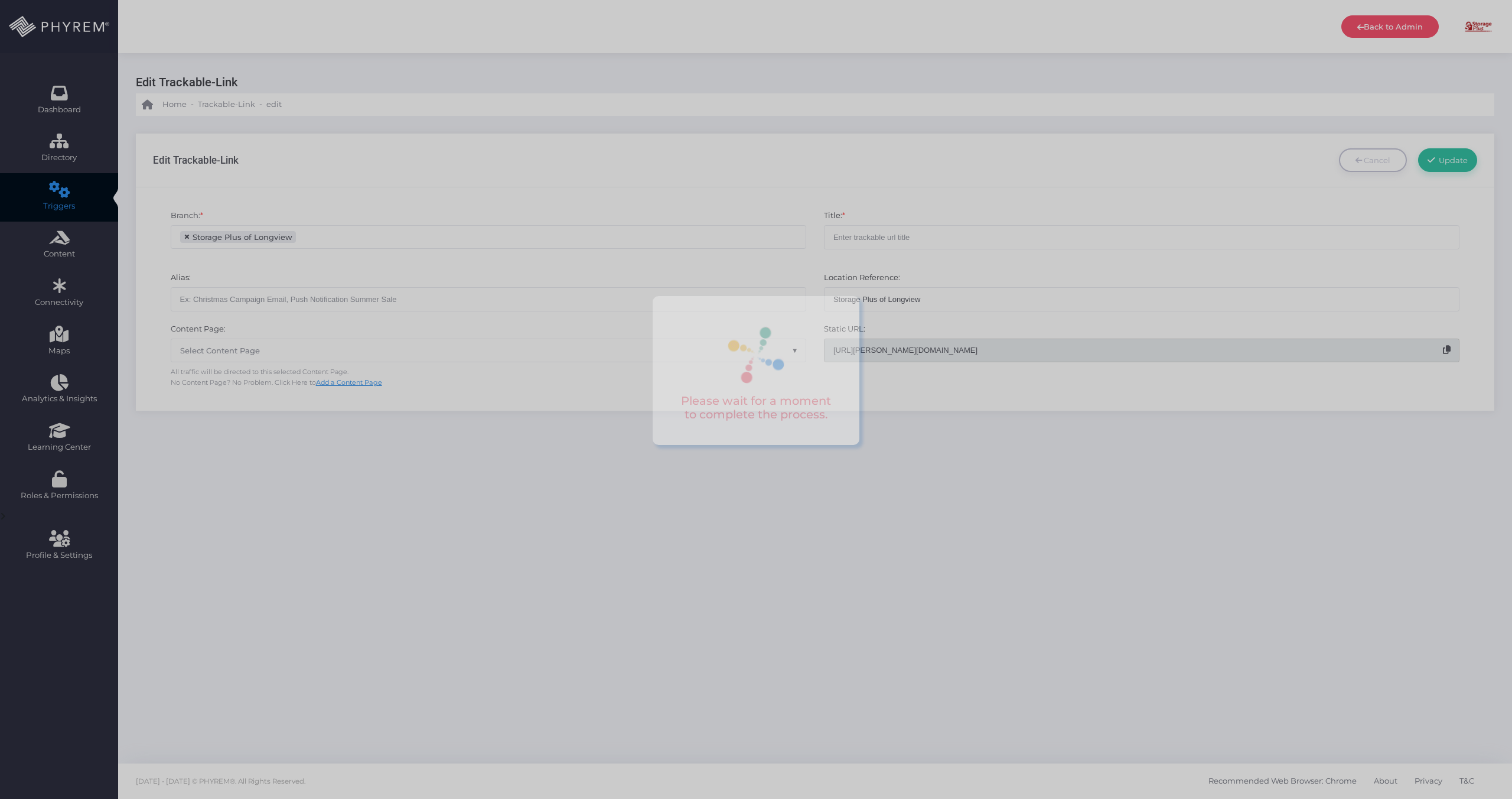
scroll to position [31, 0]
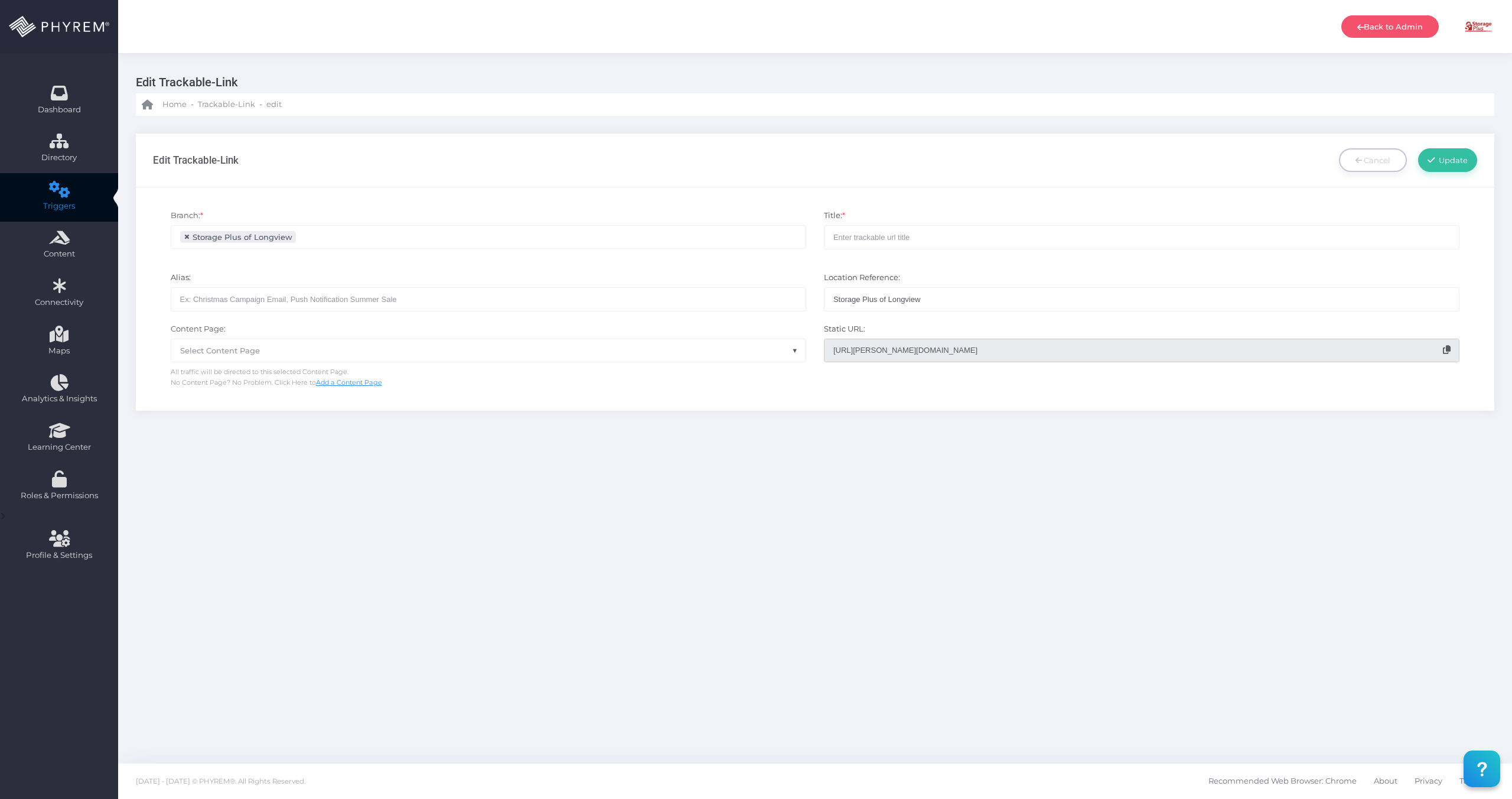
click at [309, 243] on li at bounding box center [345, 237] width 93 height 14
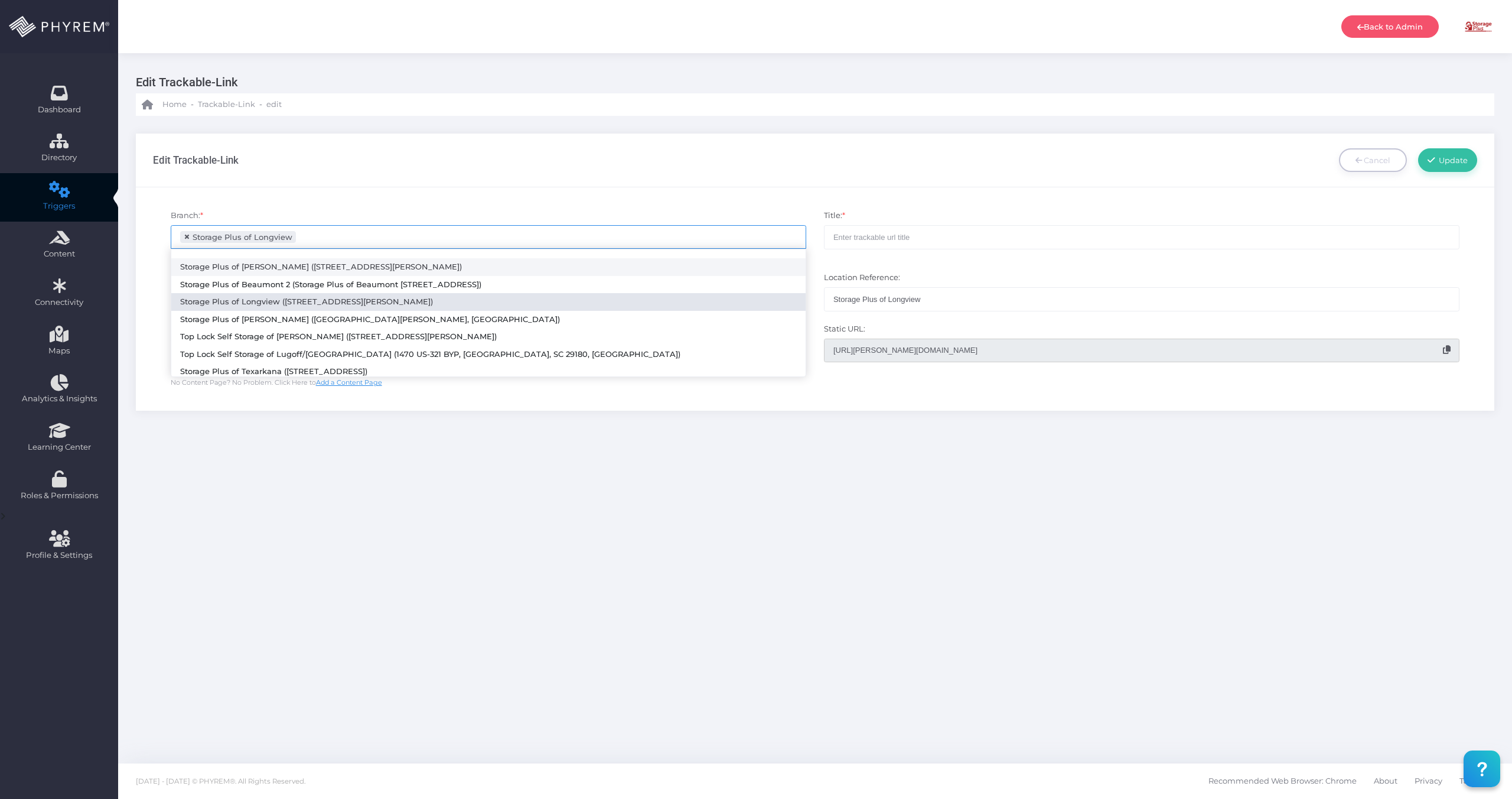
scroll to position [67, 0]
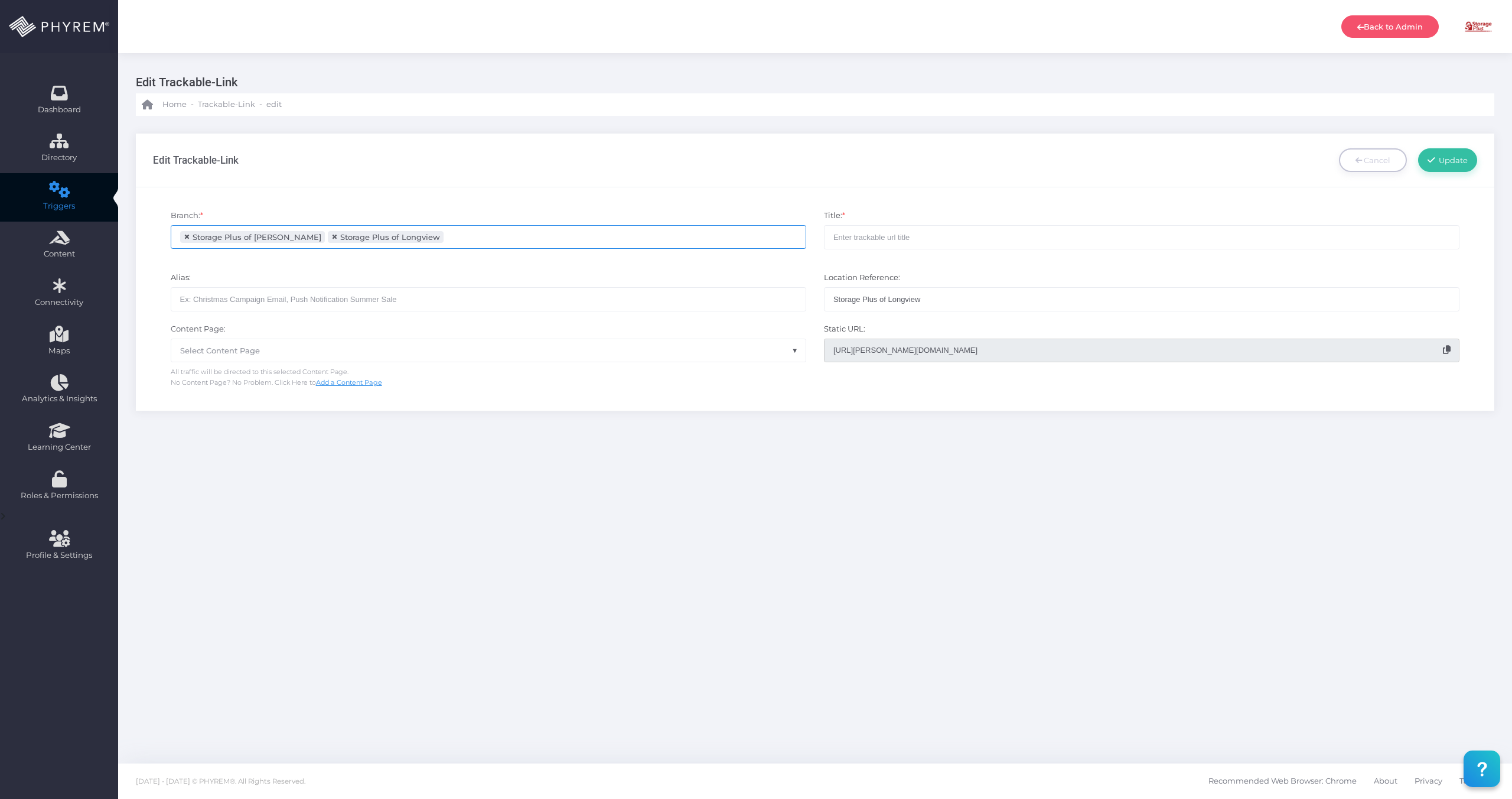
click at [465, 238] on input "search" at bounding box center [493, 236] width 93 height 9
drag, startPoint x: 581, startPoint y: 235, endPoint x: 571, endPoint y: 235, distance: 10.0
click at [681, 235] on input "search" at bounding box center [727, 236] width 93 height 9
click at [506, 238] on ul "× Storage Plus of [PERSON_NAME] × Storage Plus of [GEOGRAPHIC_DATA]" at bounding box center [489, 236] width 635 height 22
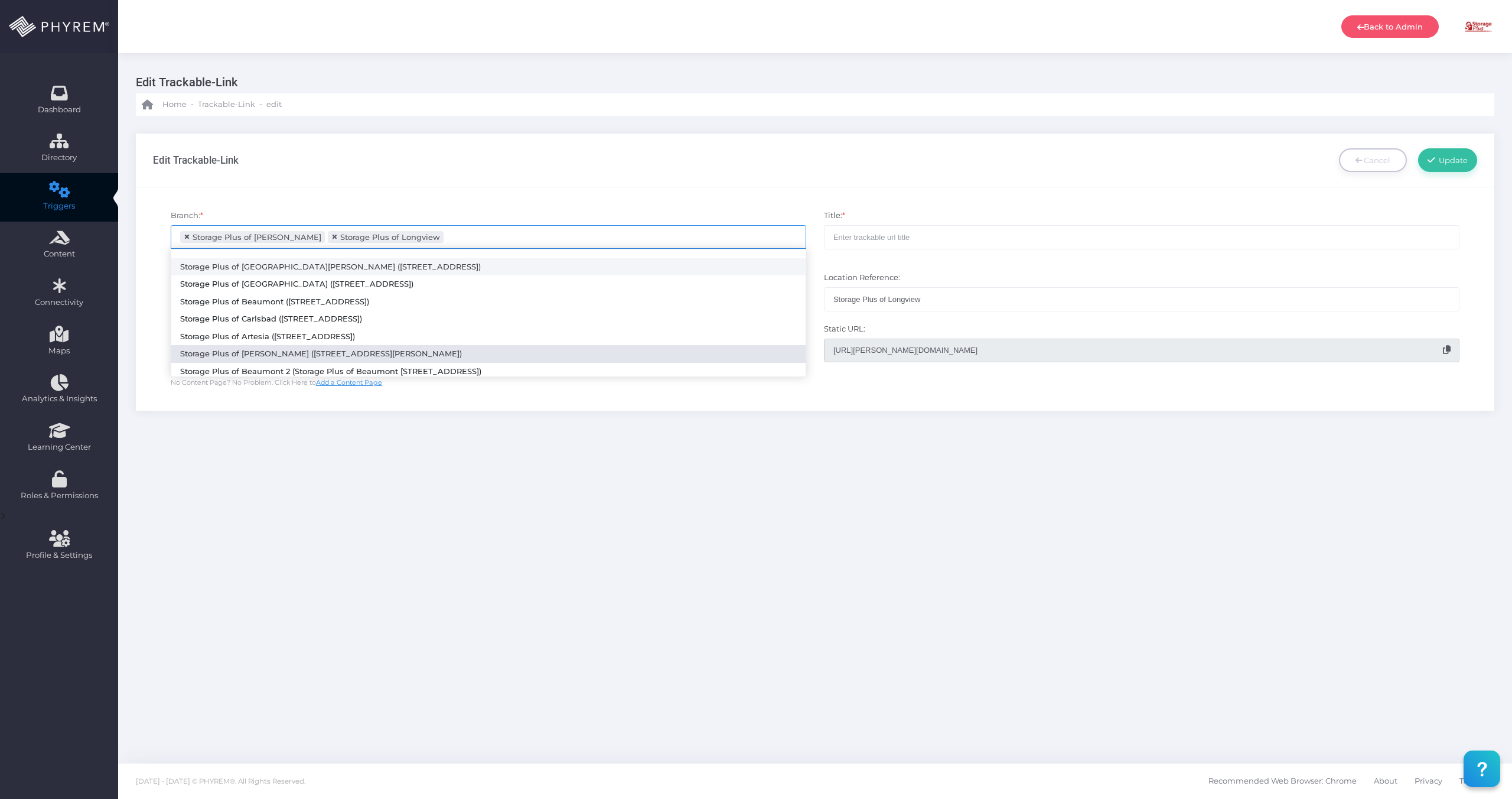
select select "616"
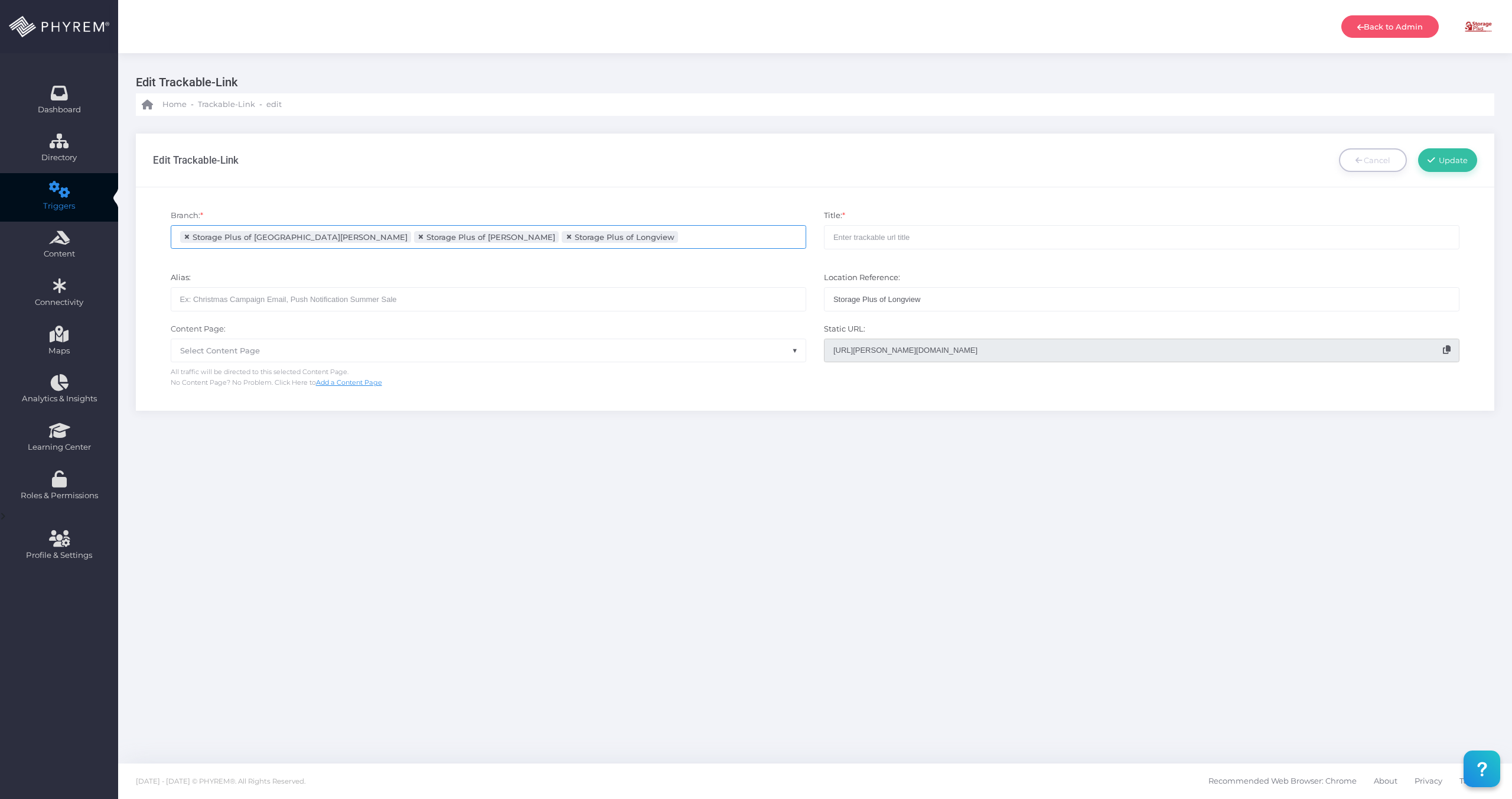
click at [681, 239] on input "search" at bounding box center [727, 236] width 93 height 9
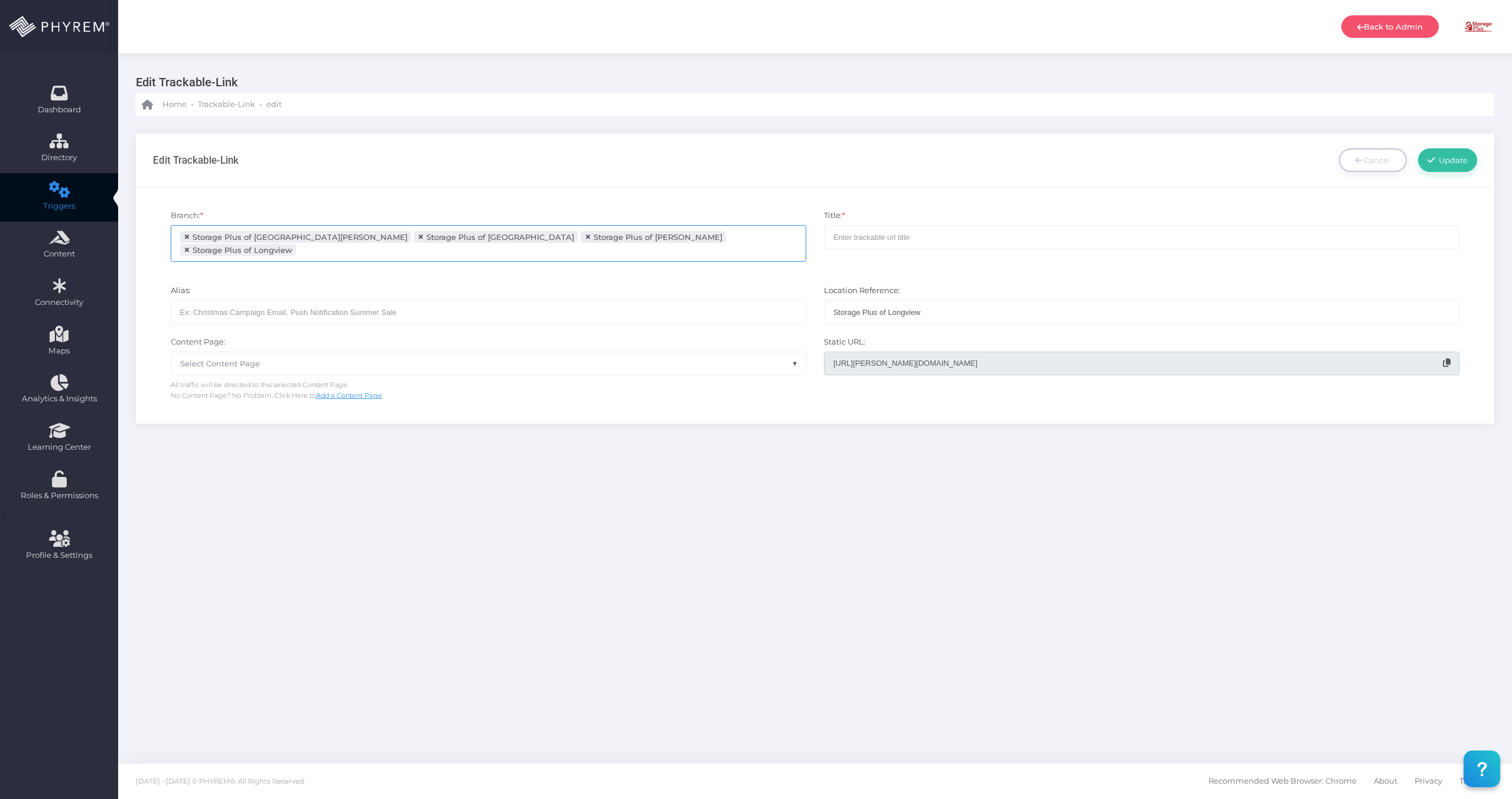
click at [392, 245] on input "search" at bounding box center [345, 249] width 93 height 9
click at [681, 254] on ul "× Storage Plus of Lake Charles × Storage Plus of Arlington × Storage Plus of Be…" at bounding box center [489, 243] width 635 height 35
click at [562, 255] on input "search" at bounding box center [609, 249] width 93 height 9
click at [671, 254] on input "search" at bounding box center [717, 249] width 93 height 9
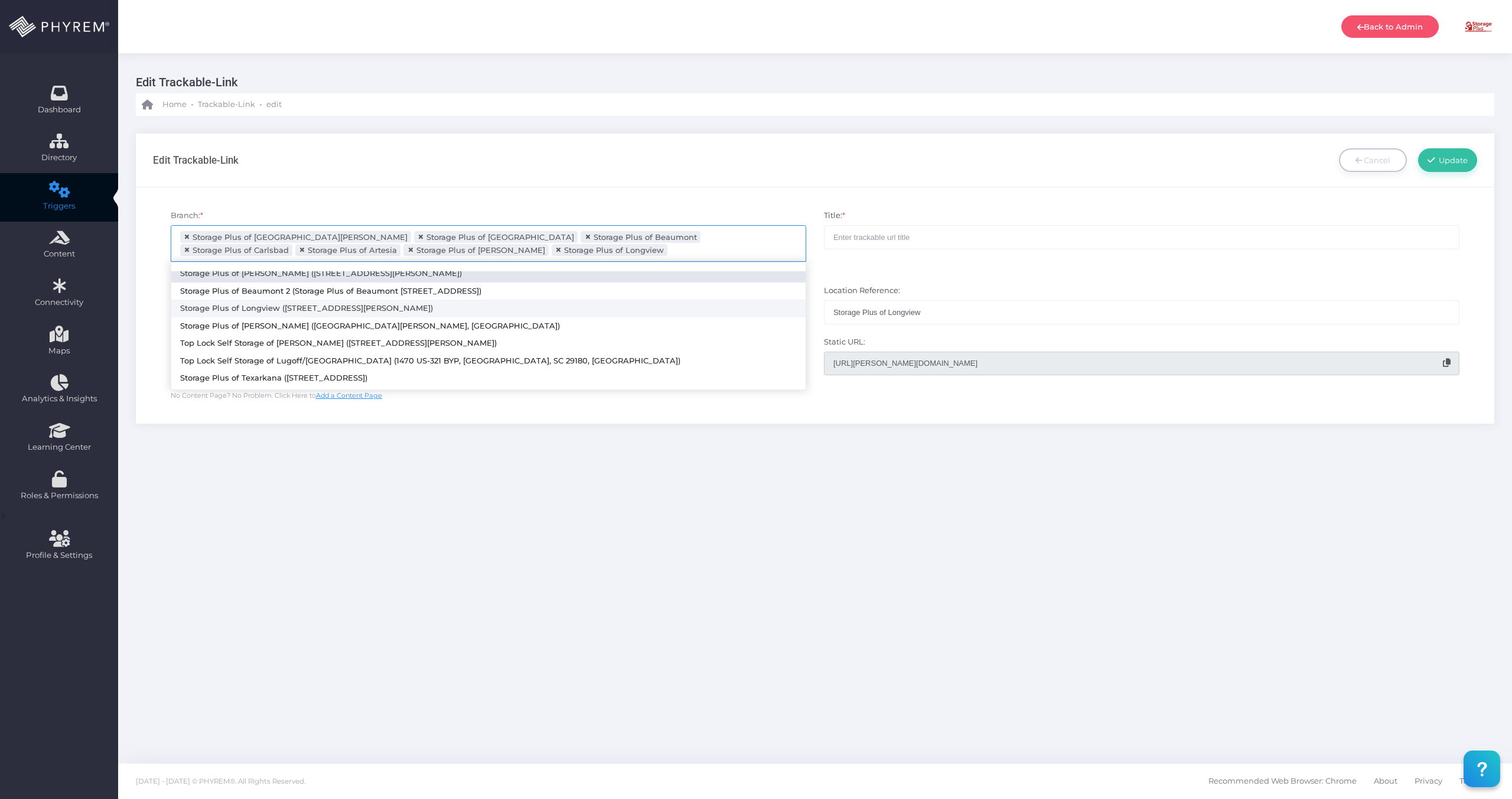
scroll to position [95, 0]
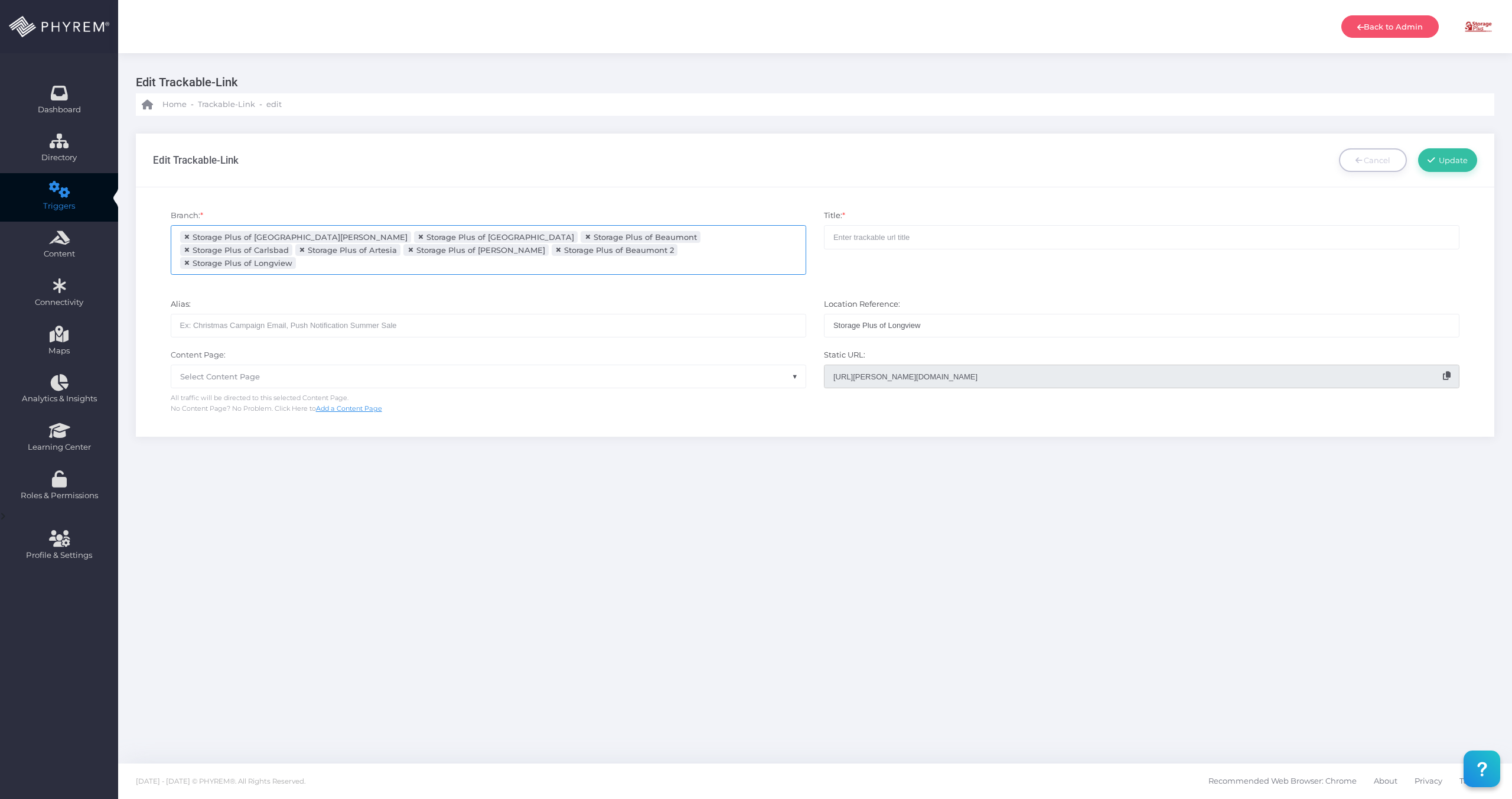
click at [392, 258] on input "search" at bounding box center [345, 262] width 93 height 9
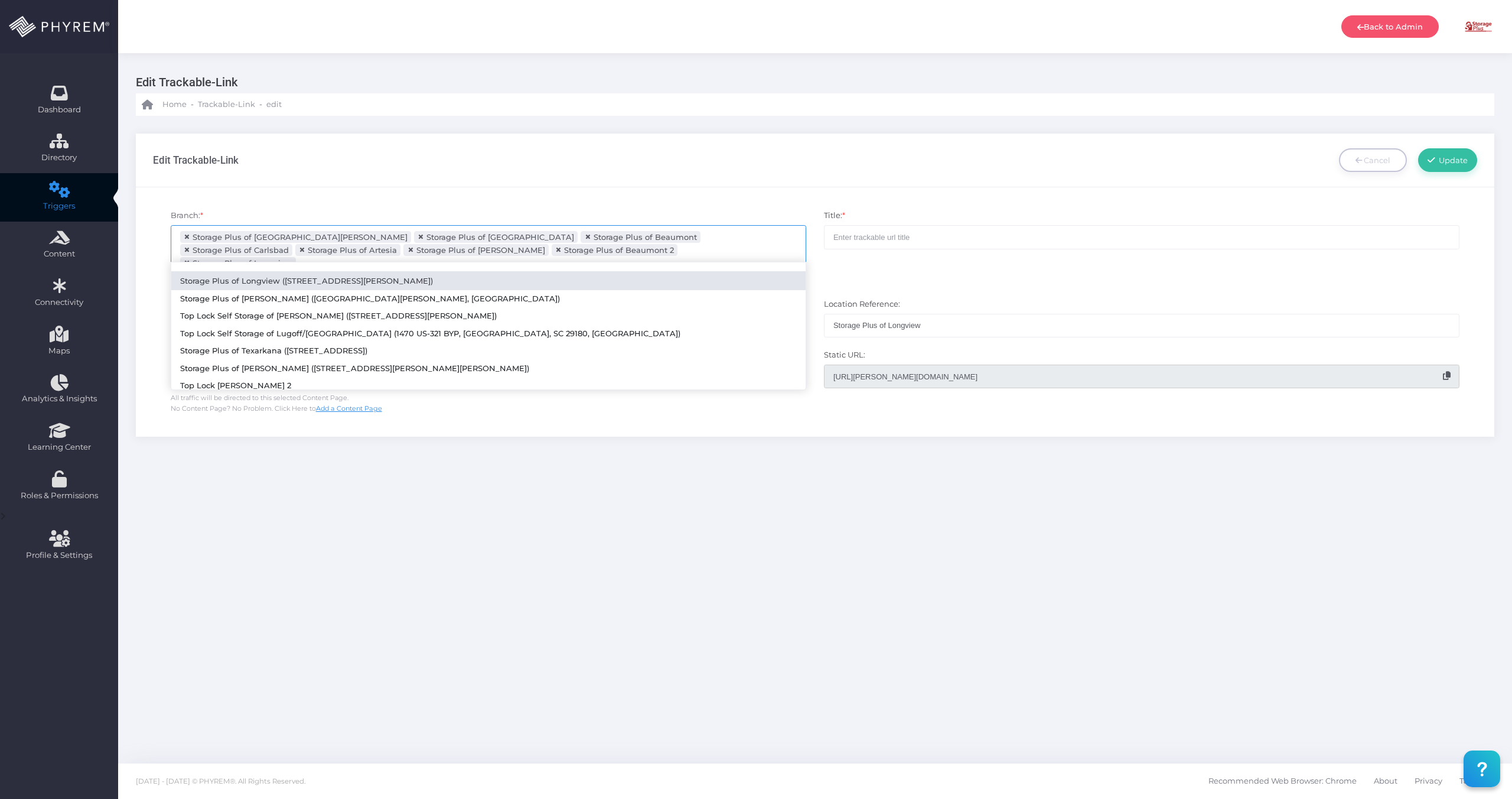
scroll to position [126, 0]
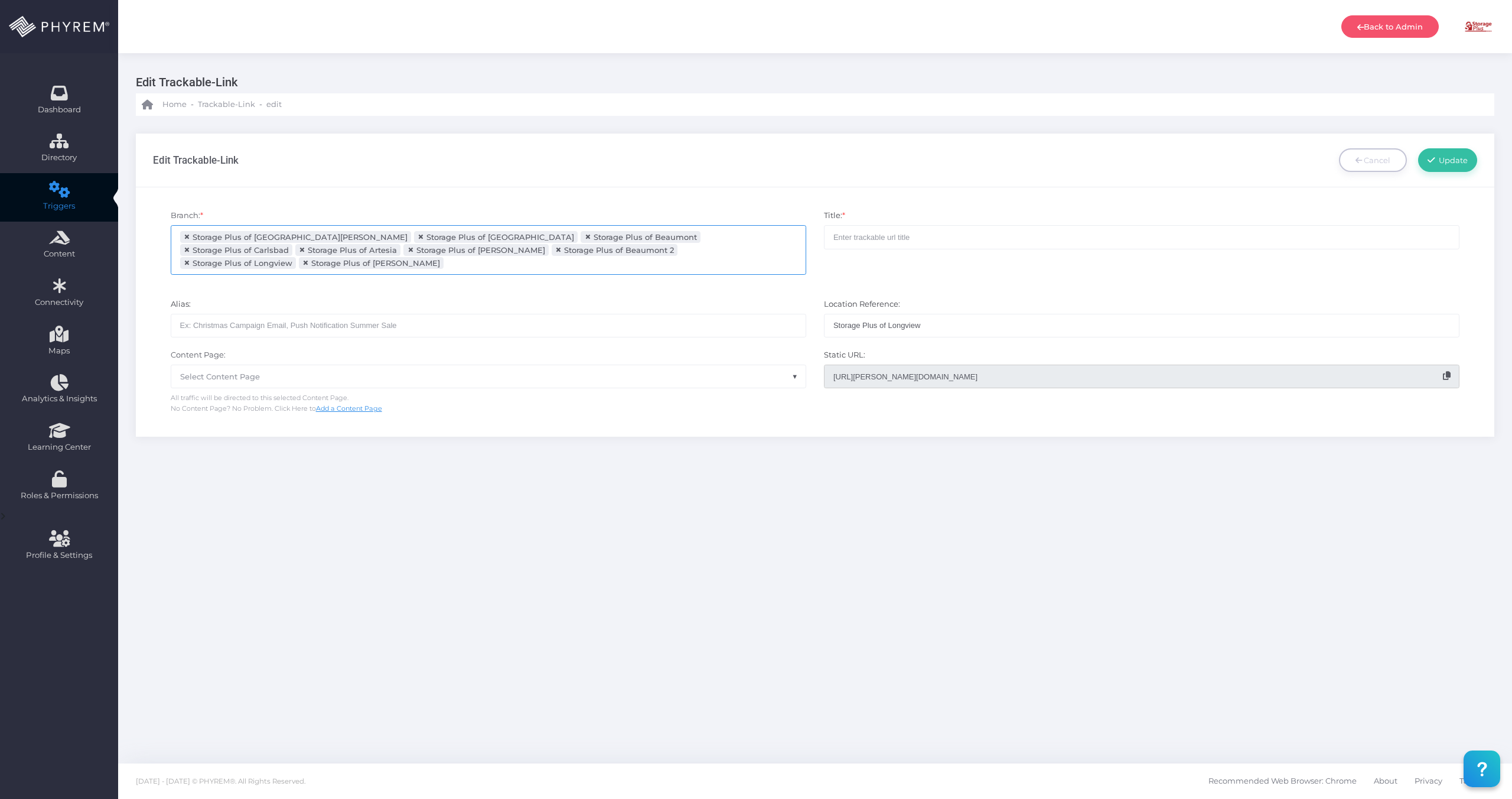
click at [539, 258] on input "search" at bounding box center [493, 262] width 93 height 9
drag, startPoint x: 653, startPoint y: 266, endPoint x: 640, endPoint y: 274, distance: 15.3
click at [653, 266] on ul "× Storage Plus of Lake Charles × Storage Plus of Arlington × Storage Plus of Be…" at bounding box center [489, 249] width 635 height 48
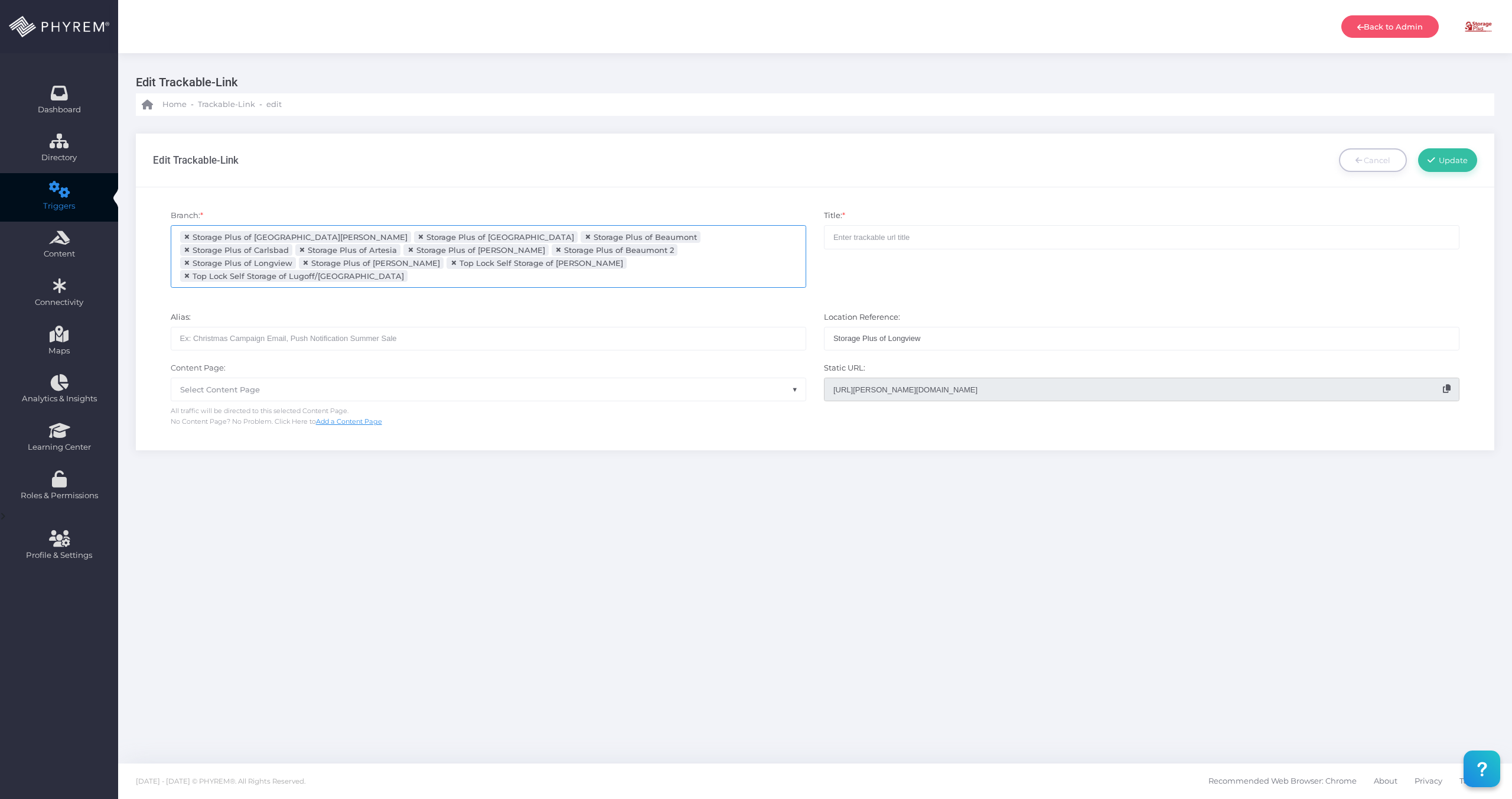
click at [387, 276] on div "Branch: * Storage Plus of Lake Charles Storage Plus of Arlington Storage Plus o…" at bounding box center [489, 254] width 653 height 89
click at [411, 271] on input "search" at bounding box center [457, 275] width 93 height 9
click at [531, 271] on input "search" at bounding box center [577, 275] width 93 height 9
click at [679, 271] on input "search" at bounding box center [726, 275] width 93 height 9
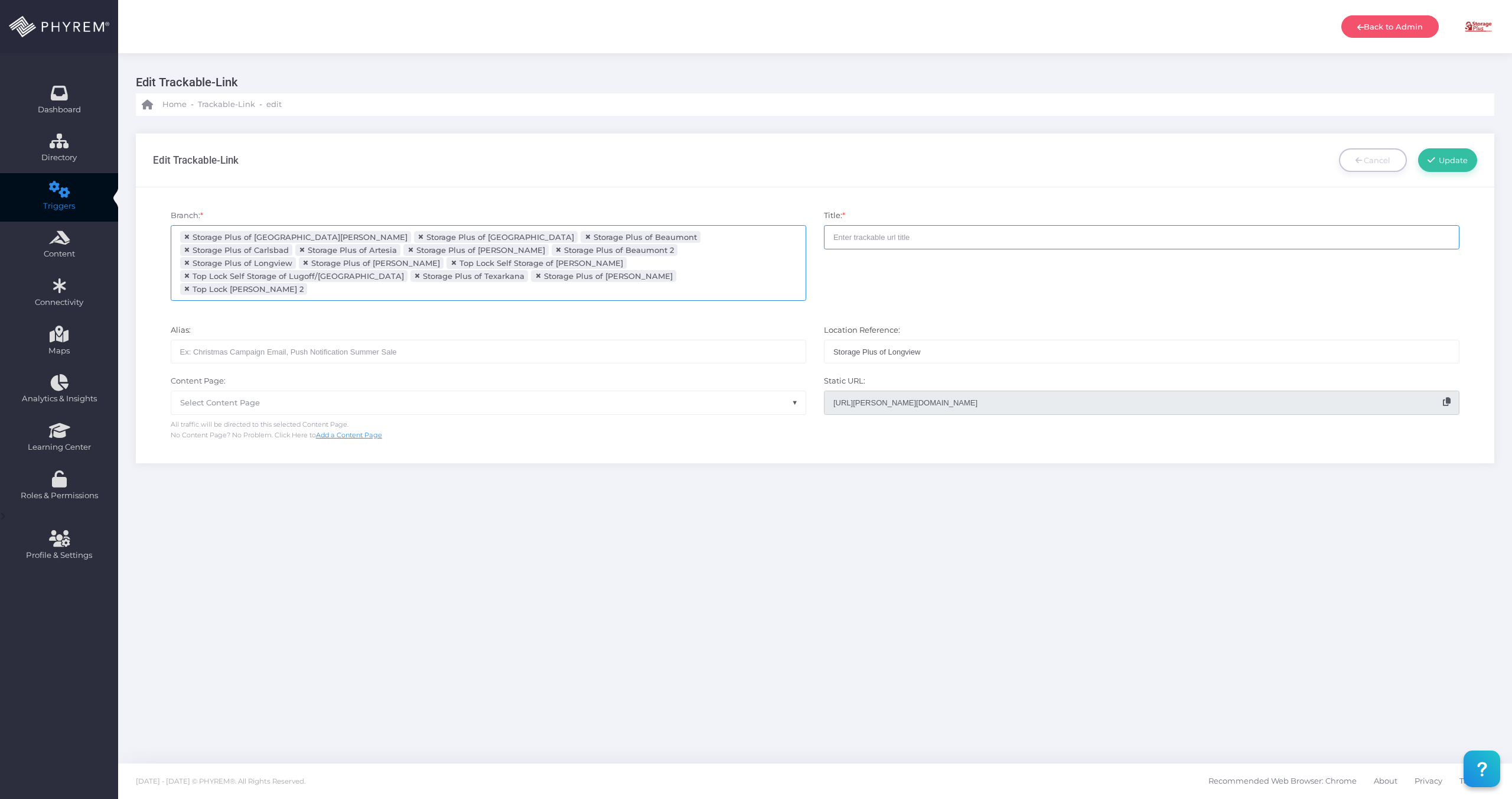
click at [873, 243] on input "text" at bounding box center [1141, 236] width 635 height 24
type input "W"
type input "MSP StorPass Website Banner"
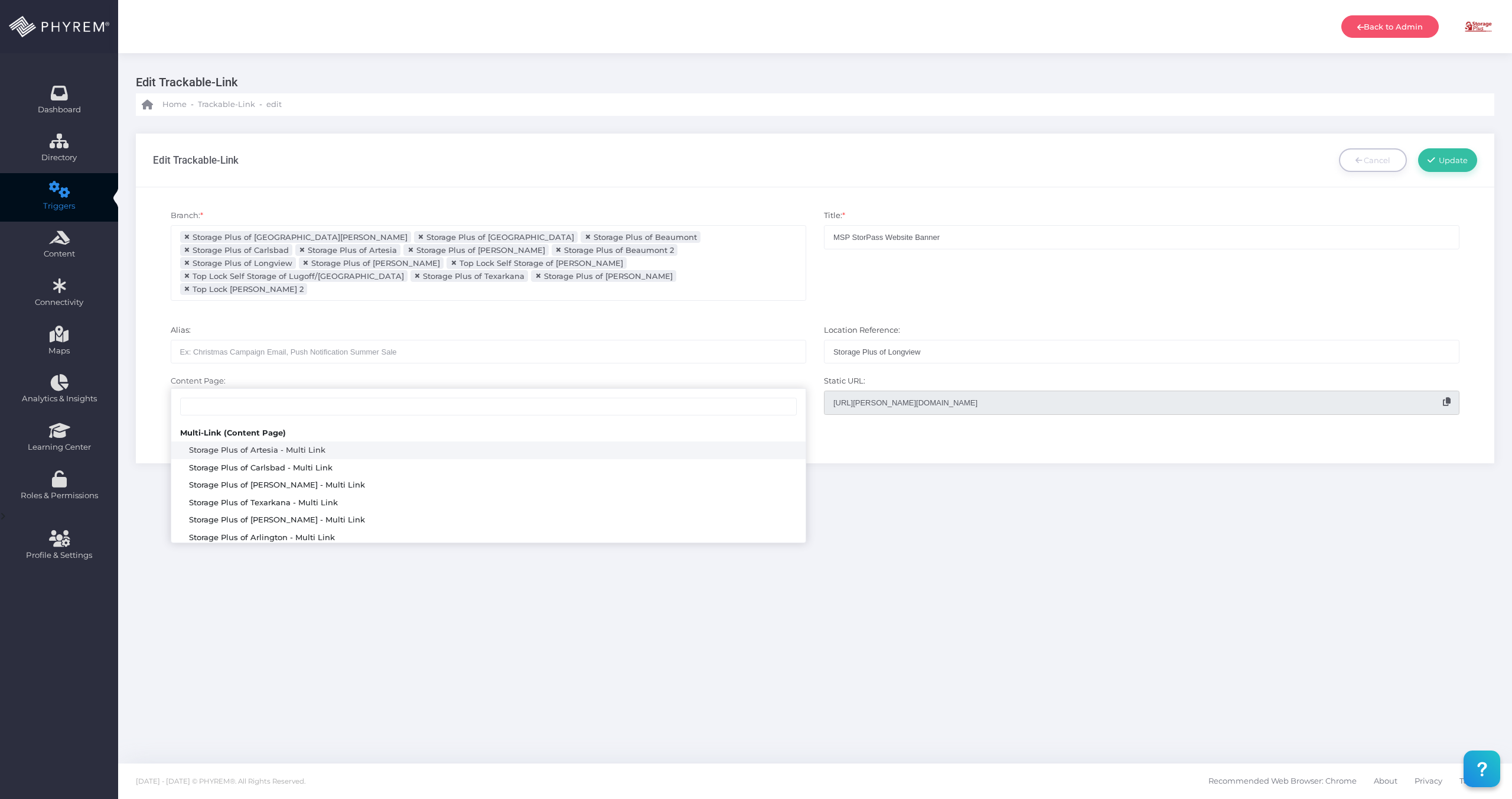
click at [283, 391] on span "Select Content Page" at bounding box center [489, 402] width 635 height 22
select select "2000"
click at [510, 391] on span "× Storage Plus - Universal StorPass Install Landing Page" at bounding box center [489, 402] width 635 height 22
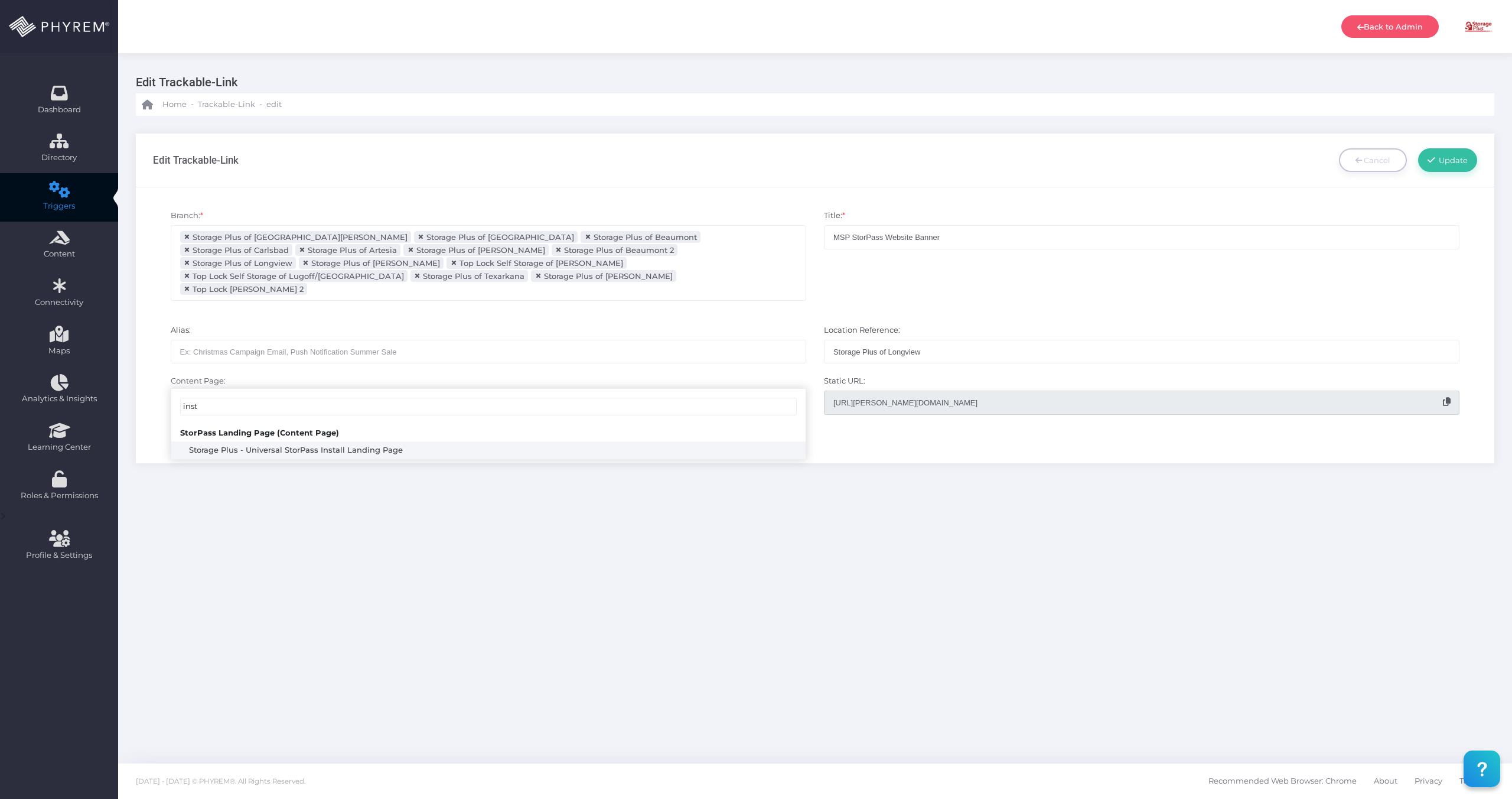
type input "insta"
click at [1010, 319] on div "Alias: Location Reference: Storage Plus of Longview" at bounding box center [815, 344] width 1343 height 51
click at [940, 340] on input "Storage Plus of Longview" at bounding box center [1141, 351] width 635 height 24
drag, startPoint x: 890, startPoint y: 325, endPoint x: 824, endPoint y: 325, distance: 66.0
click at [825, 340] on input "Storage Plus of Longview" at bounding box center [1141, 351] width 635 height 24
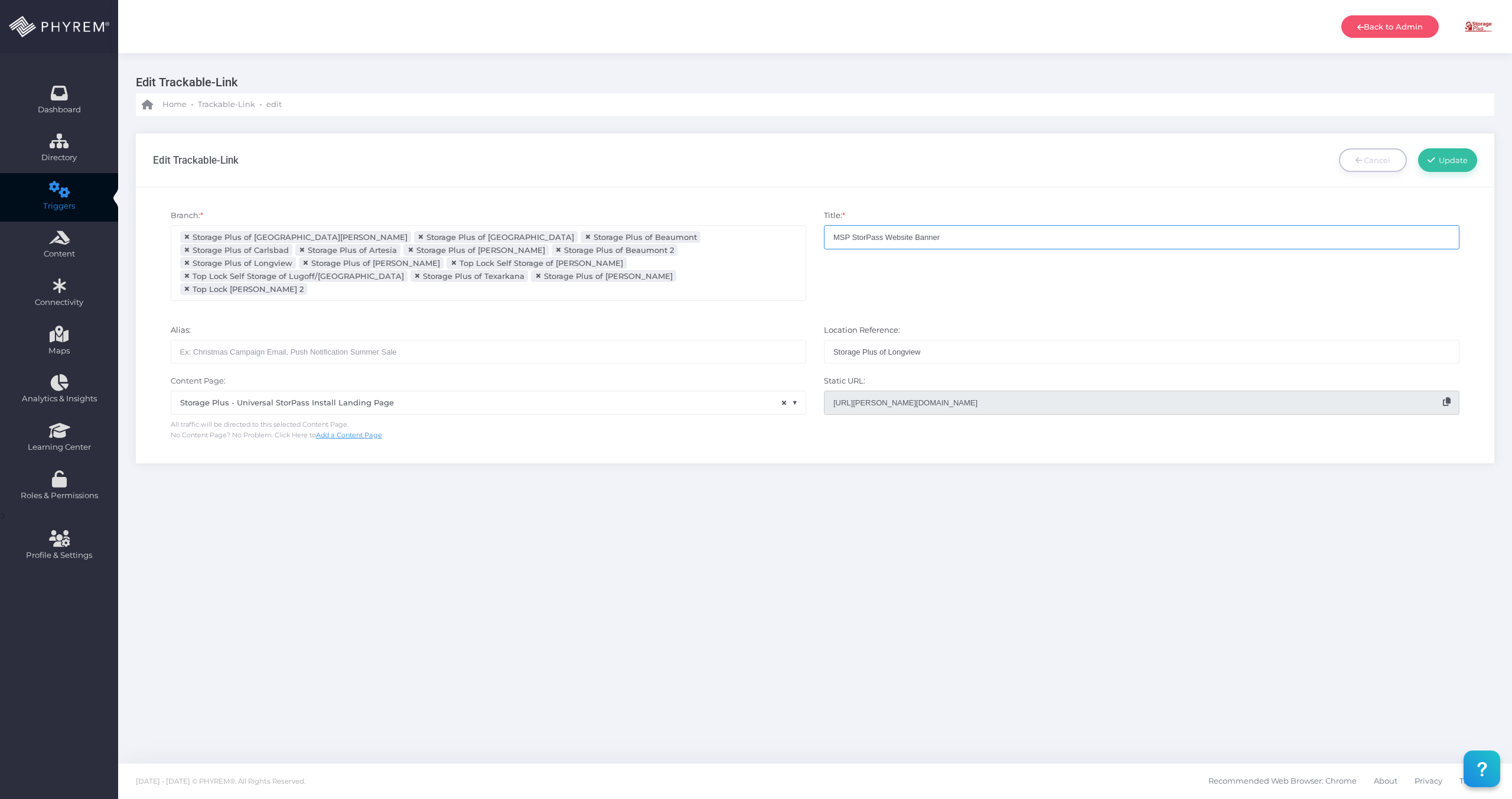
drag, startPoint x: 955, startPoint y: 239, endPoint x: 809, endPoint y: 242, distance: 146.0
click at [804, 241] on div "Branch: * Storage Plus of Lake Charles Storage Plus of Arlington Storage Plus o…" at bounding box center [815, 261] width 1343 height 115
click at [926, 340] on input "Storage Plus of Longview" at bounding box center [1141, 351] width 635 height 24
click at [927, 340] on input "Storage Plus of Longview" at bounding box center [1141, 351] width 635 height 24
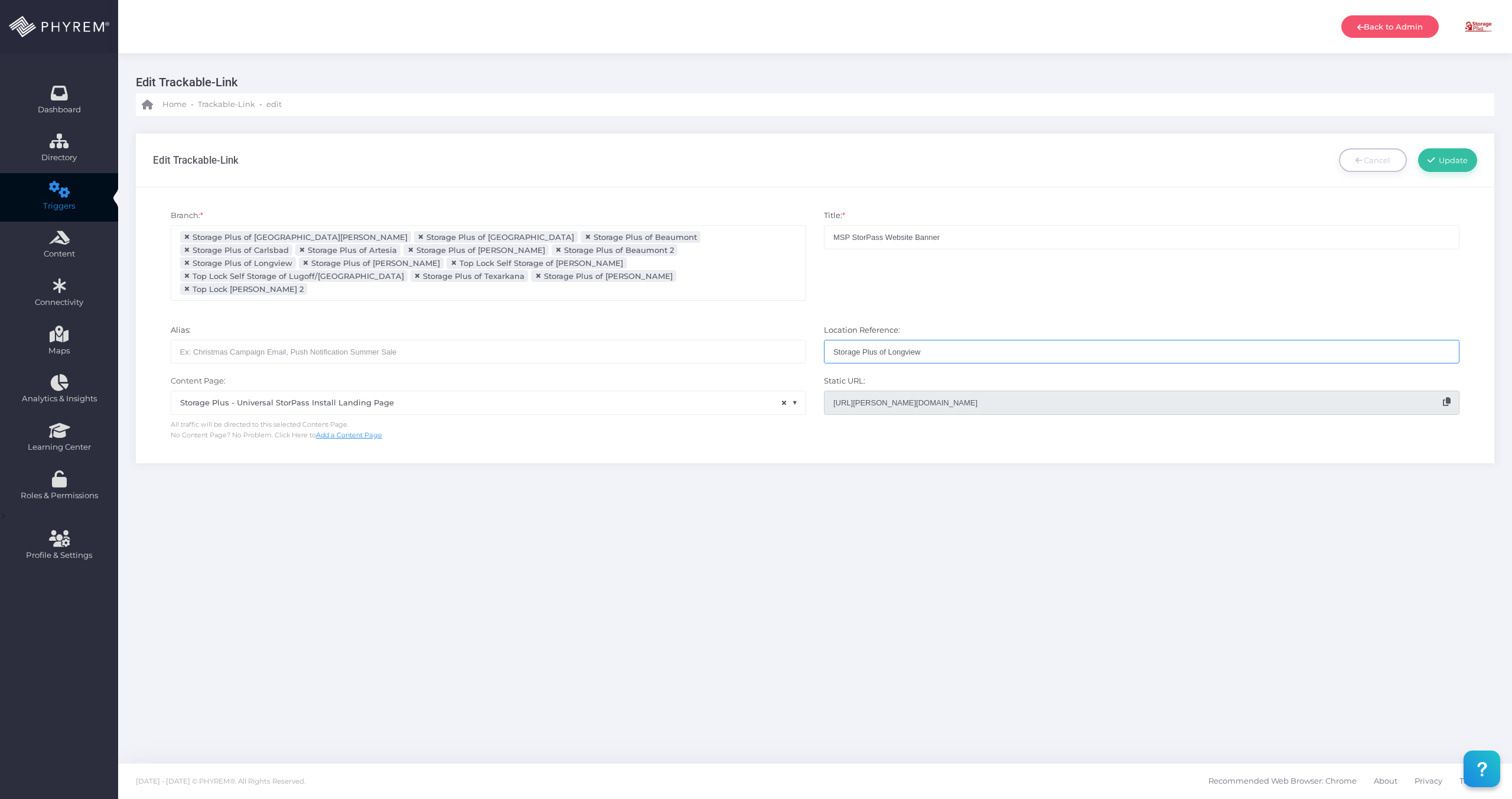
click at [927, 340] on input "Storage Plus of Longview" at bounding box center [1141, 351] width 635 height 24
paste input "MSP StorPass Website Banner"
type input "MSP StorPass Website Banner"
click at [455, 340] on input "text" at bounding box center [488, 351] width 635 height 24
paste input "MSP StorPass Website Banner"
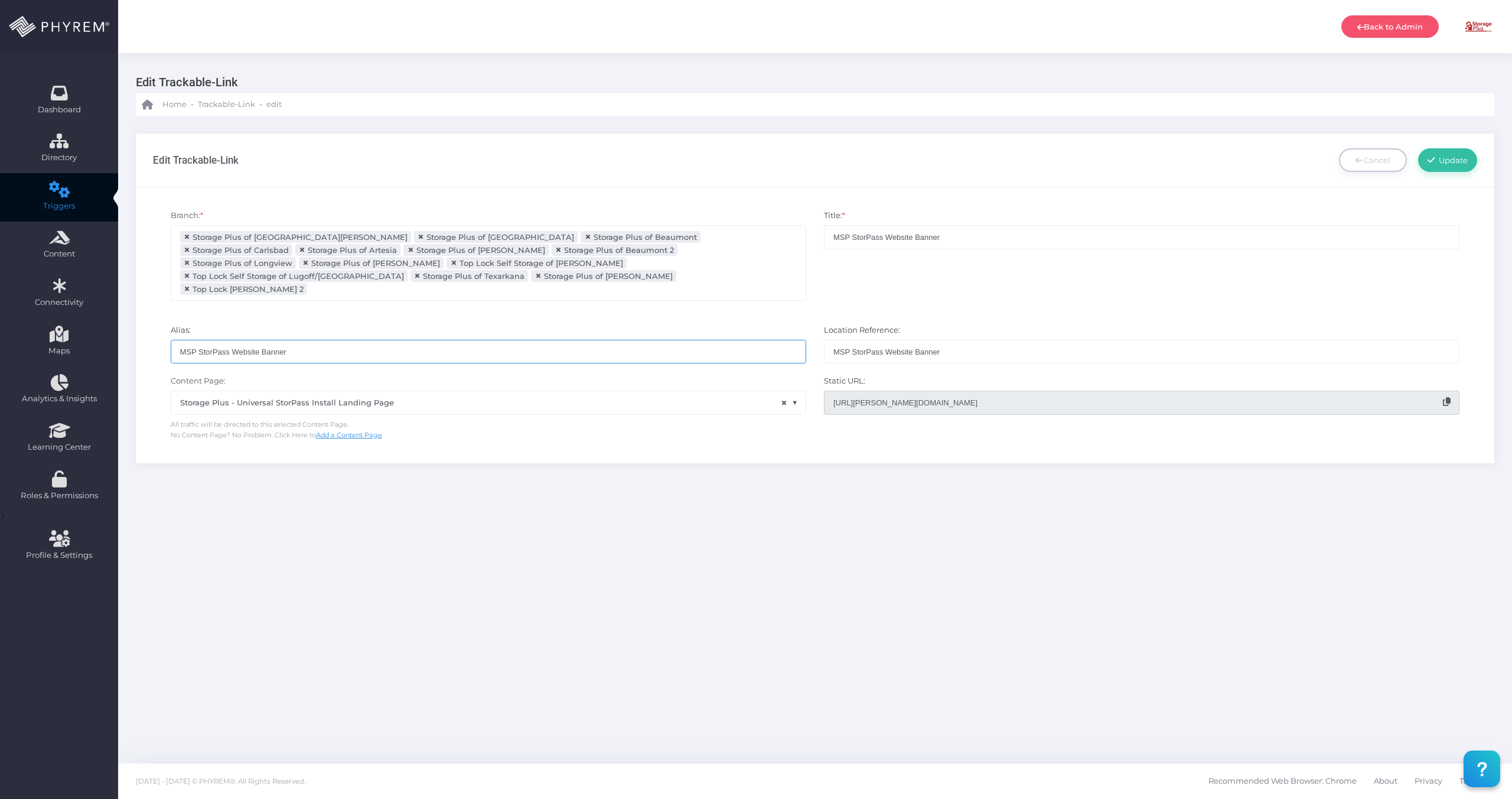
type input "MSP StorPass Website Banner"
click at [619, 325] on div "Alias: MSP StorPass Website Banner" at bounding box center [489, 344] width 653 height 39
click at [1445, 398] on icon at bounding box center [1447, 401] width 8 height 8
click at [1451, 163] on span "Update" at bounding box center [1452, 160] width 33 height 9
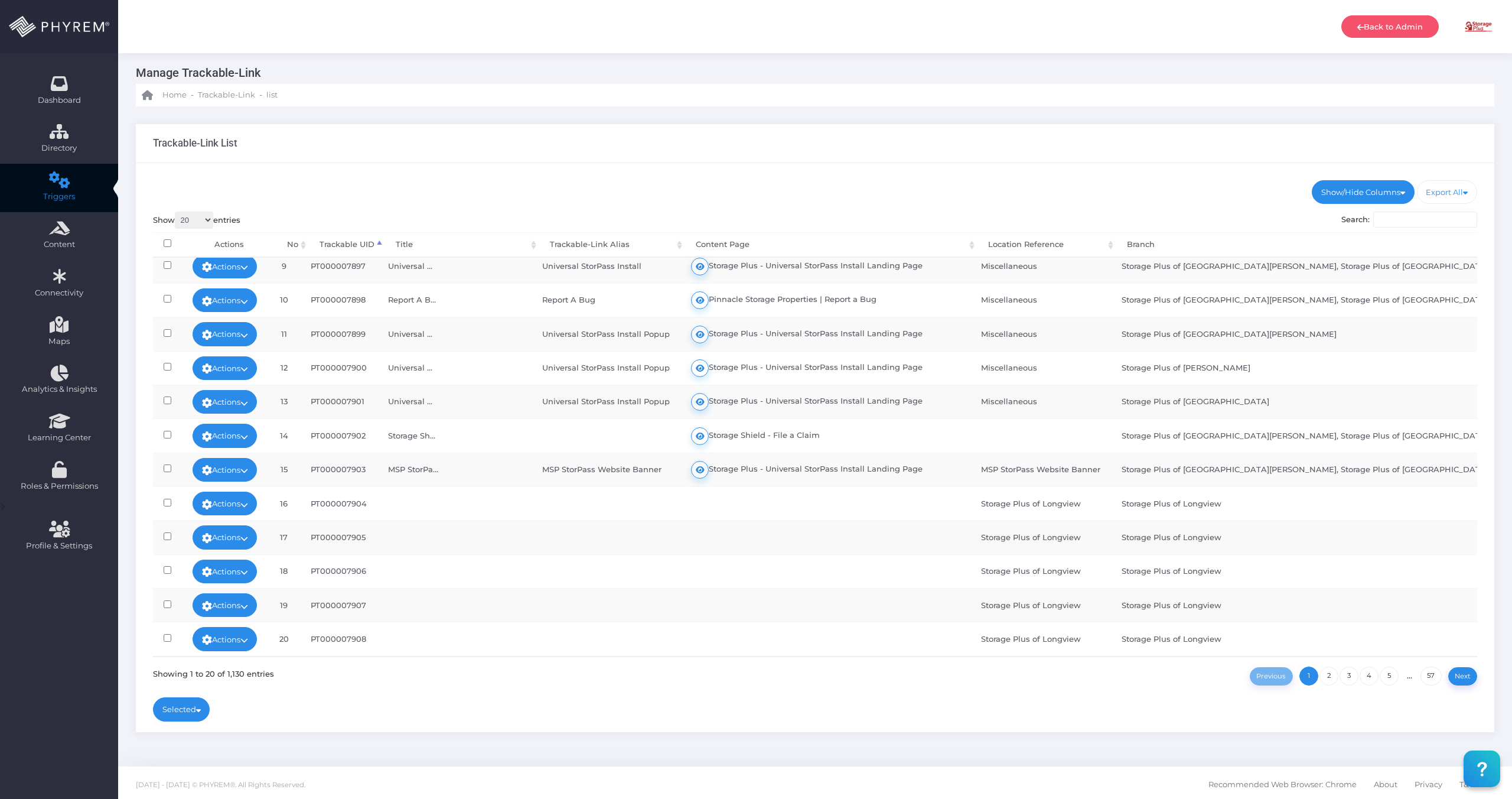
scroll to position [12, 0]
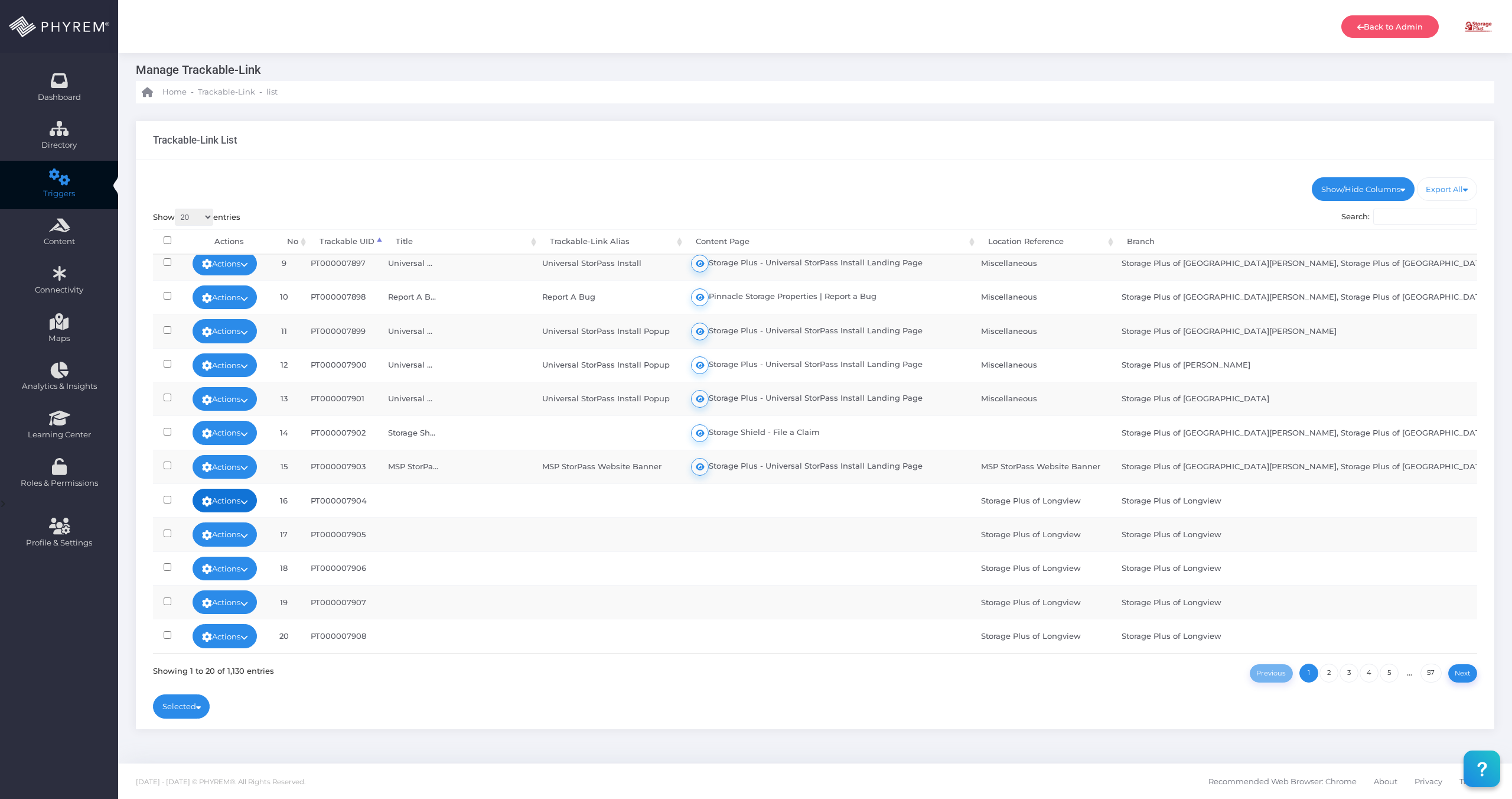
click at [244, 503] on link "Actions" at bounding box center [225, 500] width 65 height 24
click at [232, 526] on link "Edit" at bounding box center [220, 527] width 85 height 22
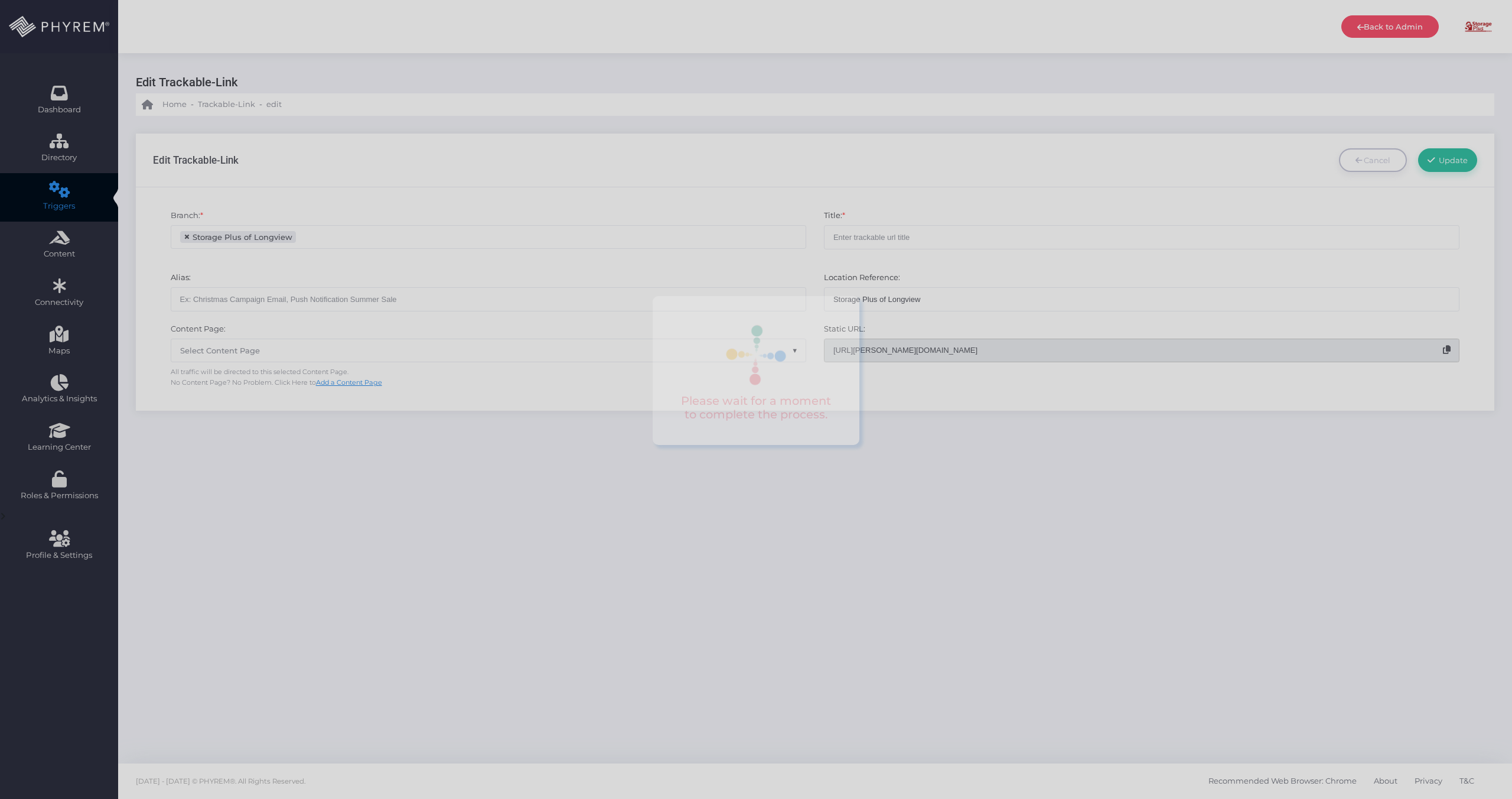
scroll to position [31, 0]
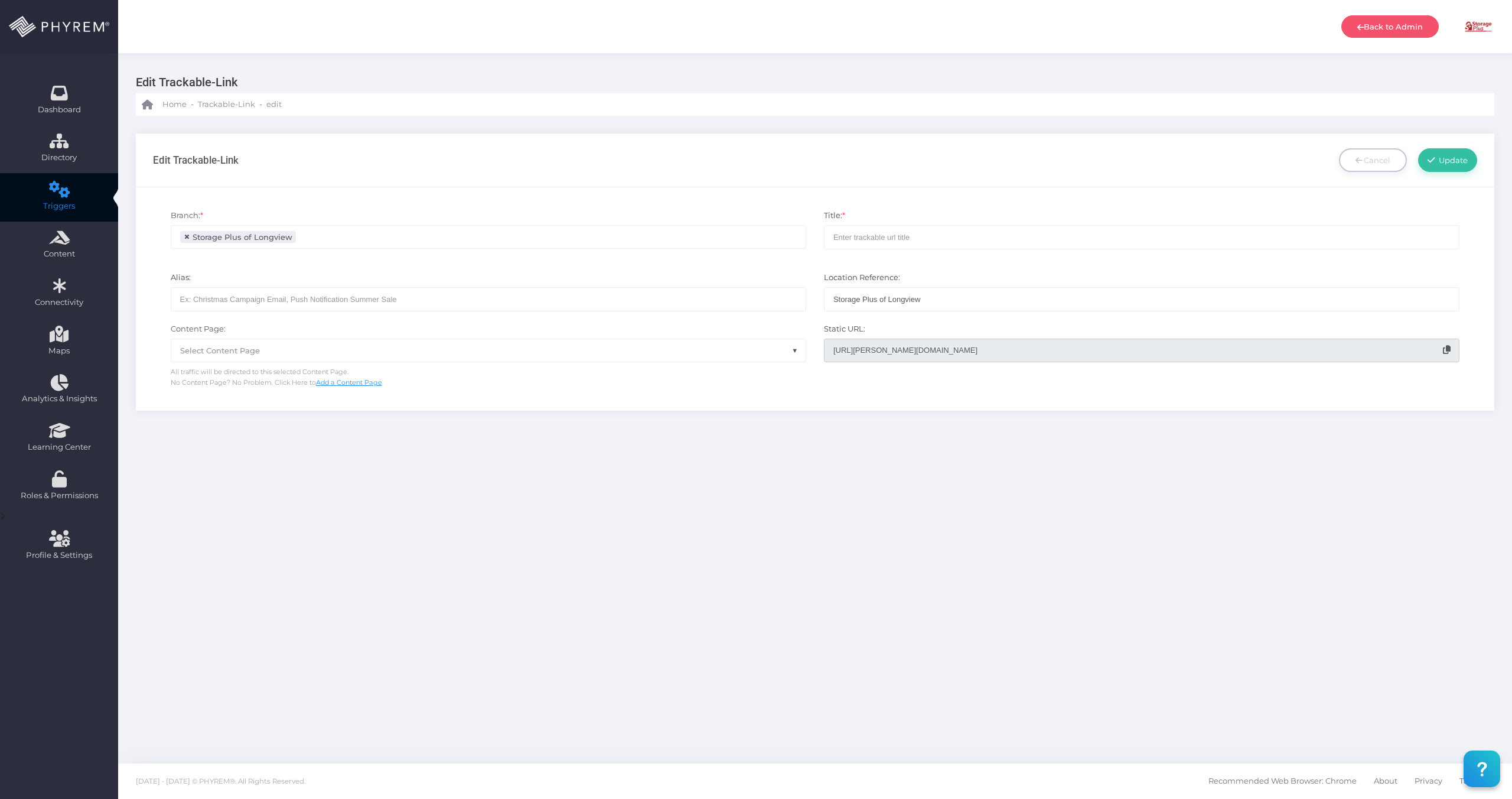
click at [334, 234] on input "search" at bounding box center [345, 236] width 93 height 9
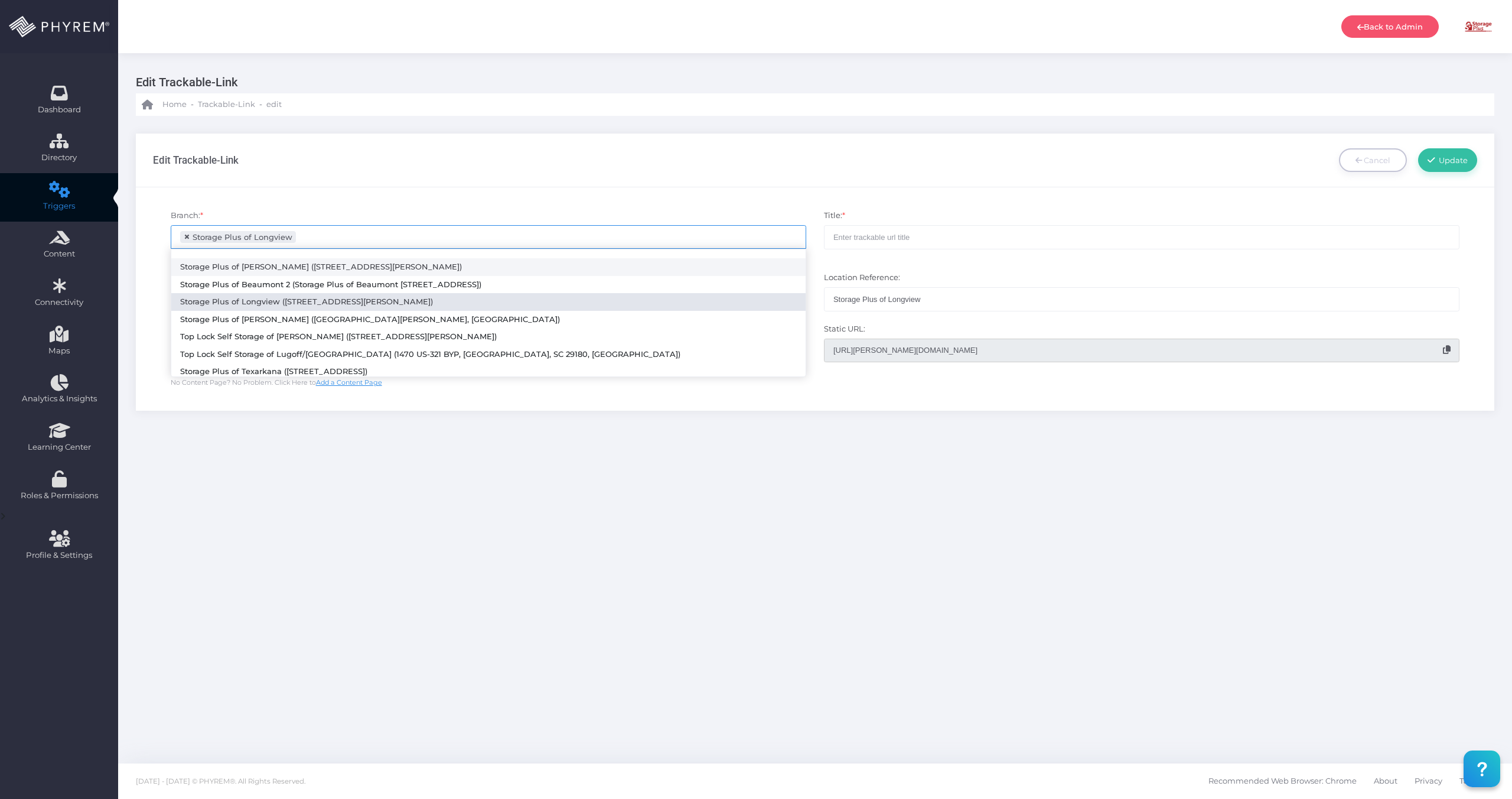
scroll to position [67, 0]
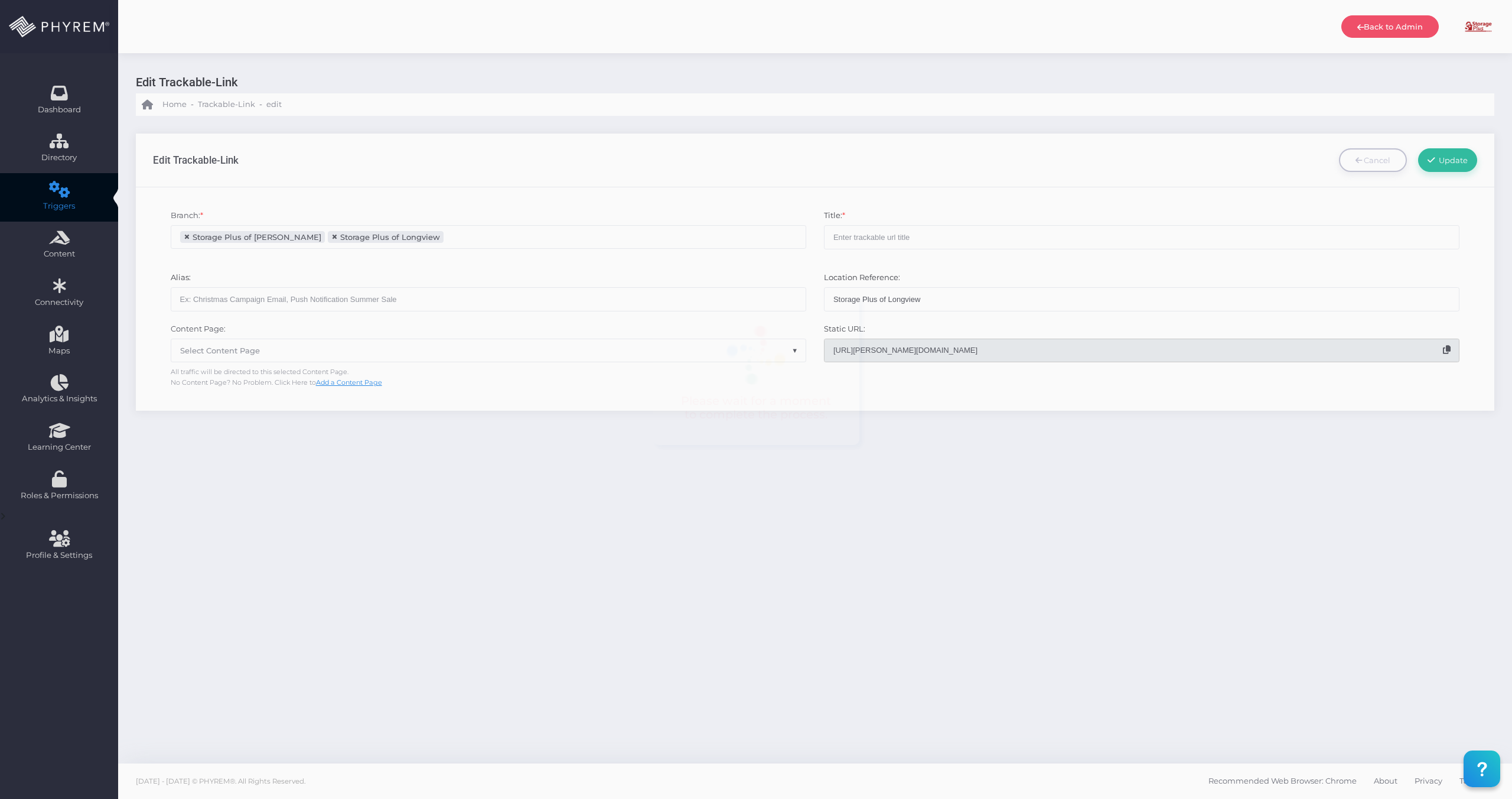
click at [449, 237] on div at bounding box center [756, 399] width 1512 height 799
click at [481, 232] on input "search" at bounding box center [493, 236] width 93 height 9
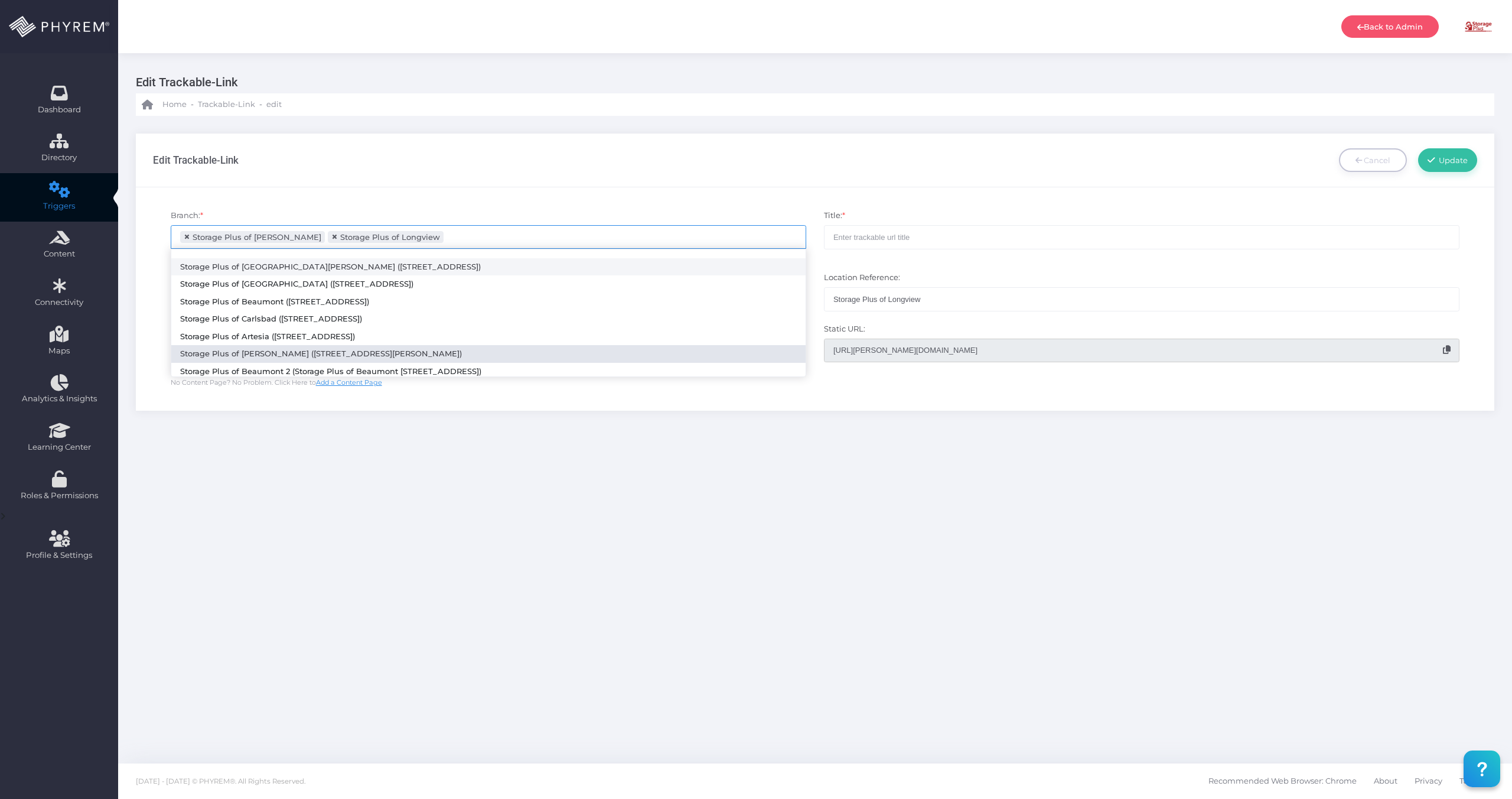
select select "616"
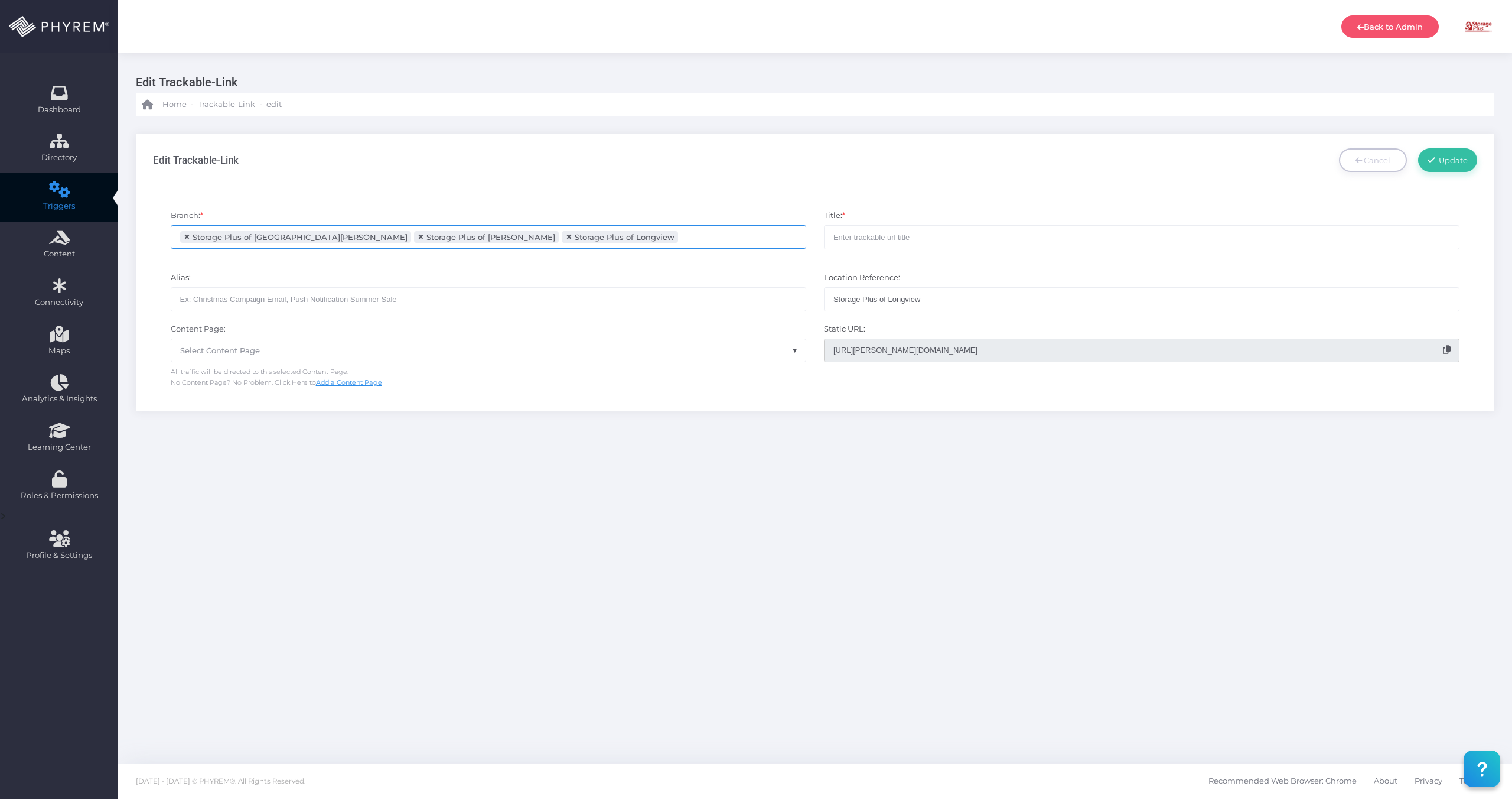
click at [681, 233] on input "search" at bounding box center [727, 236] width 93 height 9
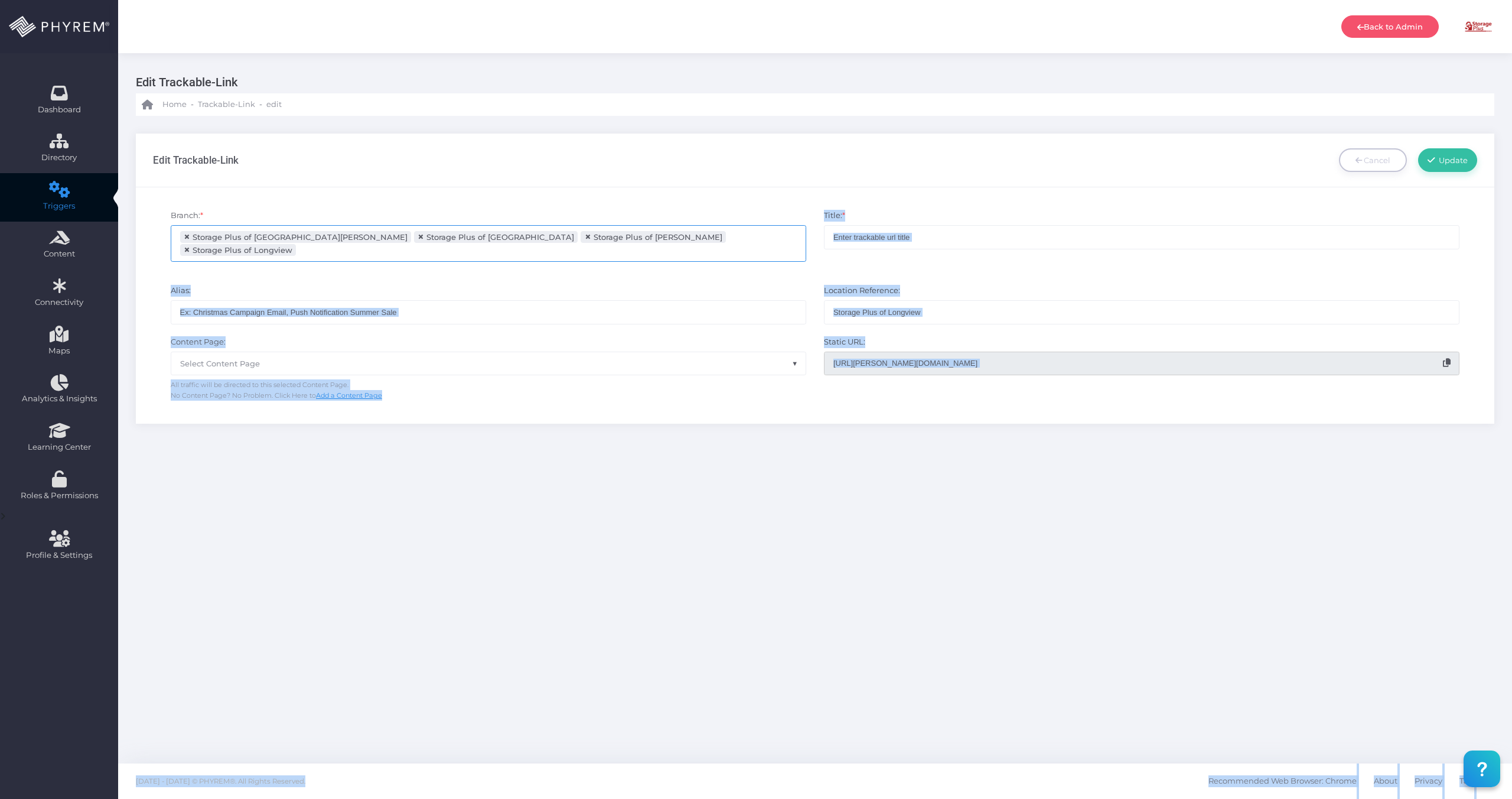
click at [392, 245] on input "search" at bounding box center [345, 249] width 93 height 9
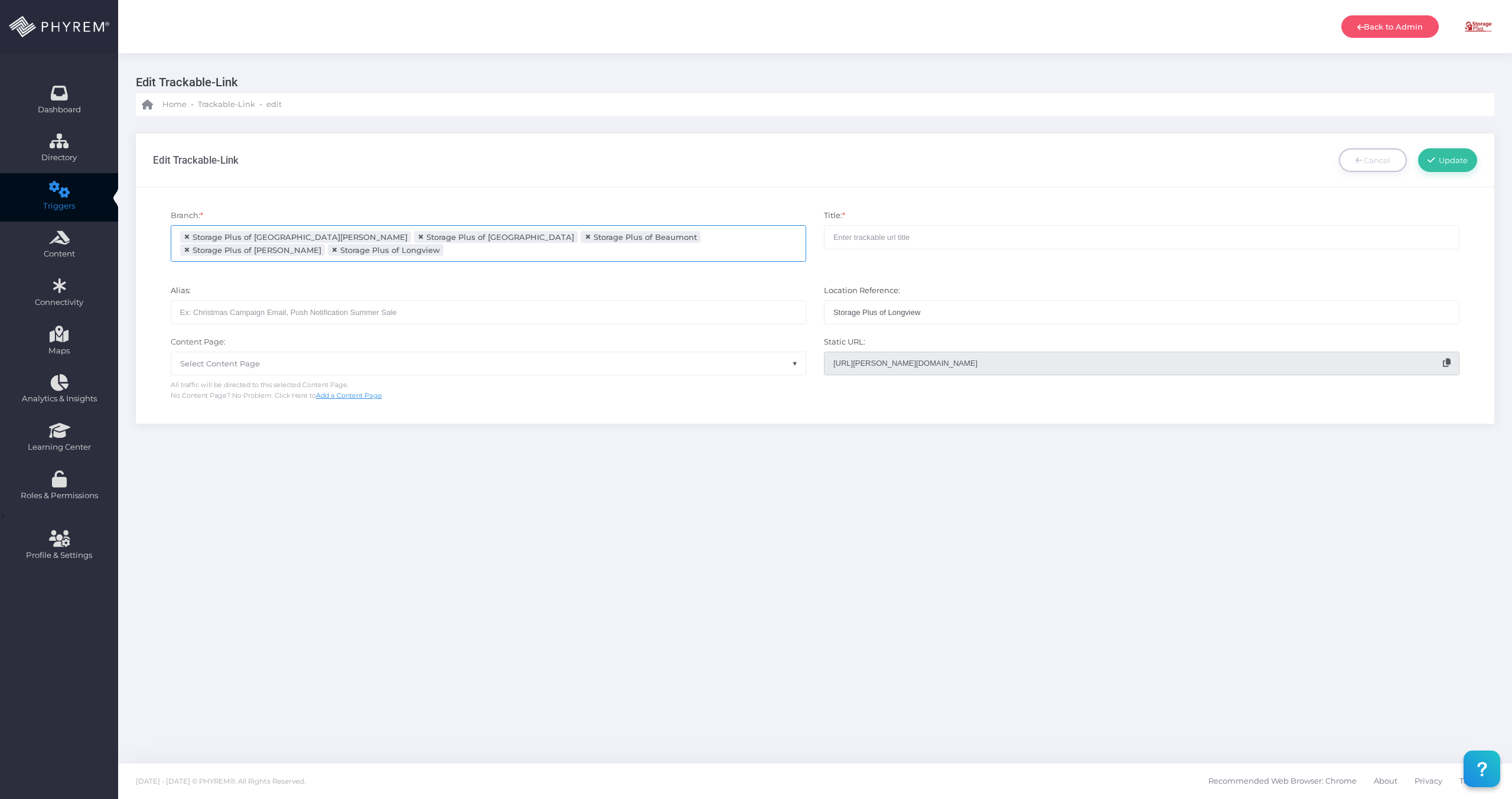
click at [768, 251] on ul "× Storage Plus of Lake Charles × Storage Plus of Arlington × Storage Plus of Be…" at bounding box center [489, 243] width 635 height 35
click at [534, 253] on ul "× Storage Plus of Lake Charles × Storage Plus of Arlington × Storage Plus of Be…" at bounding box center [489, 243] width 635 height 35
click at [671, 256] on li at bounding box center [717, 250] width 93 height 14
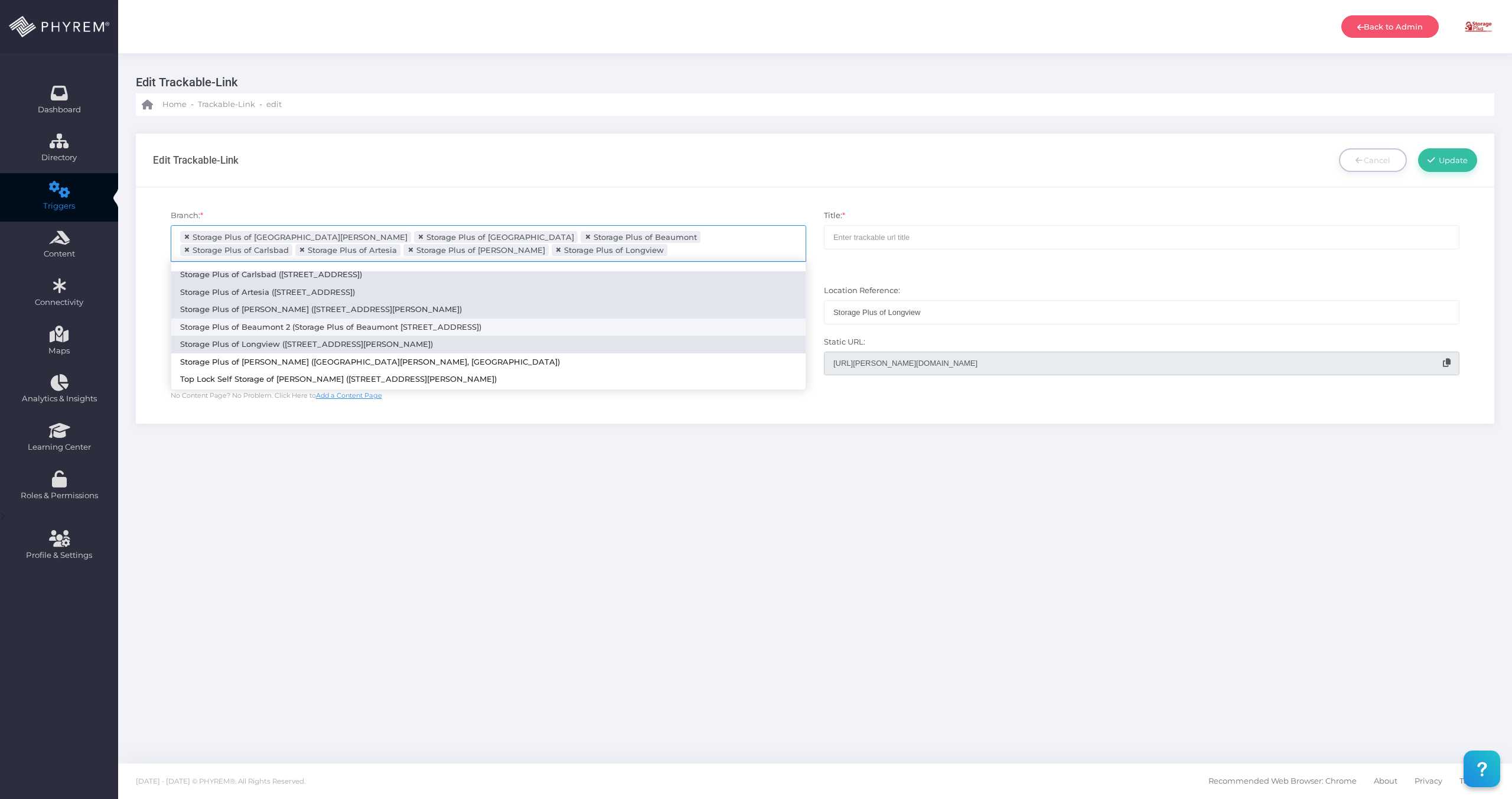
scroll to position [67, 0]
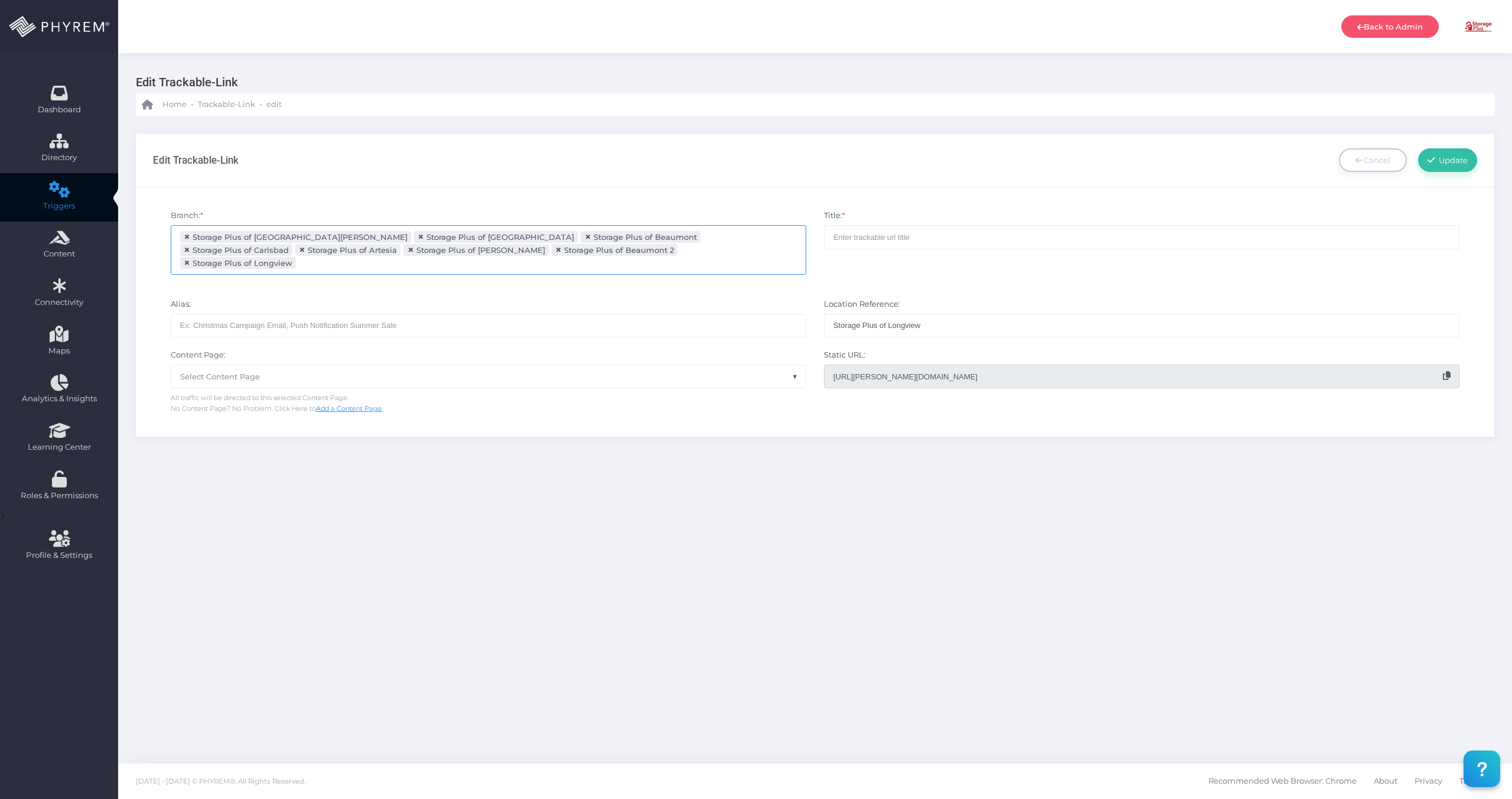
click at [392, 258] on input "search" at bounding box center [345, 262] width 93 height 9
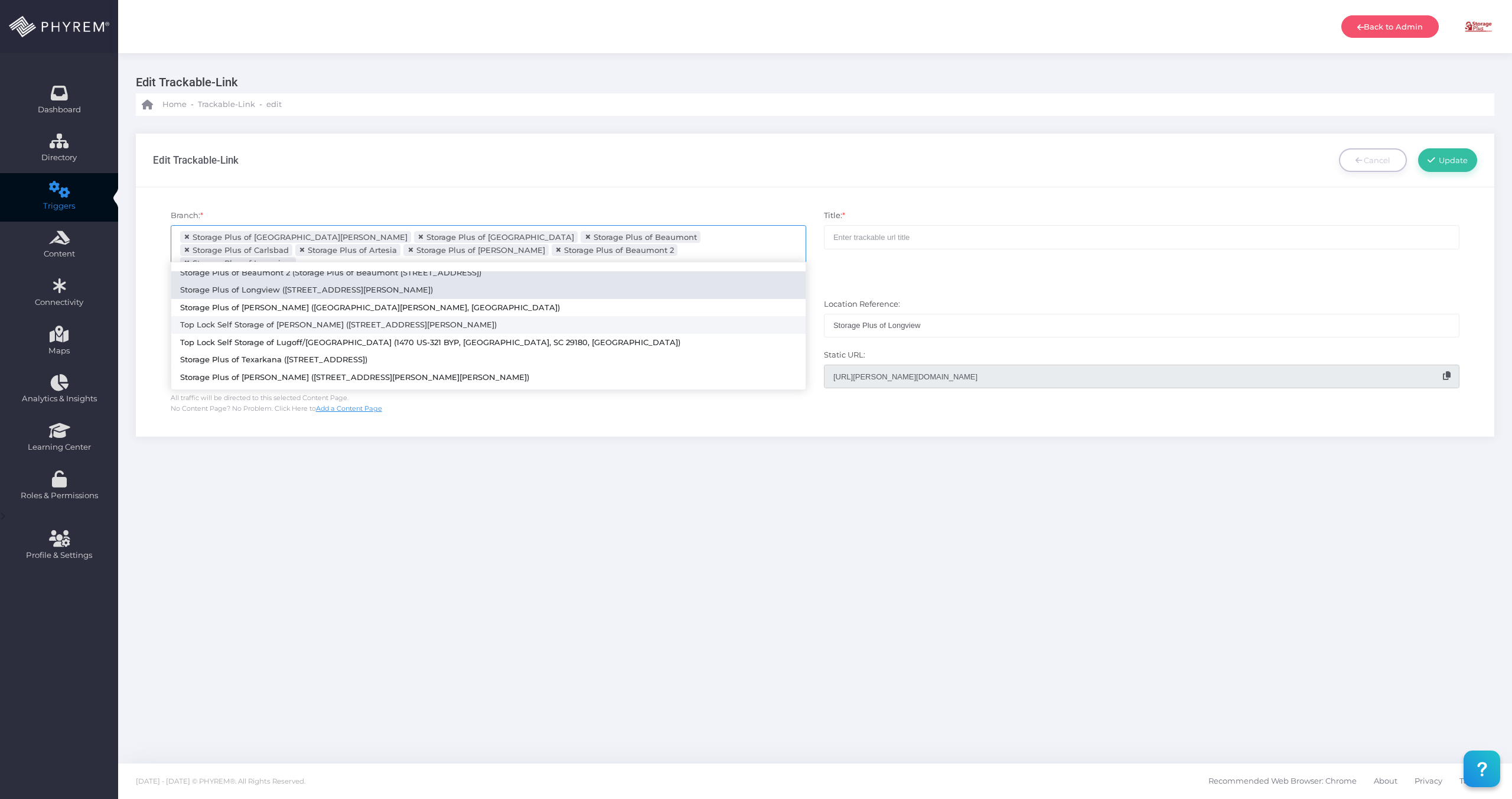
scroll to position [115, 0]
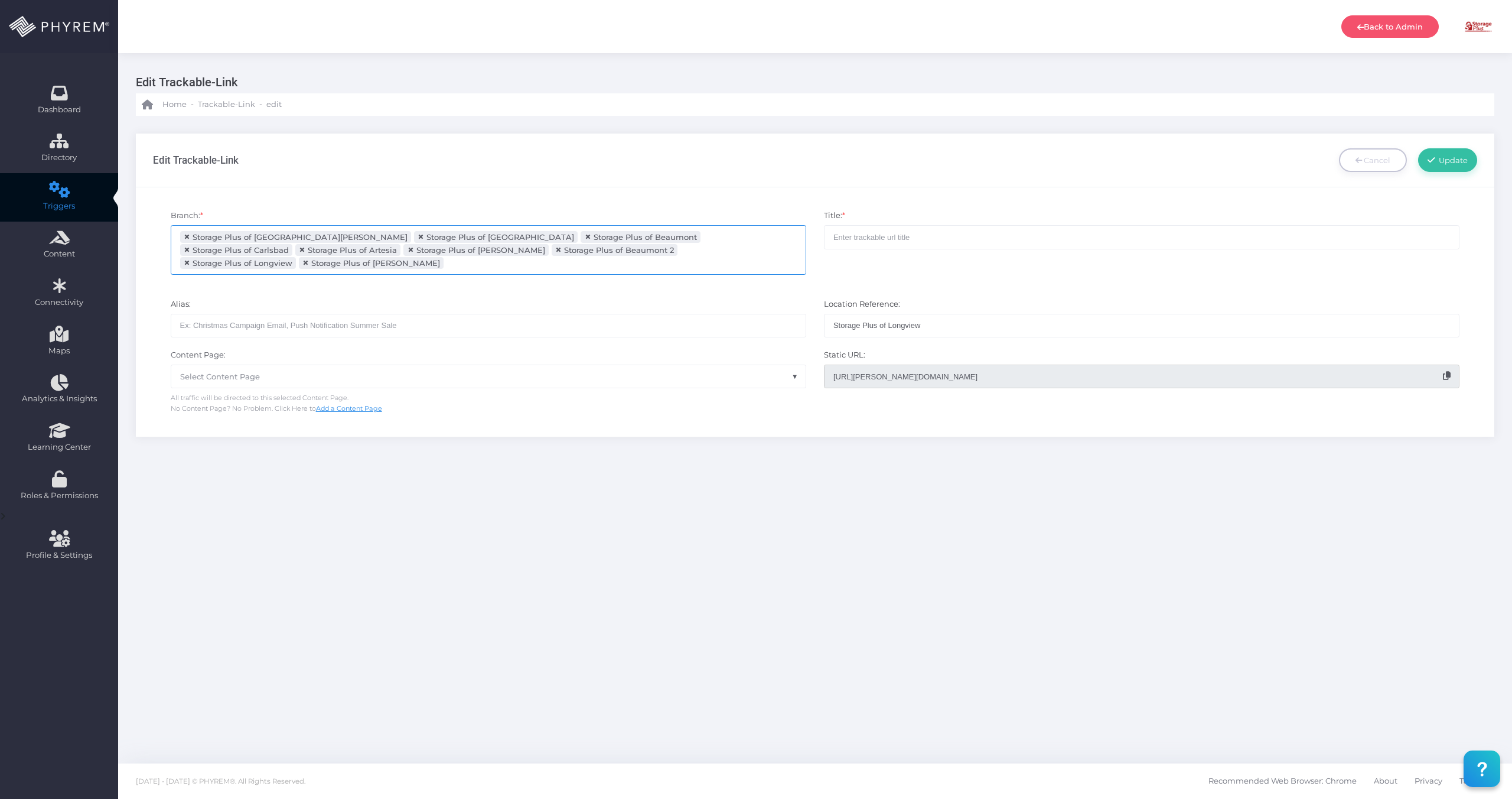
click at [539, 258] on input "search" at bounding box center [493, 262] width 93 height 9
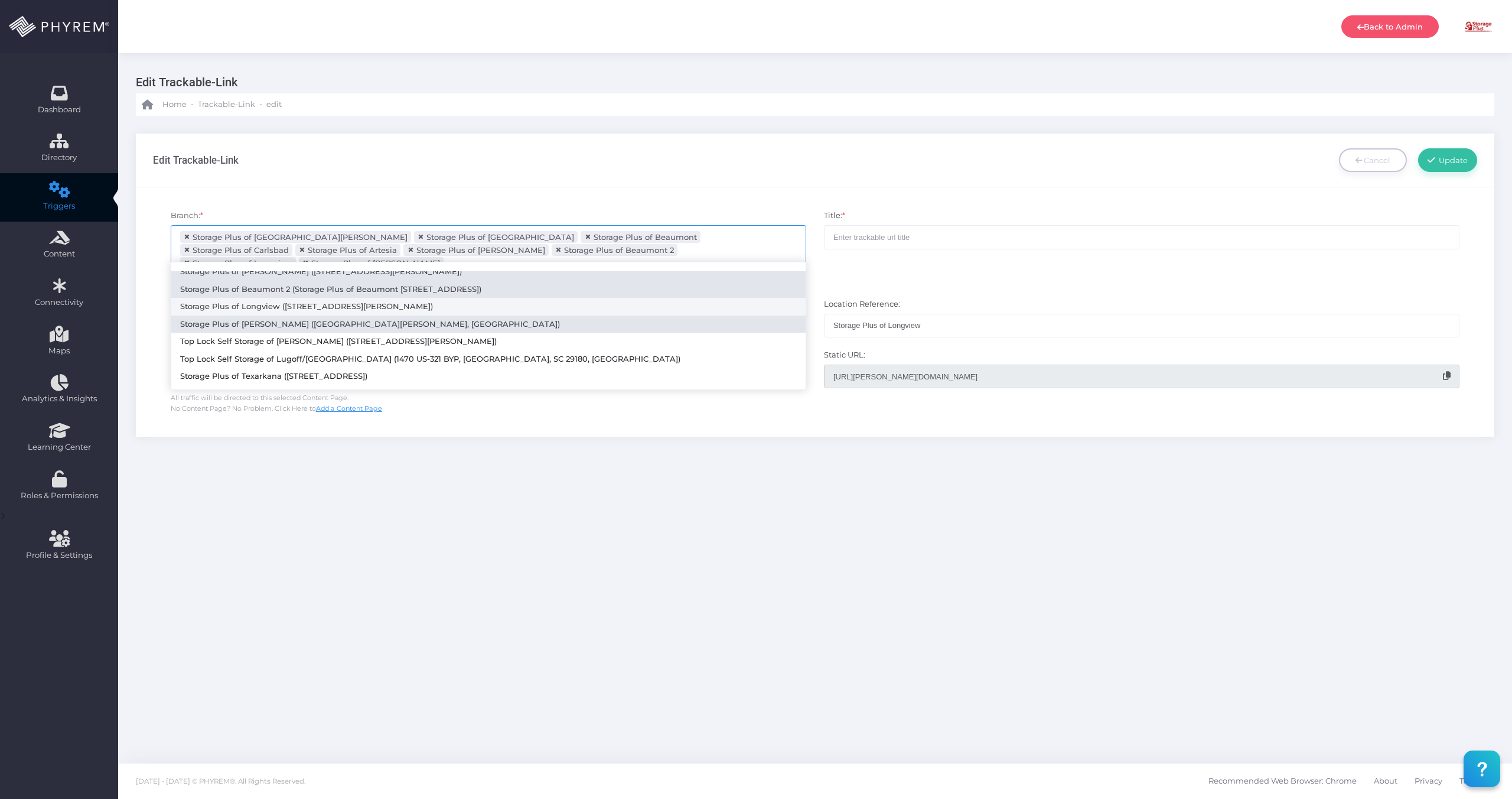
scroll to position [126, 0]
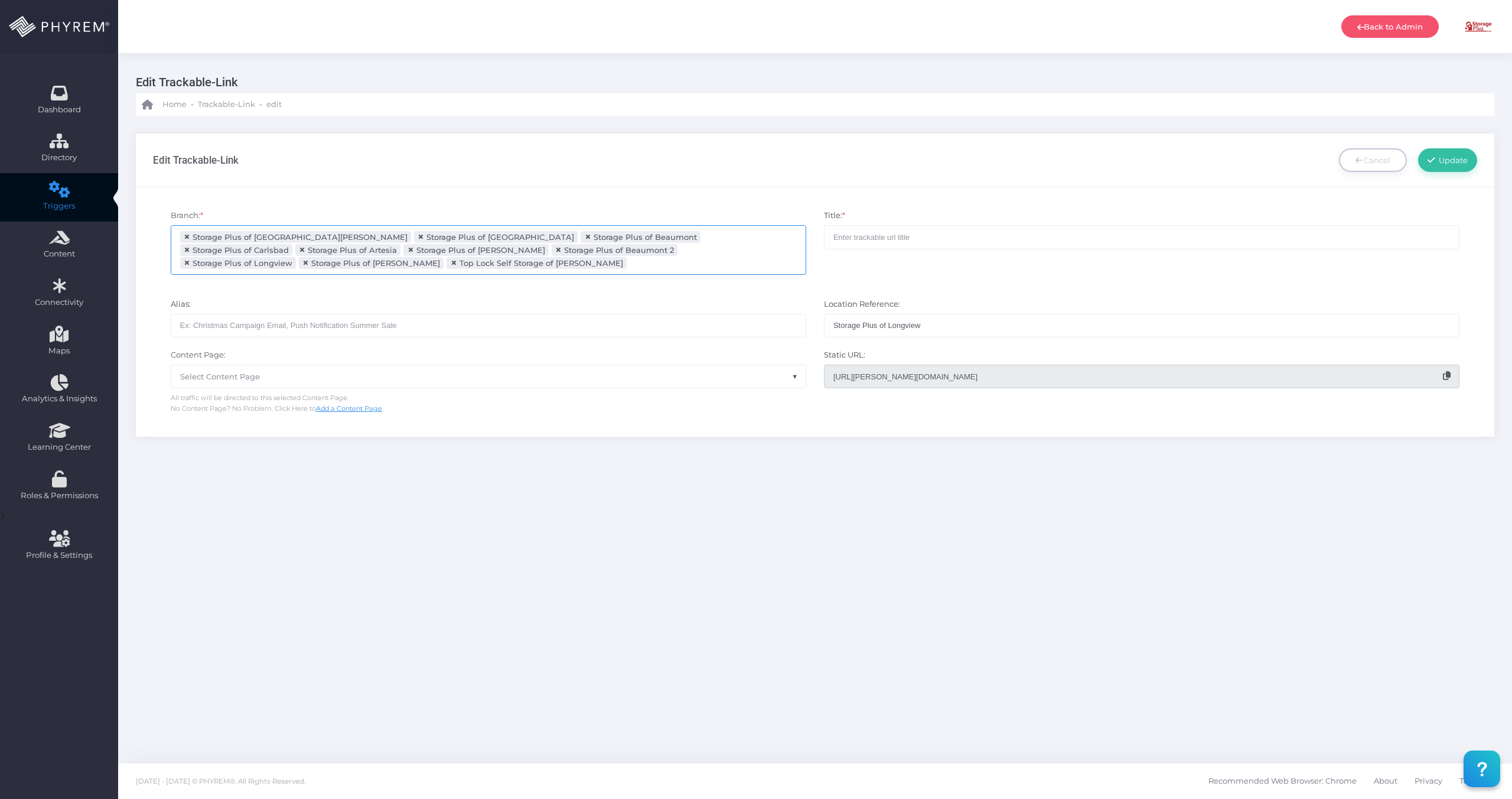
click at [653, 267] on ul "× Storage Plus of Lake Charles × Storage Plus of Arlington × Storage Plus of Be…" at bounding box center [489, 249] width 635 height 48
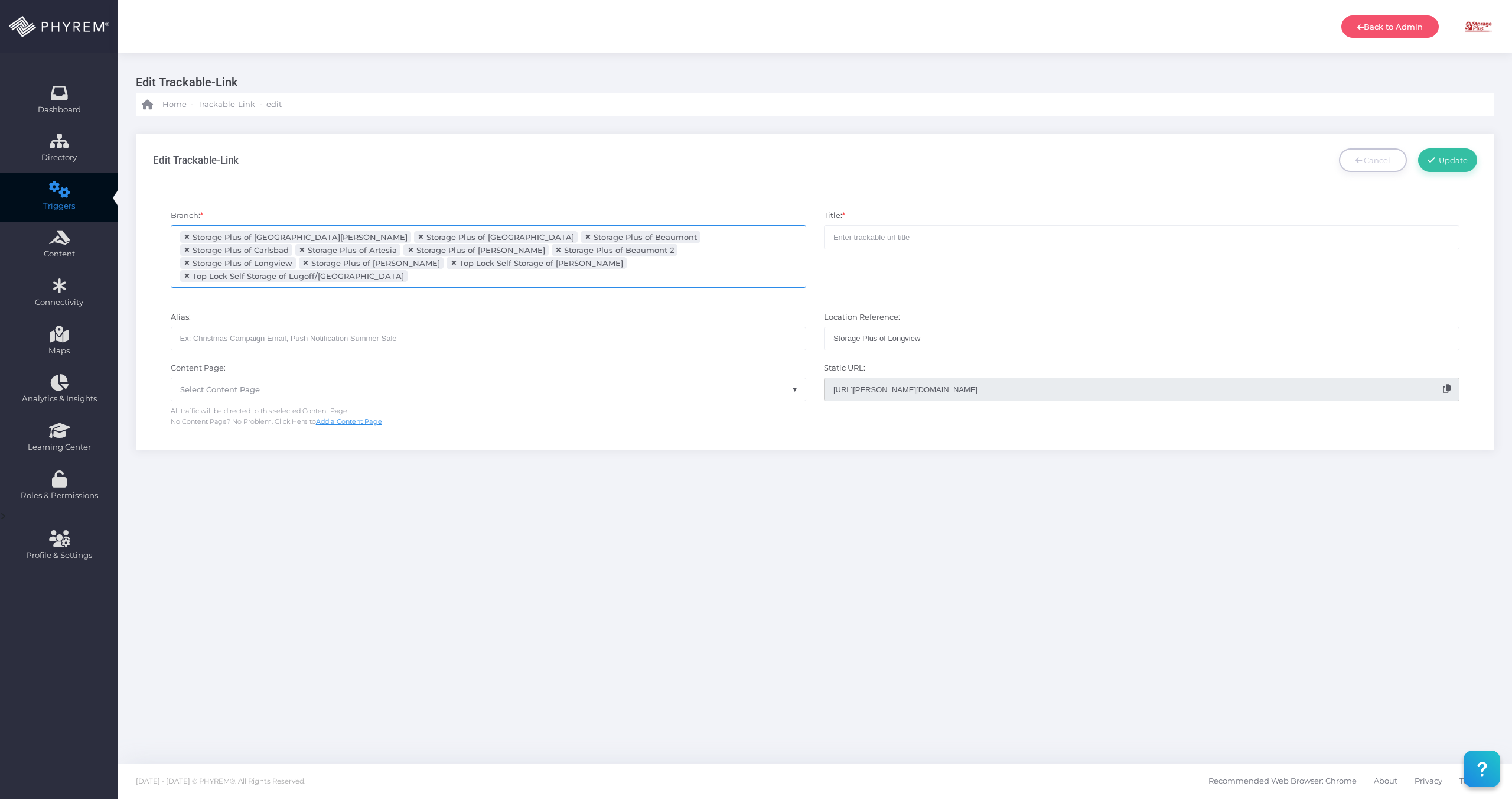
click at [413, 271] on input "search" at bounding box center [457, 275] width 93 height 9
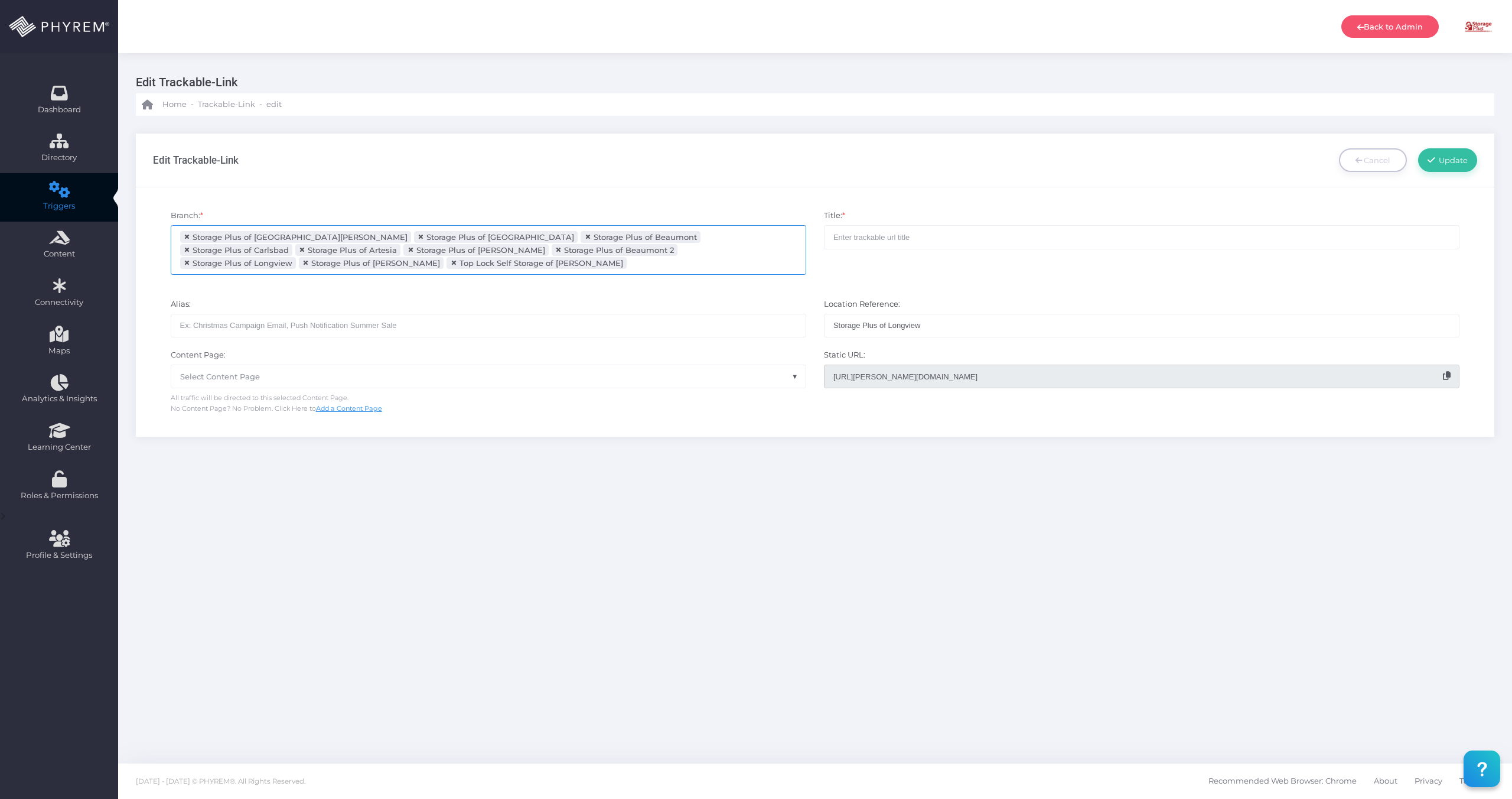
click at [489, 267] on ul "× Storage Plus of Lake Charles × Storage Plus of Arlington × Storage Plus of Be…" at bounding box center [489, 249] width 635 height 48
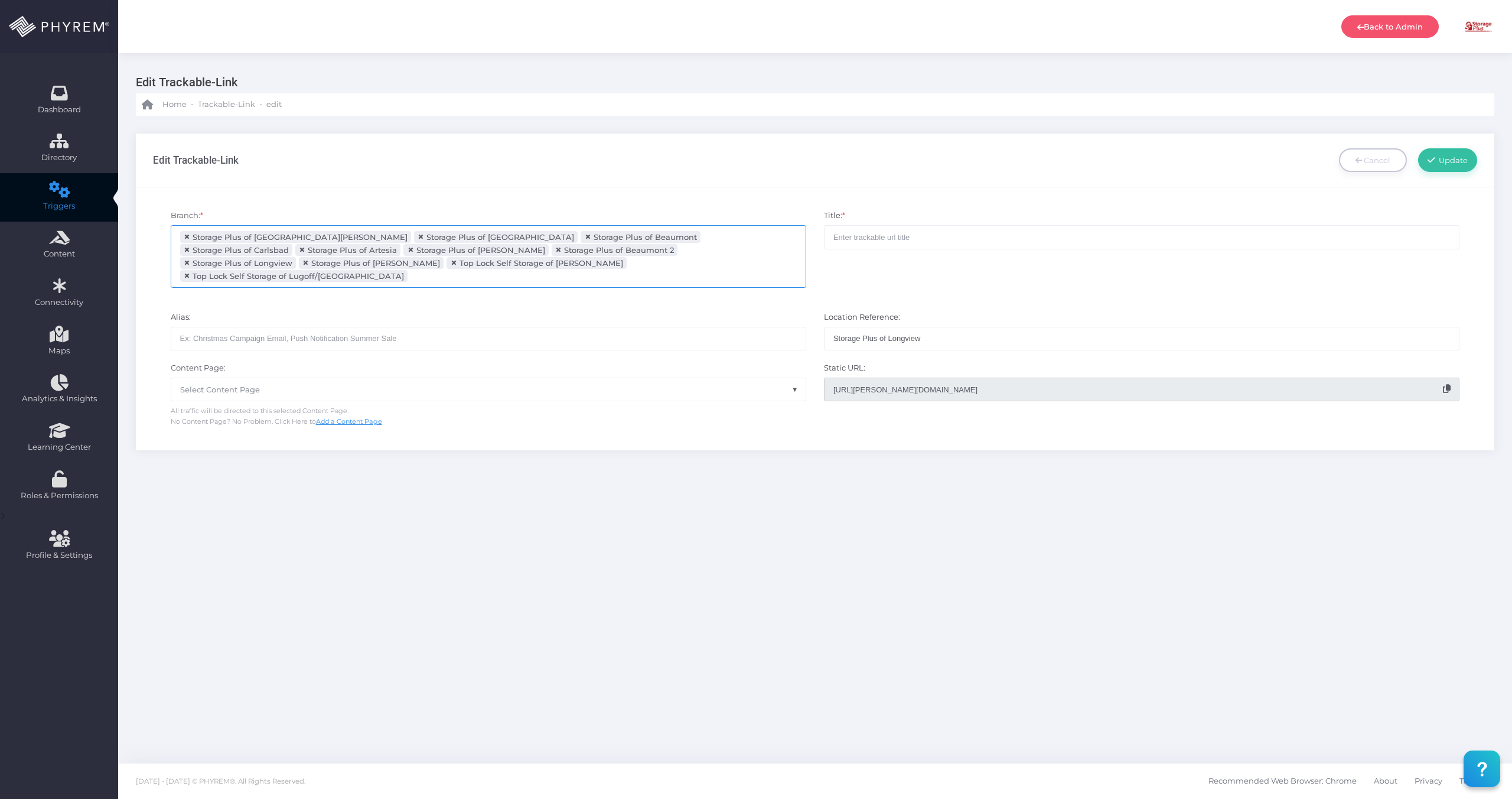
click at [411, 271] on input "search" at bounding box center [457, 275] width 93 height 9
click at [531, 271] on input "search" at bounding box center [577, 275] width 93 height 9
click at [679, 271] on input "search" at bounding box center [726, 275] width 93 height 9
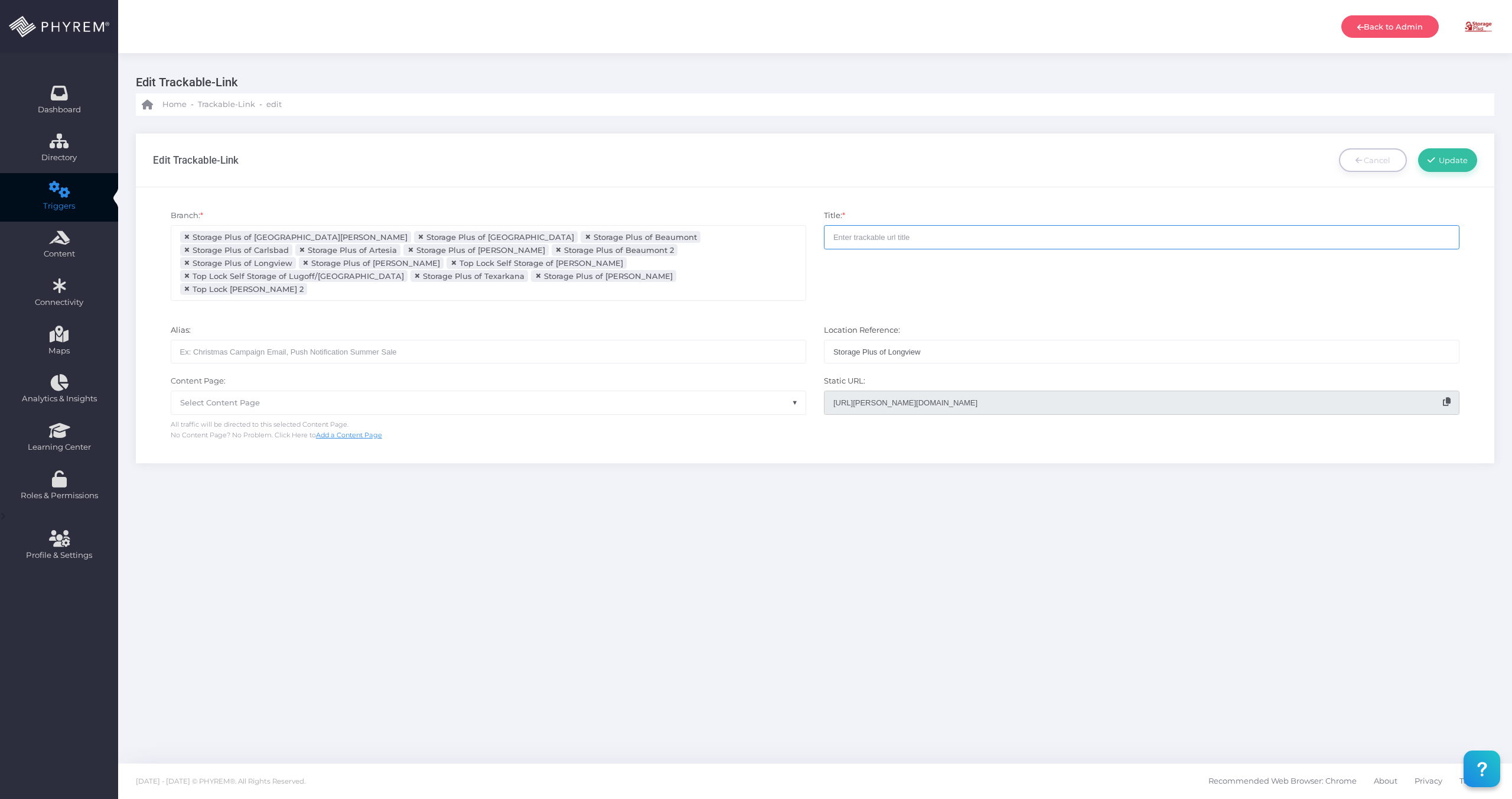
click at [963, 231] on input "text" at bounding box center [1141, 236] width 635 height 24
drag, startPoint x: 908, startPoint y: 236, endPoint x: 828, endPoint y: 237, distance: 80.0
click at [828, 237] on input "Gate Code Email" at bounding box center [1141, 236] width 635 height 24
click at [840, 239] on input "Welcome Email" at bounding box center [1141, 236] width 635 height 24
click at [837, 237] on input "Welcome Email" at bounding box center [1141, 236] width 635 height 24
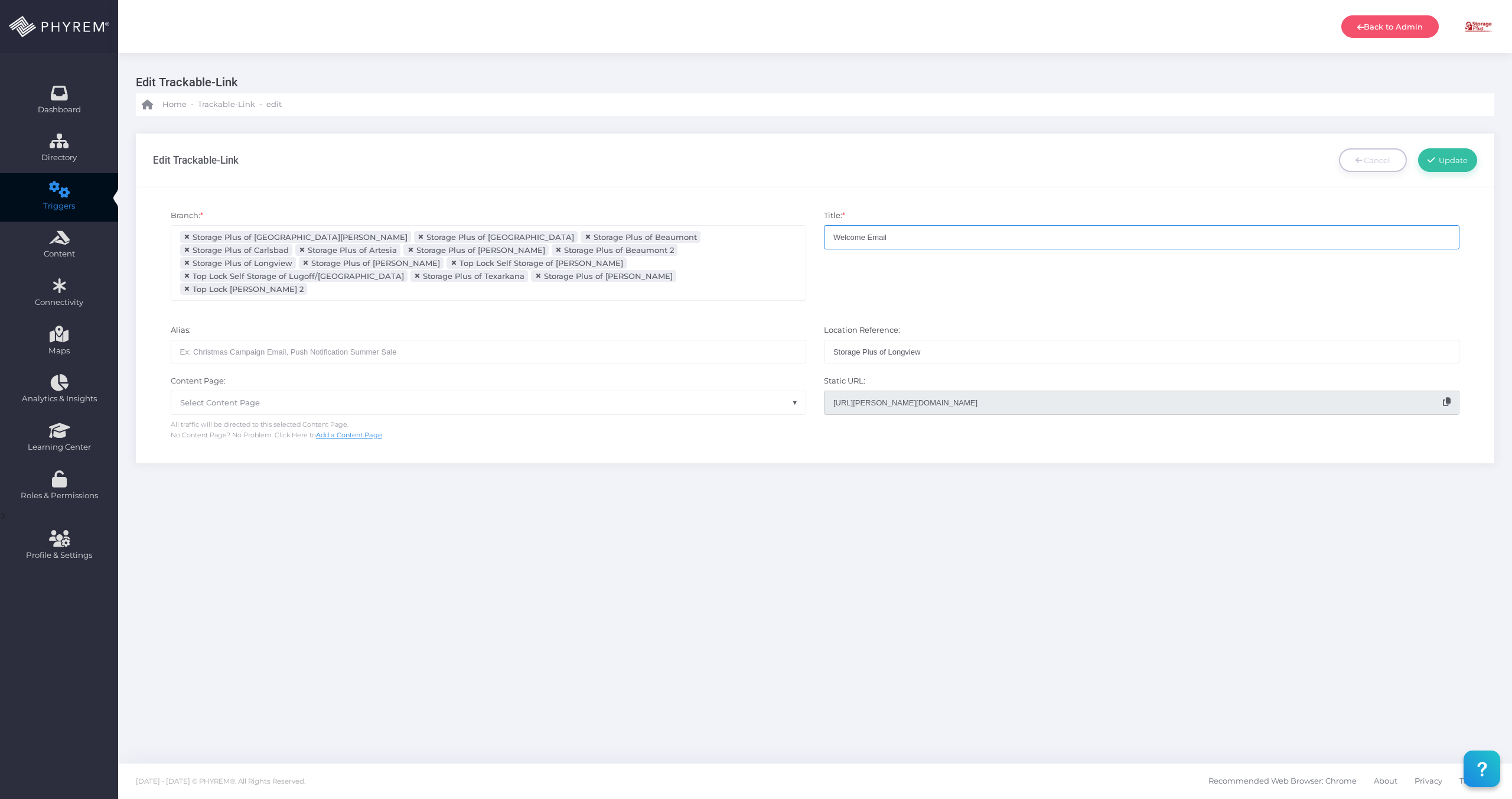
click at [836, 236] on input "Welcome Email" at bounding box center [1141, 236] width 635 height 24
click at [833, 236] on input "Welcome Email" at bounding box center [1141, 236] width 635 height 24
click at [971, 238] on input "Rental Confirmation Email" at bounding box center [1141, 236] width 635 height 24
type input "Rental Confirmation Email - Gate Code"
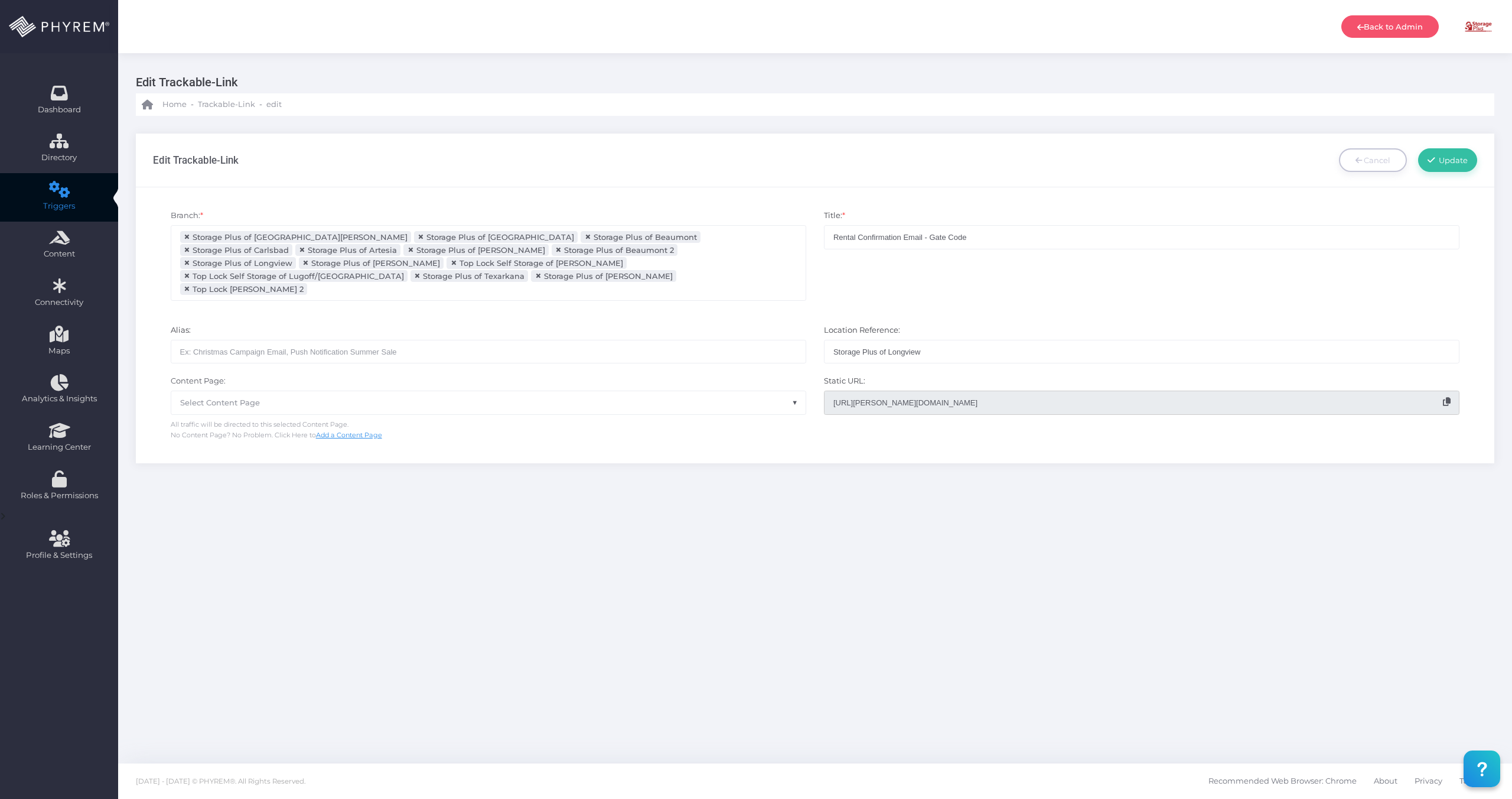
drag, startPoint x: 556, startPoint y: 299, endPoint x: 375, endPoint y: 322, distance: 182.5
click at [554, 325] on div "Alias:" at bounding box center [489, 344] width 653 height 39
drag, startPoint x: 976, startPoint y: 241, endPoint x: 823, endPoint y: 234, distance: 153.2
click at [822, 234] on div "Title: * Rental Confirmation Email - Gate Code" at bounding box center [1142, 261] width 653 height 103
drag, startPoint x: 539, startPoint y: 336, endPoint x: 534, endPoint y: 332, distance: 6.4
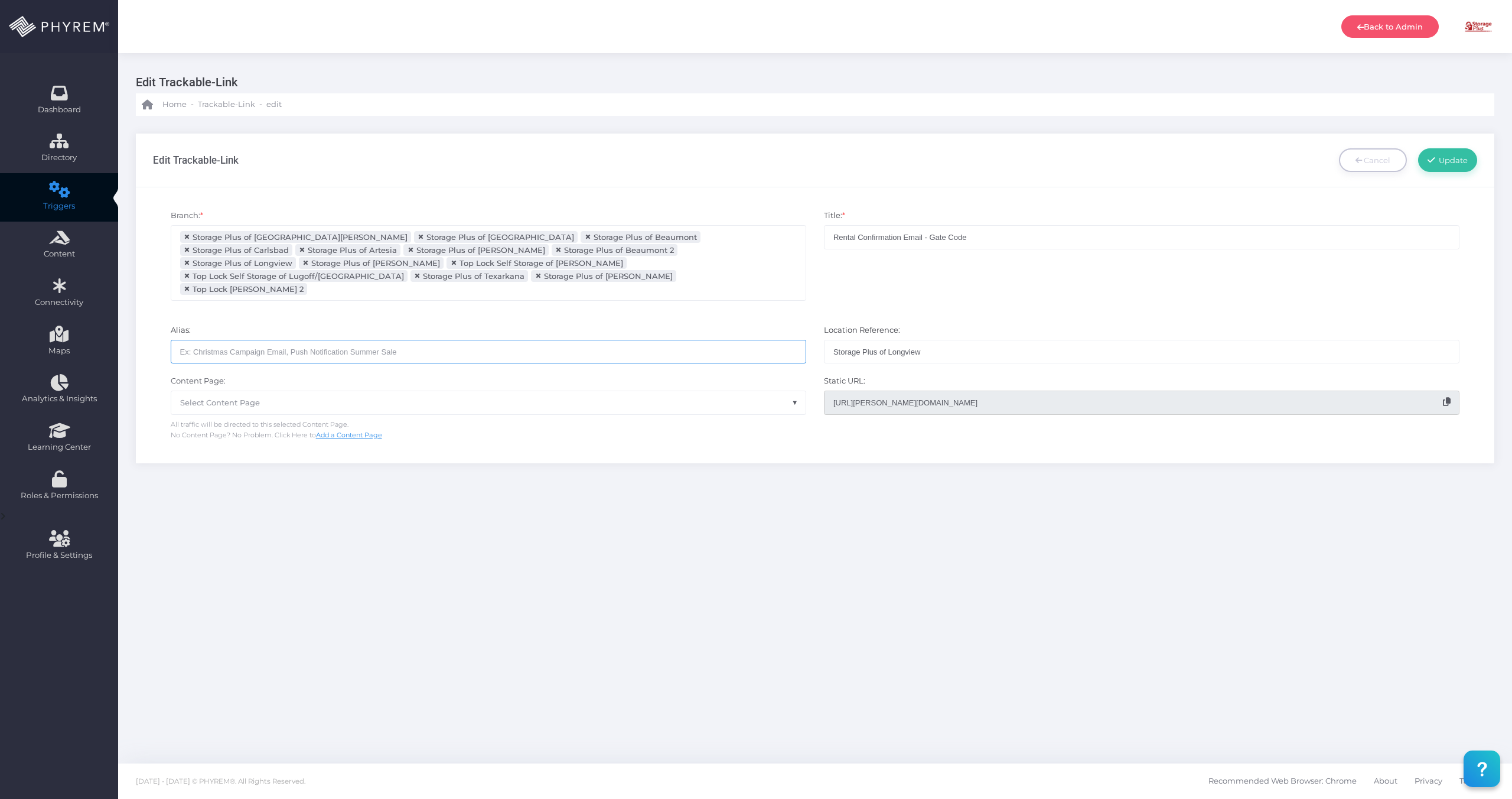
click at [538, 340] on input "text" at bounding box center [488, 351] width 635 height 24
paste input "Rental Confirmation Email - Gate Code"
type input "Rental Confirmation Email - Gate Code"
click at [949, 340] on input "Storage Plus of Longview" at bounding box center [1141, 351] width 635 height 24
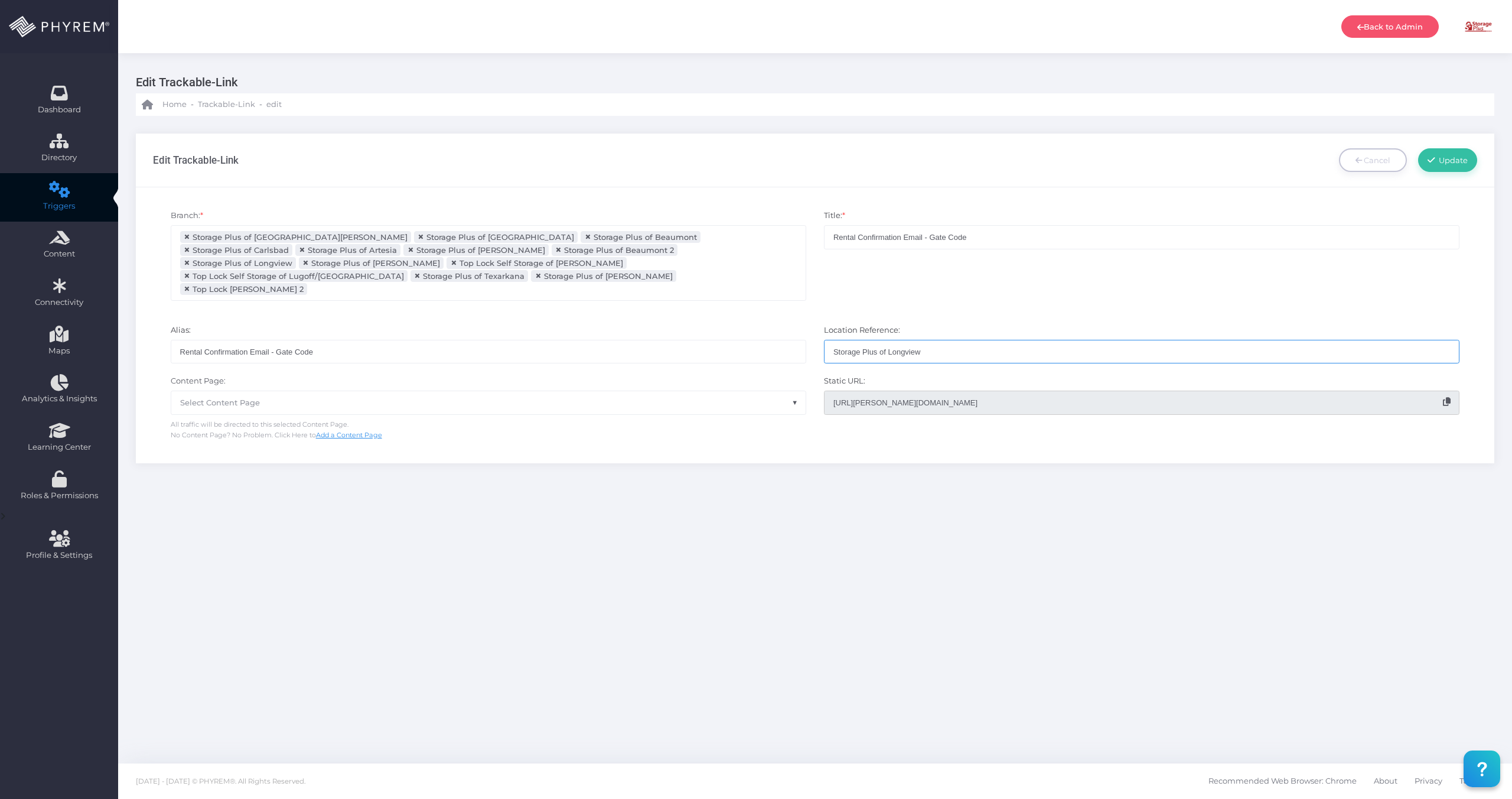
click at [948, 340] on input "Storage Plus of Longview" at bounding box center [1141, 351] width 635 height 24
click at [947, 340] on input "Storage Plus of Longview" at bounding box center [1141, 351] width 635 height 24
click at [946, 340] on input "Storage Plus of Longview" at bounding box center [1141, 351] width 635 height 24
click at [945, 340] on input "Storage Plus of Longview" at bounding box center [1141, 351] width 635 height 24
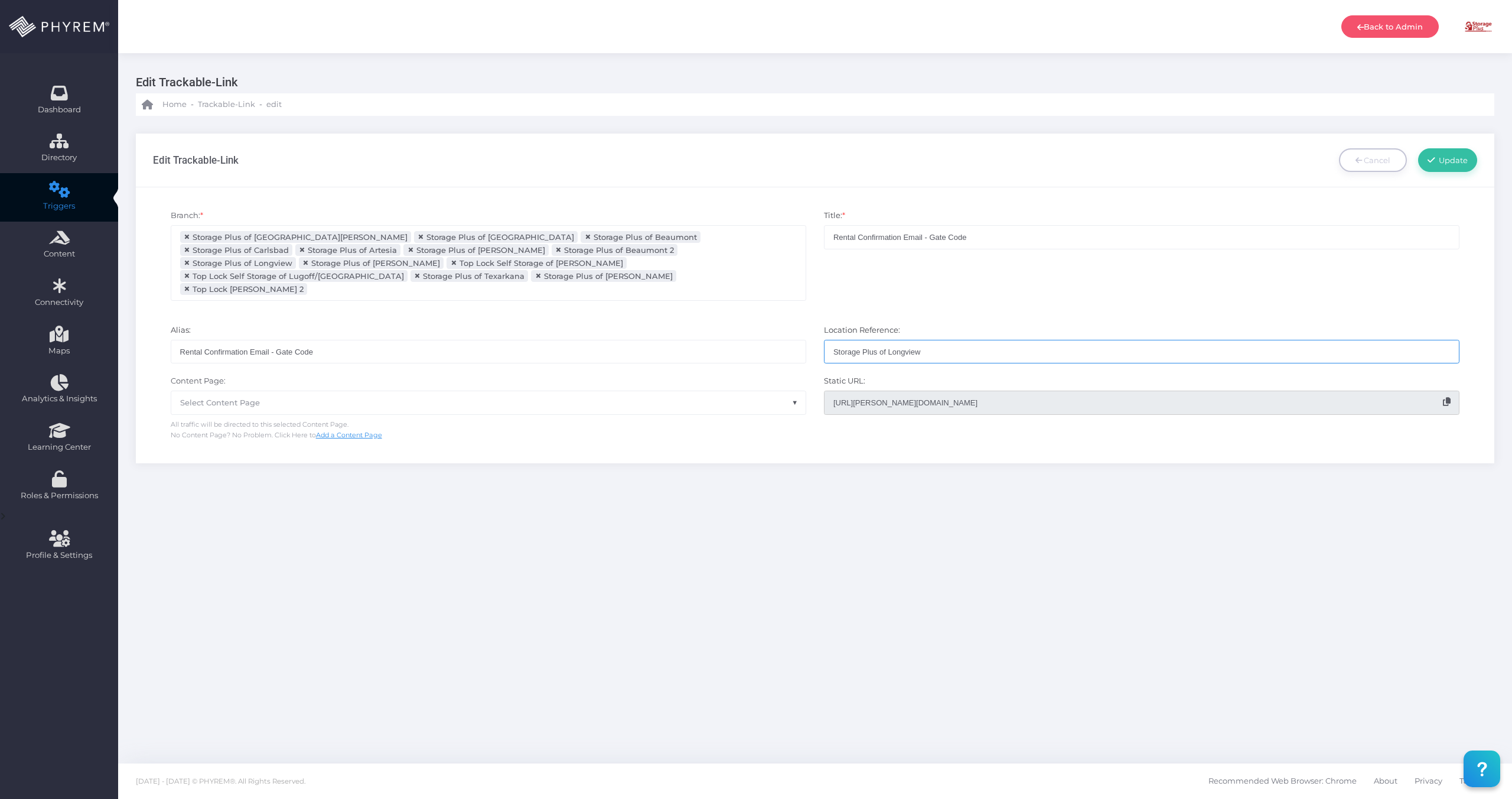
click at [866, 340] on input "Storage Plus of Longview" at bounding box center [1141, 351] width 635 height 24
click at [865, 340] on input "Storage Plus of Longview" at bounding box center [1141, 351] width 635 height 24
paste input "Rental Confirmation Email - Gate Code"
type input "Rental Confirmation Email - Gate Code"
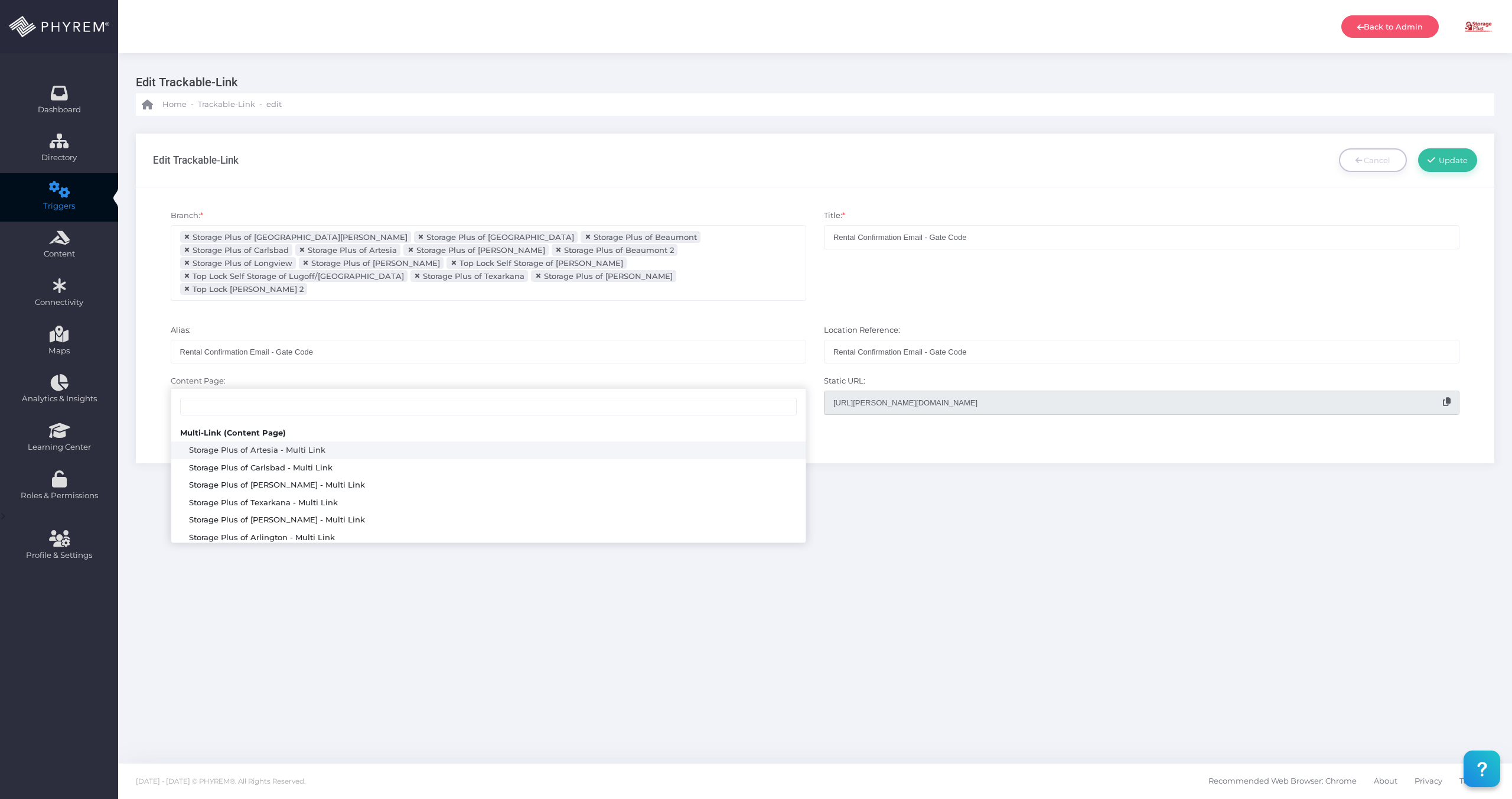
click at [546, 391] on span "Select Content Page" at bounding box center [489, 402] width 635 height 22
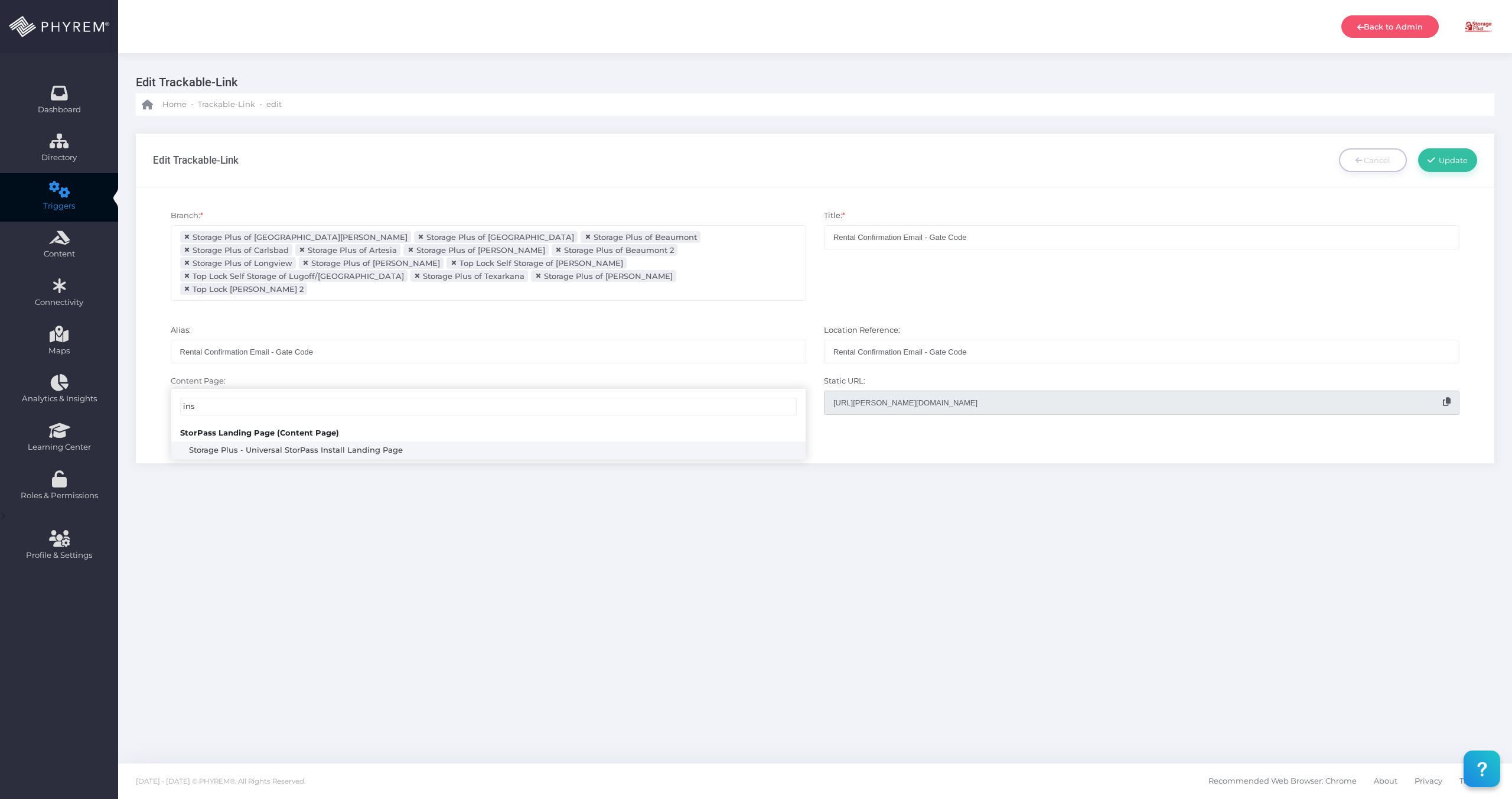
type input "ins"
select select "2000"
click at [1446, 398] on icon at bounding box center [1447, 401] width 8 height 8
click at [1454, 164] on link "Update" at bounding box center [1448, 160] width 59 height 24
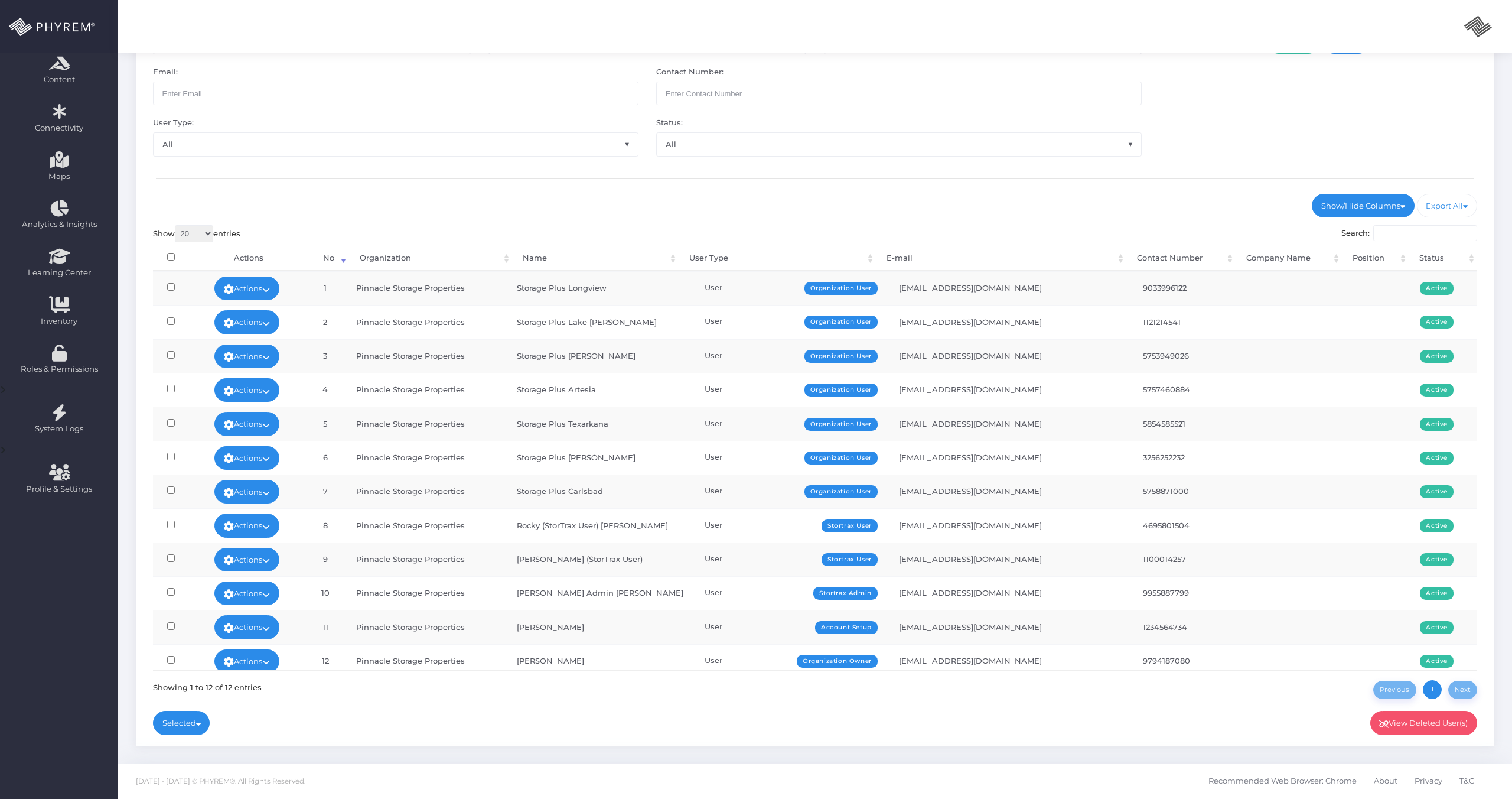
scroll to position [4, 0]
